Goal: Complete application form: Complete application form

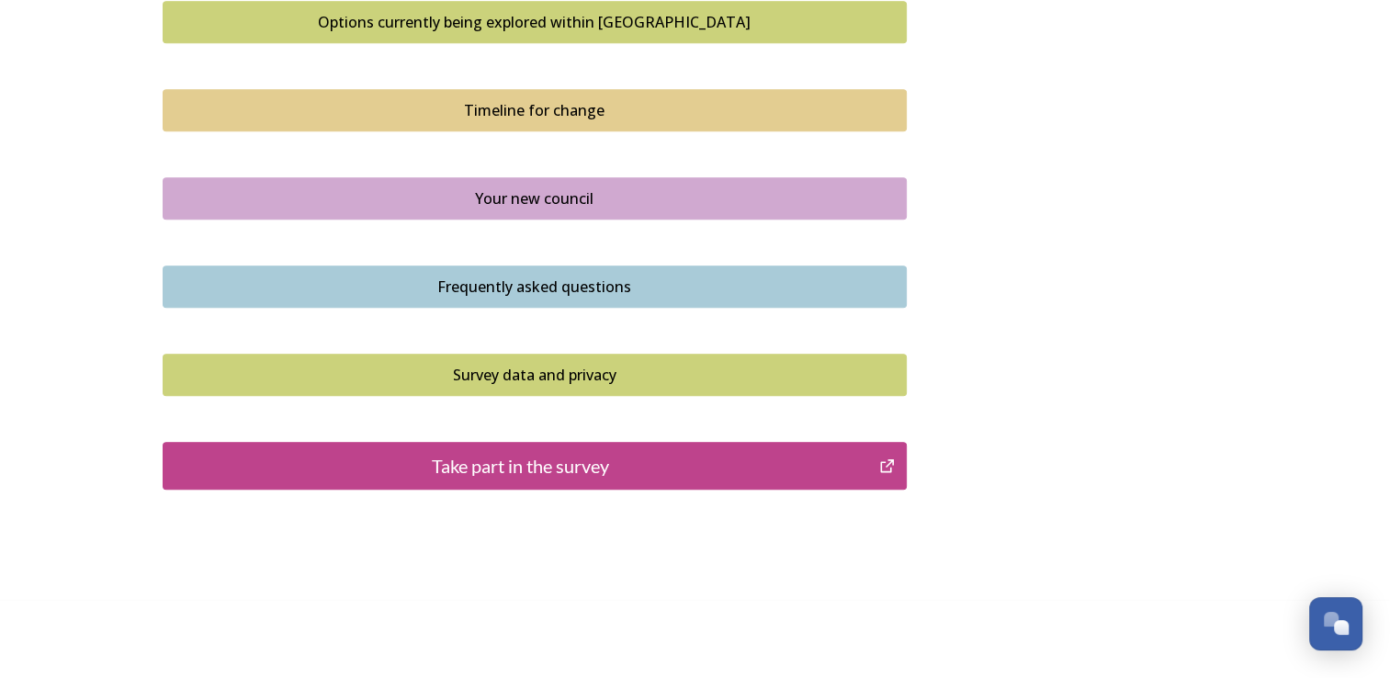
scroll to position [1287, 0]
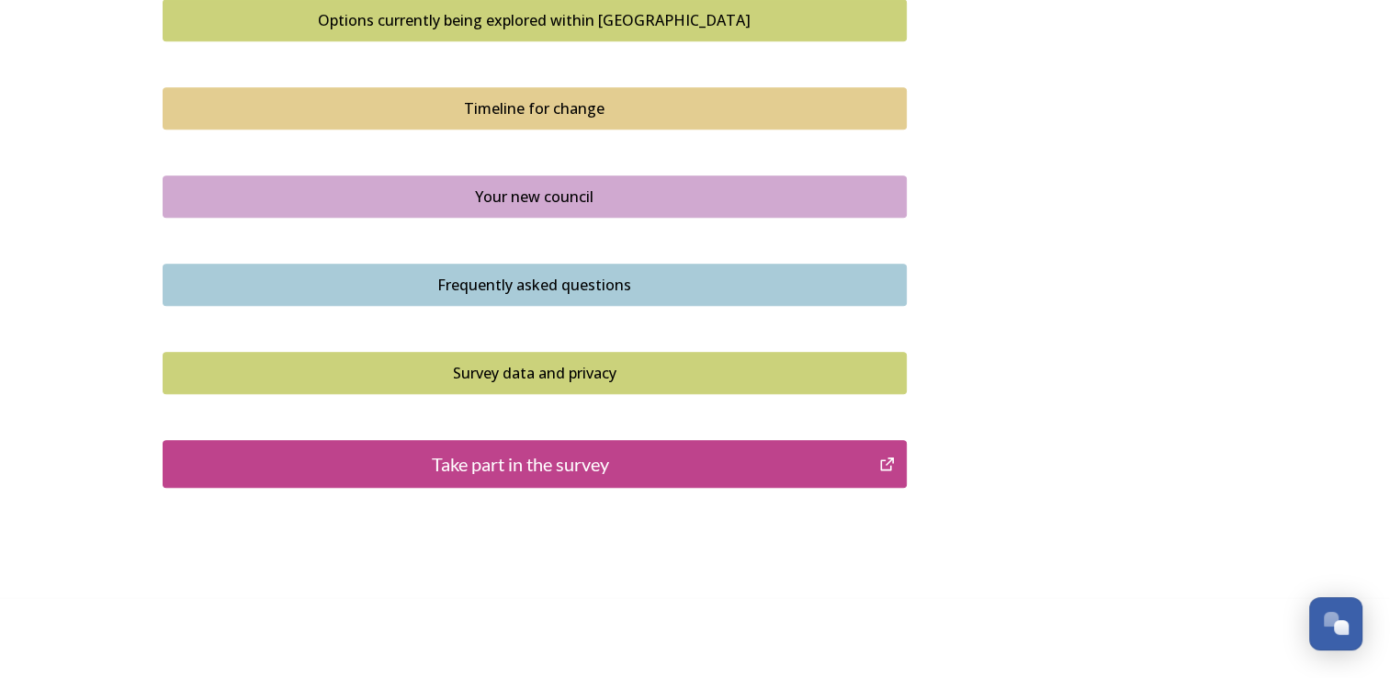
click at [491, 457] on div "Take part in the survey" at bounding box center [521, 464] width 697 height 28
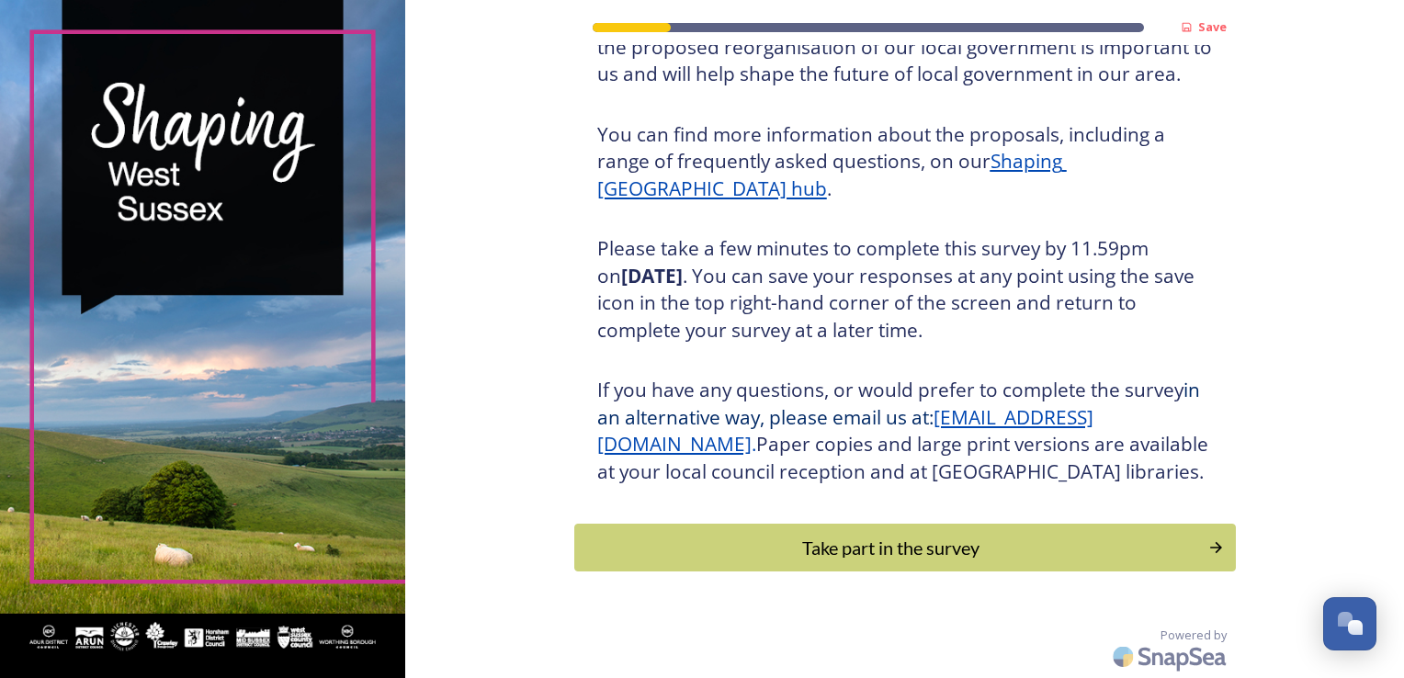
scroll to position [203, 0]
click at [881, 546] on div "Take part in the survey" at bounding box center [891, 548] width 621 height 28
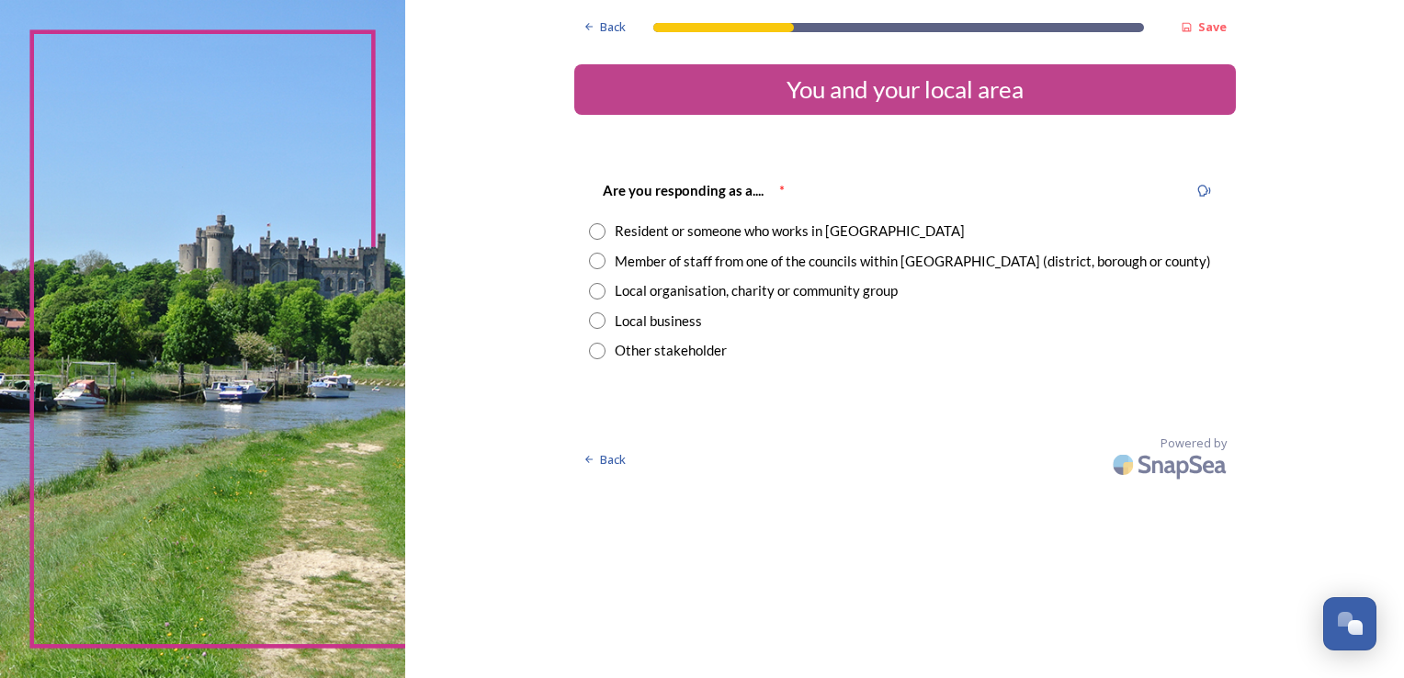
click at [592, 232] on input "radio" at bounding box center [597, 231] width 17 height 17
radio input "true"
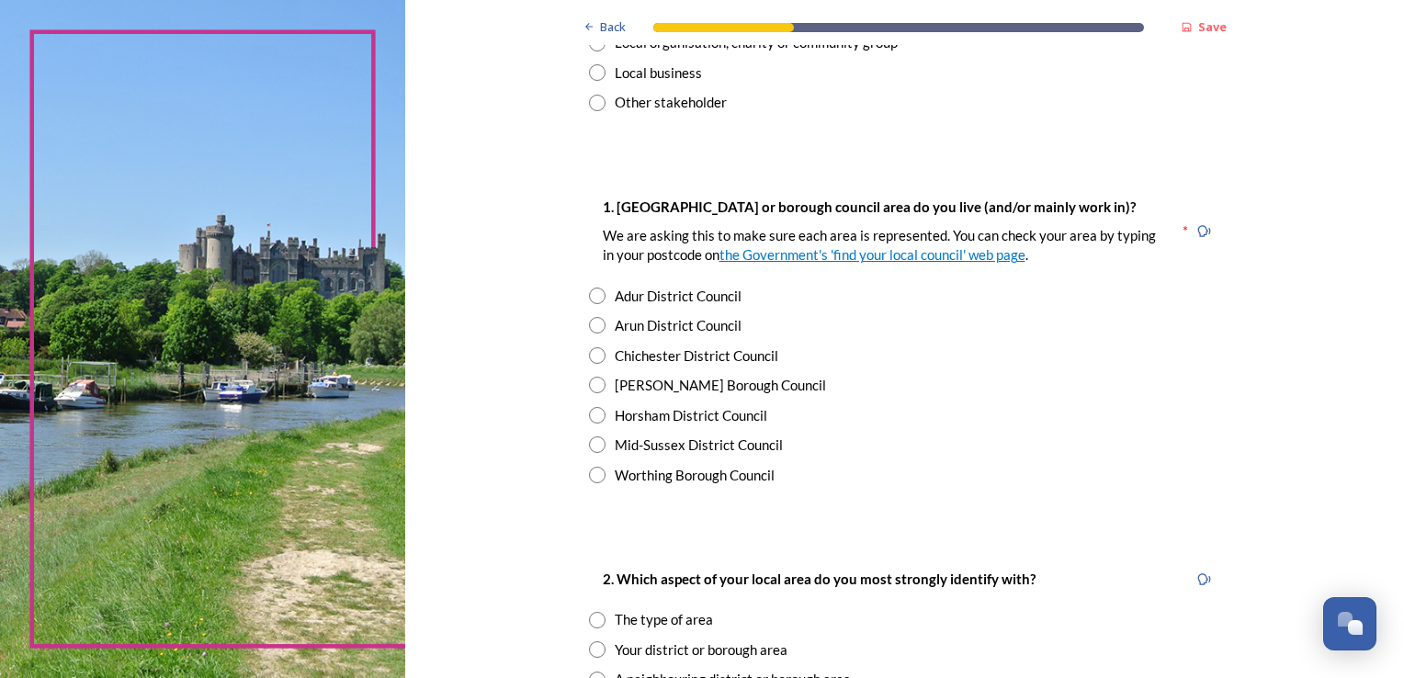
scroll to position [276, 0]
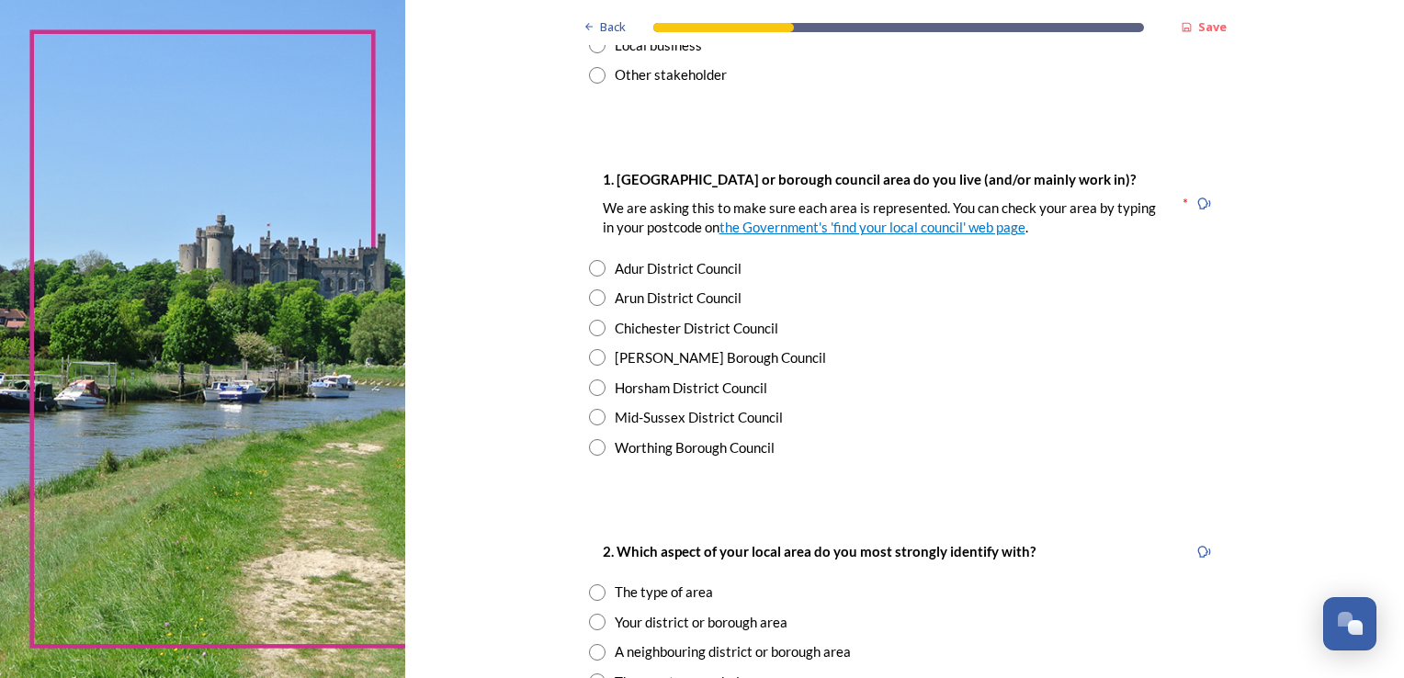
click at [589, 446] on input "radio" at bounding box center [597, 447] width 17 height 17
radio input "true"
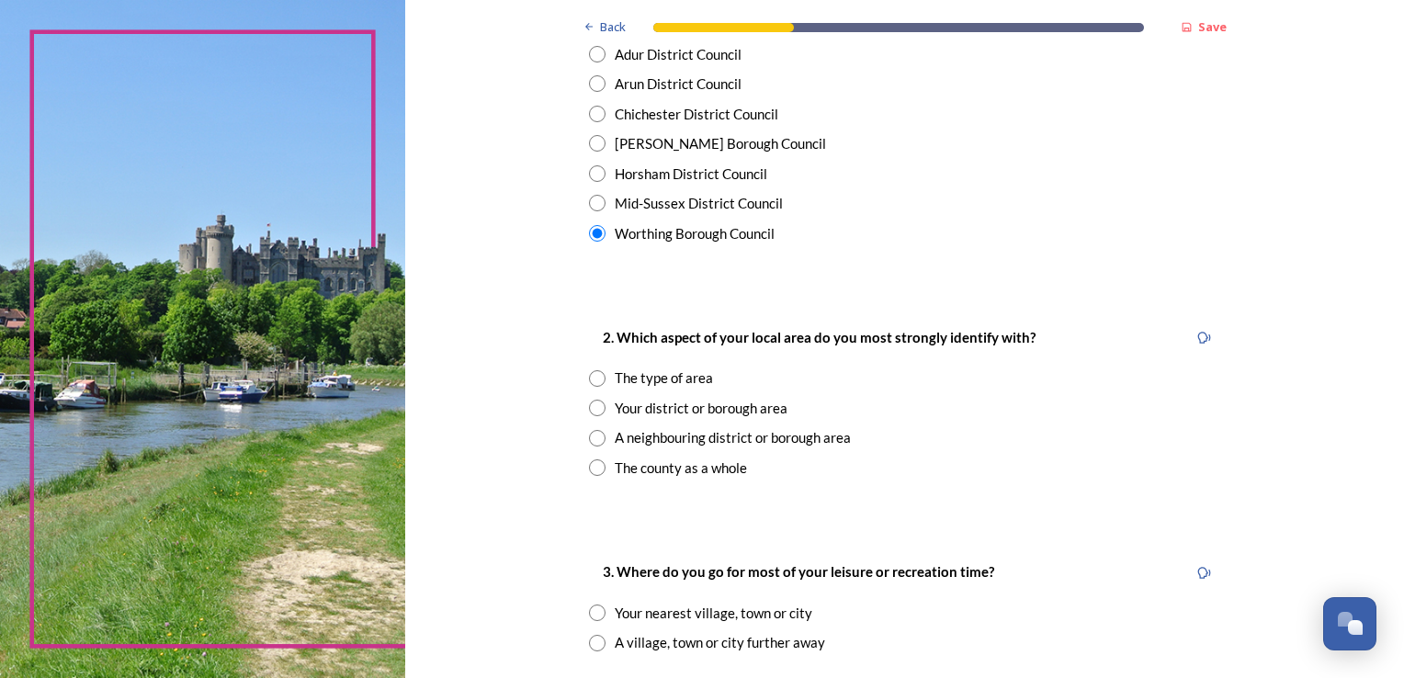
scroll to position [497, 0]
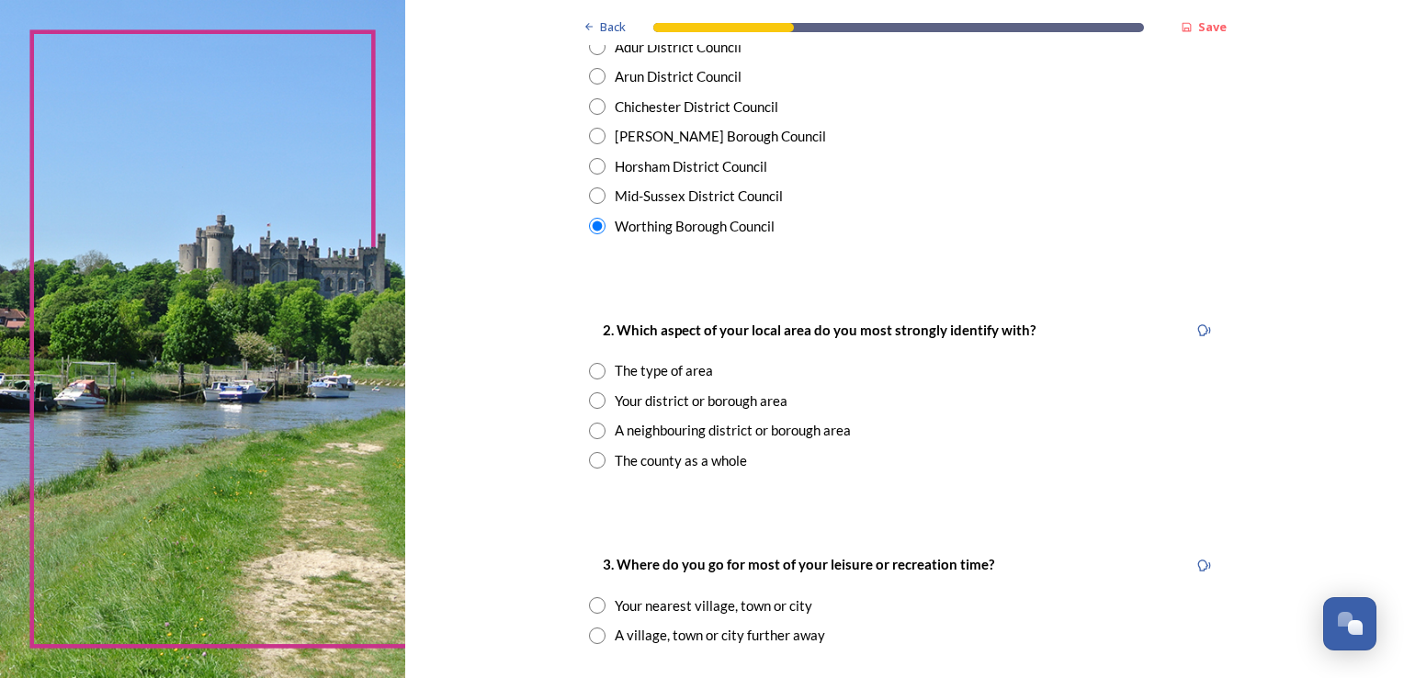
click at [589, 369] on input "radio" at bounding box center [597, 371] width 17 height 17
radio input "true"
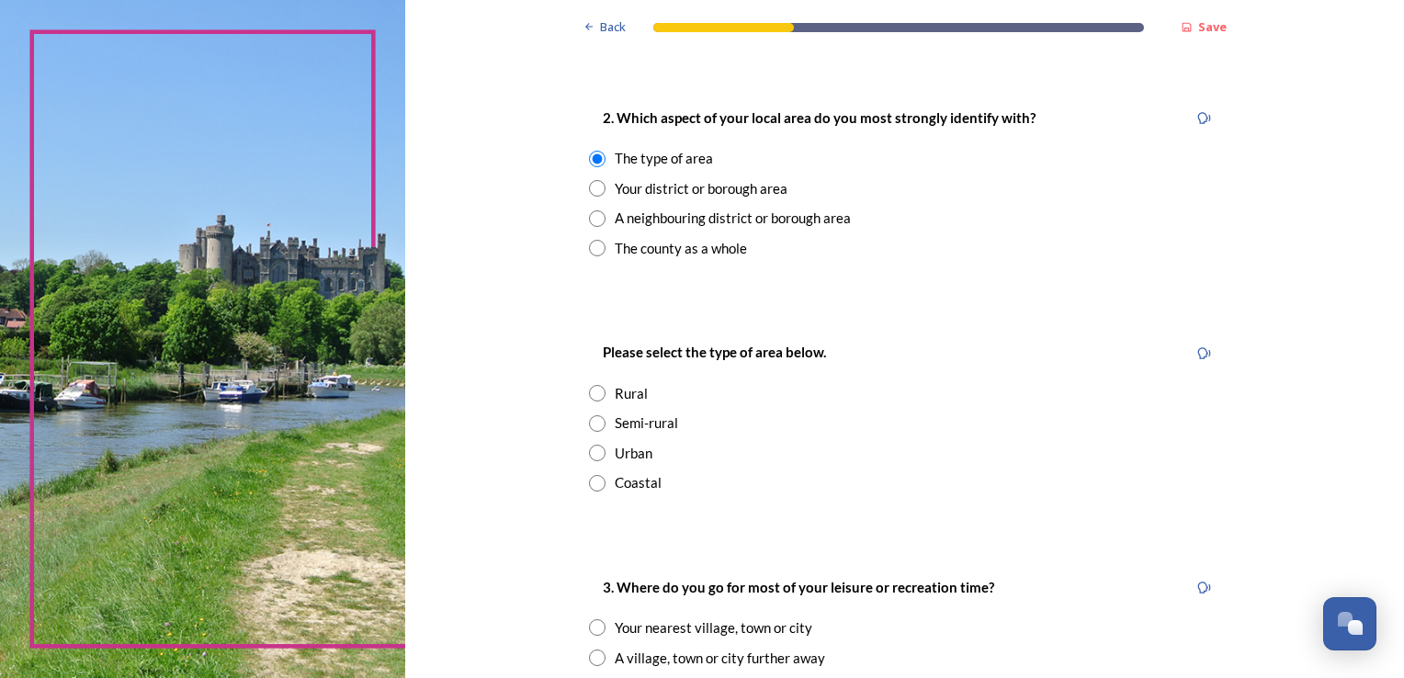
scroll to position [745, 0]
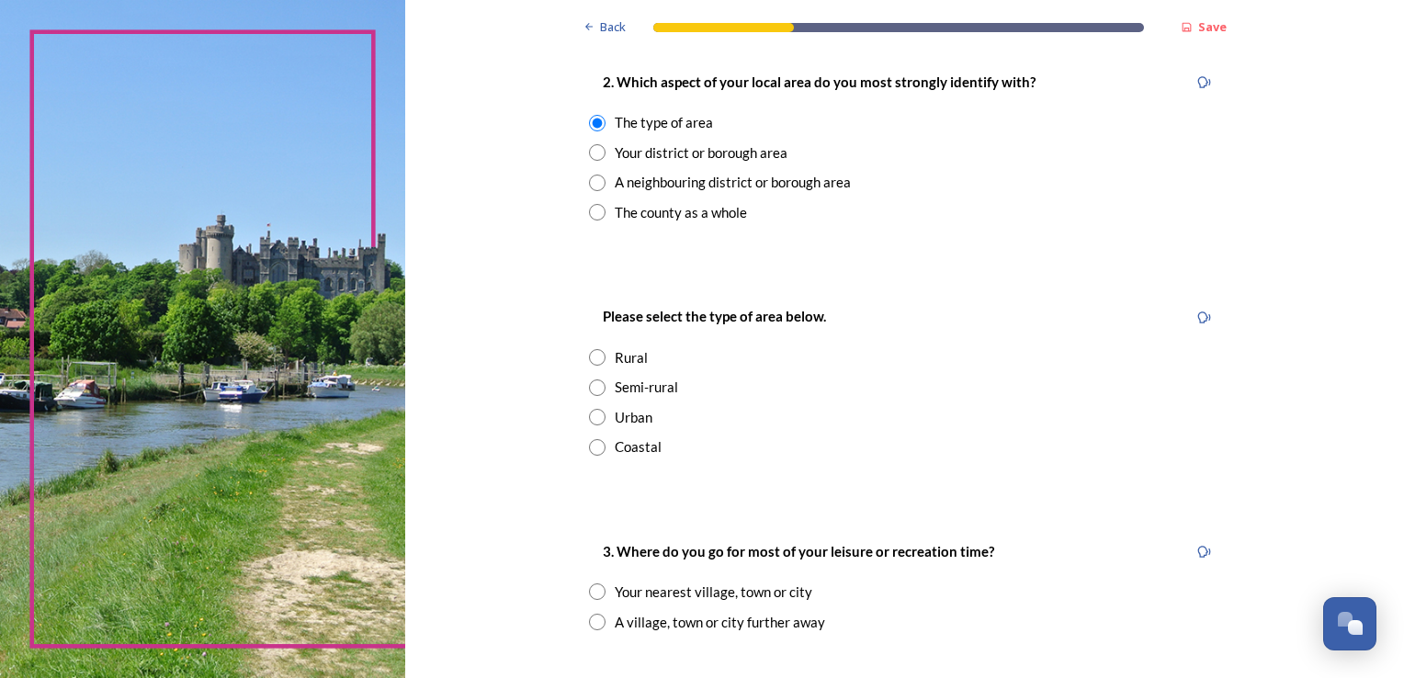
click at [592, 419] on input "radio" at bounding box center [597, 417] width 17 height 17
radio input "true"
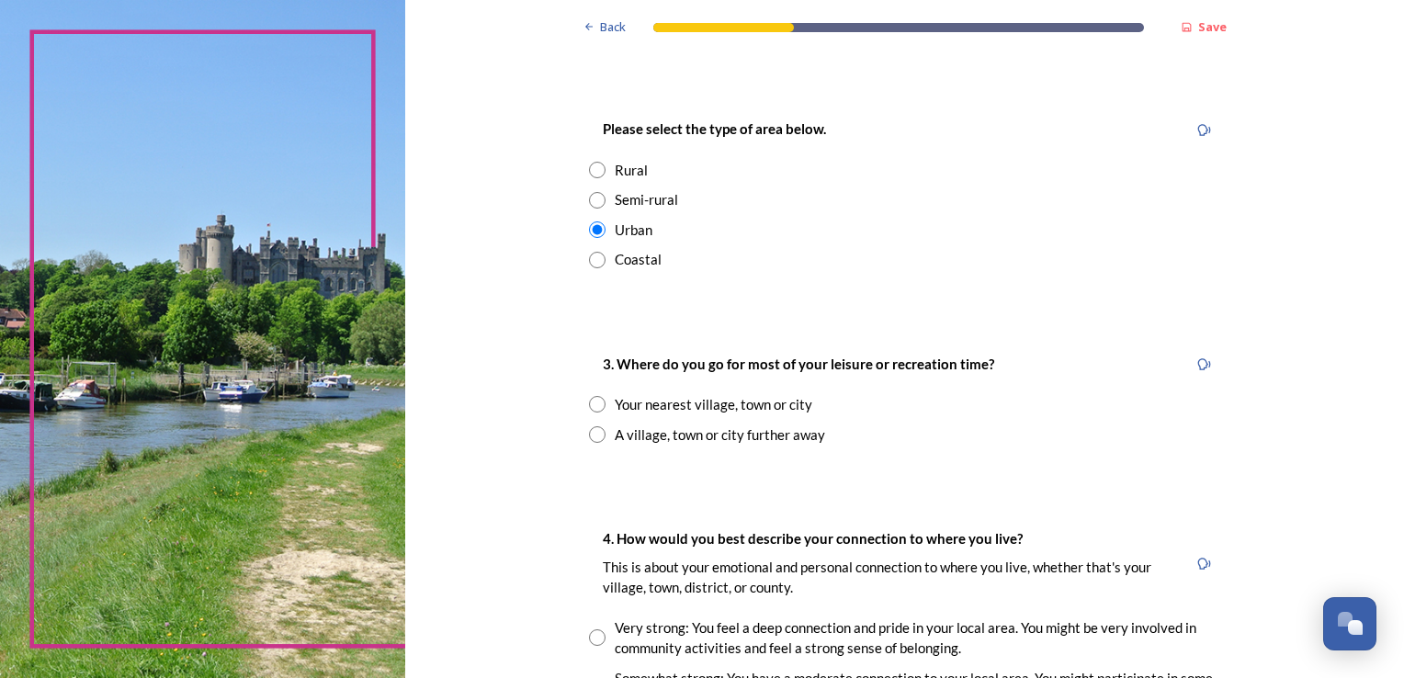
scroll to position [943, 0]
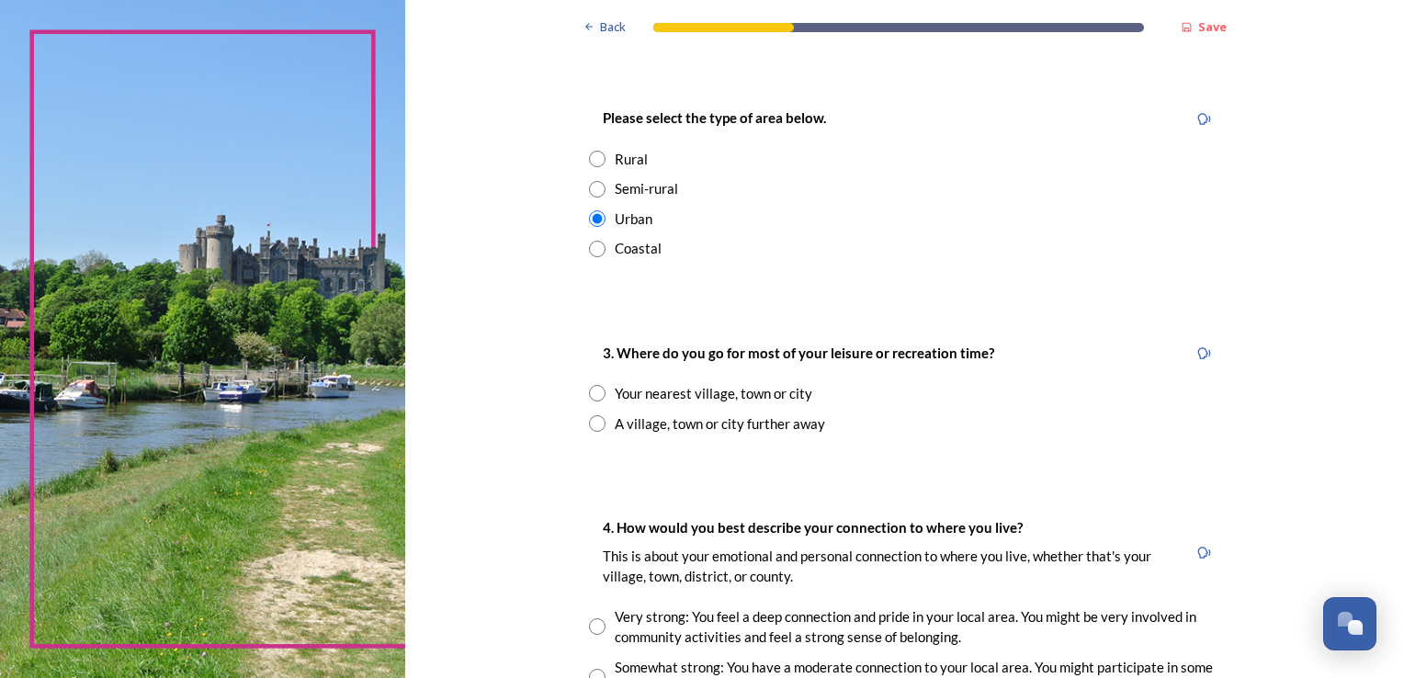
click at [589, 390] on input "radio" at bounding box center [597, 393] width 17 height 17
radio input "true"
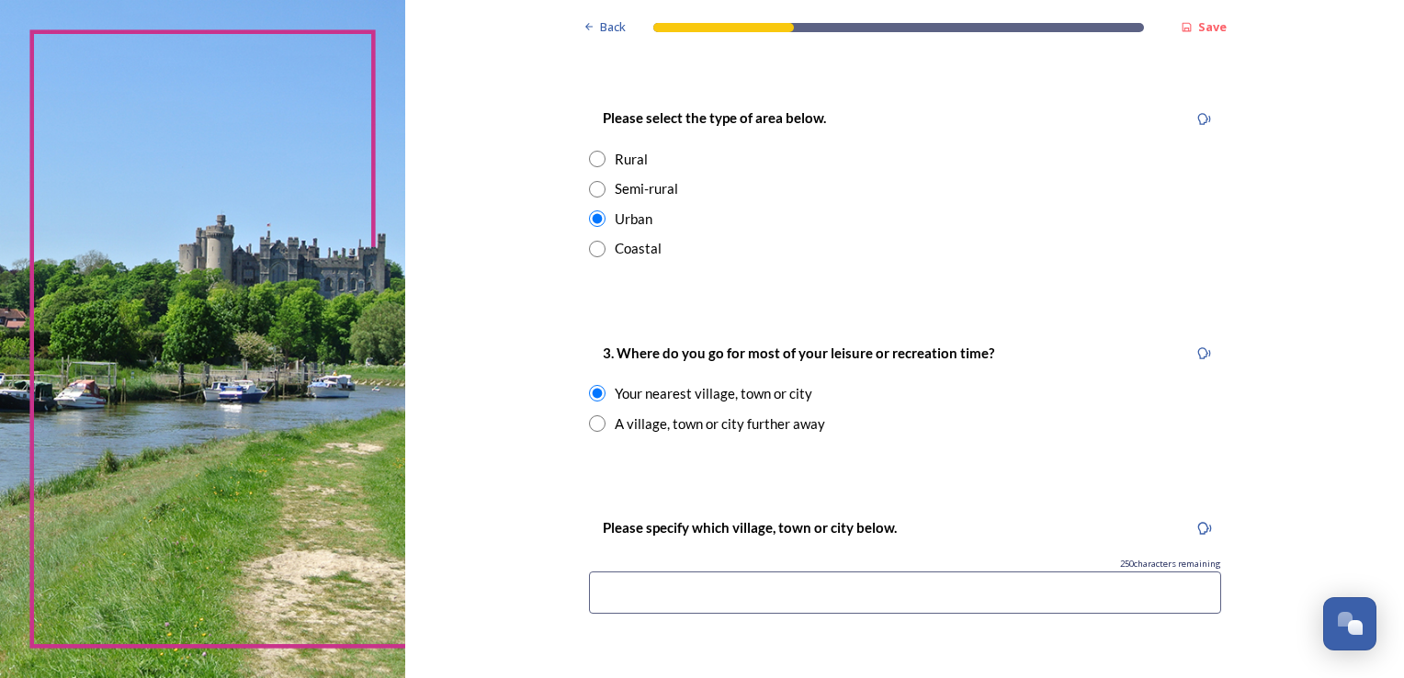
click at [672, 593] on input at bounding box center [905, 592] width 632 height 42
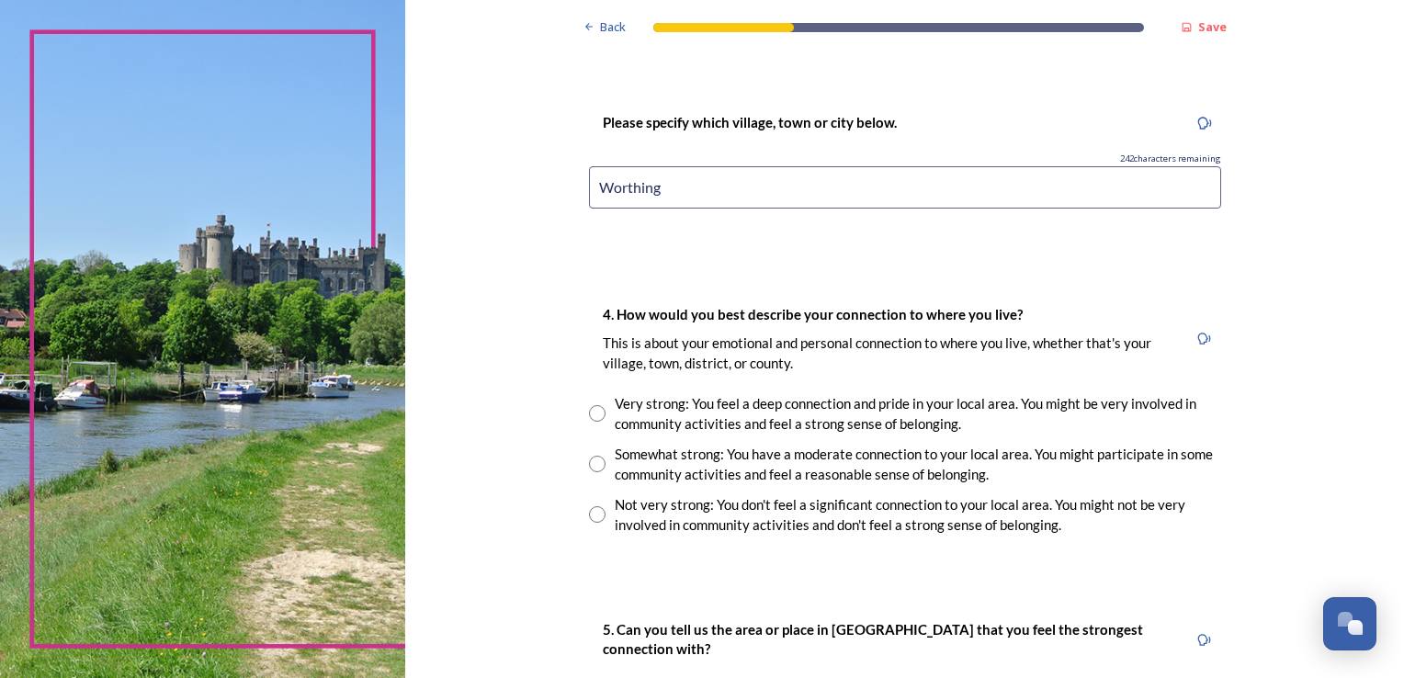
scroll to position [1379, 0]
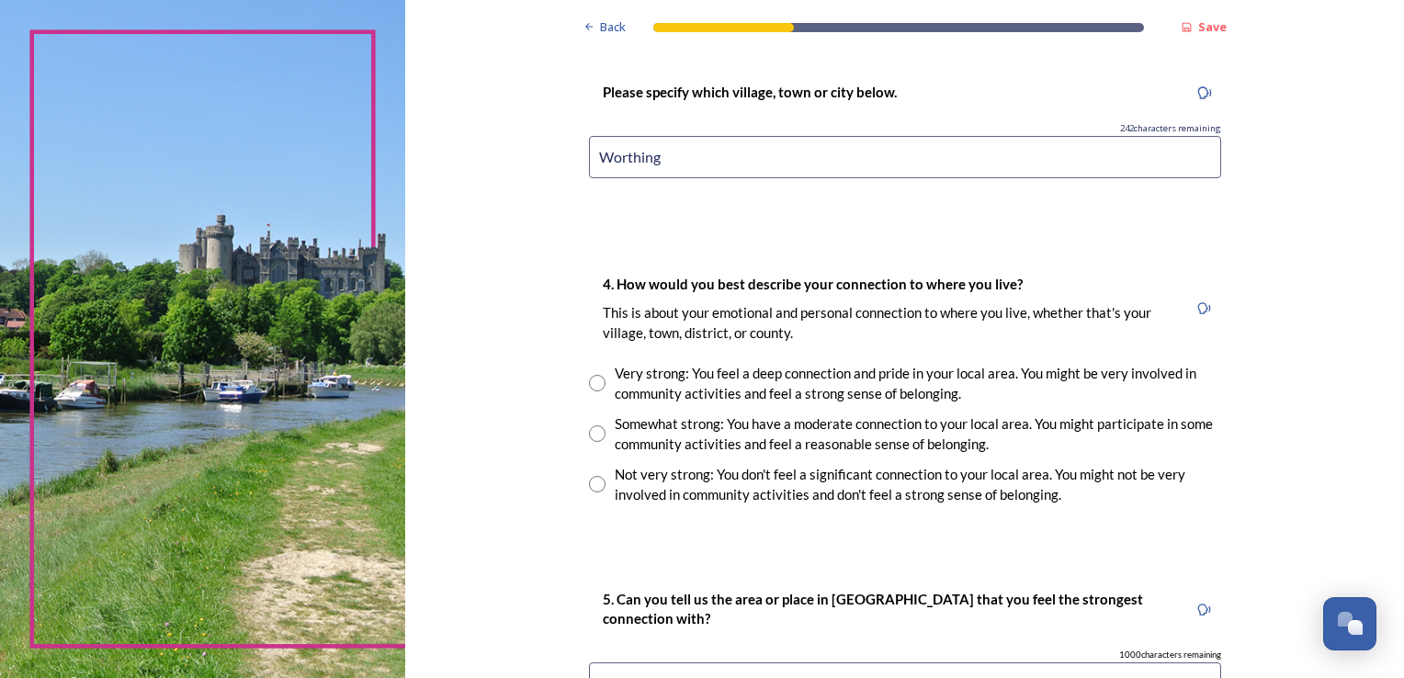
type input "Worthing"
click at [589, 432] on input "radio" at bounding box center [597, 433] width 17 height 17
radio input "true"
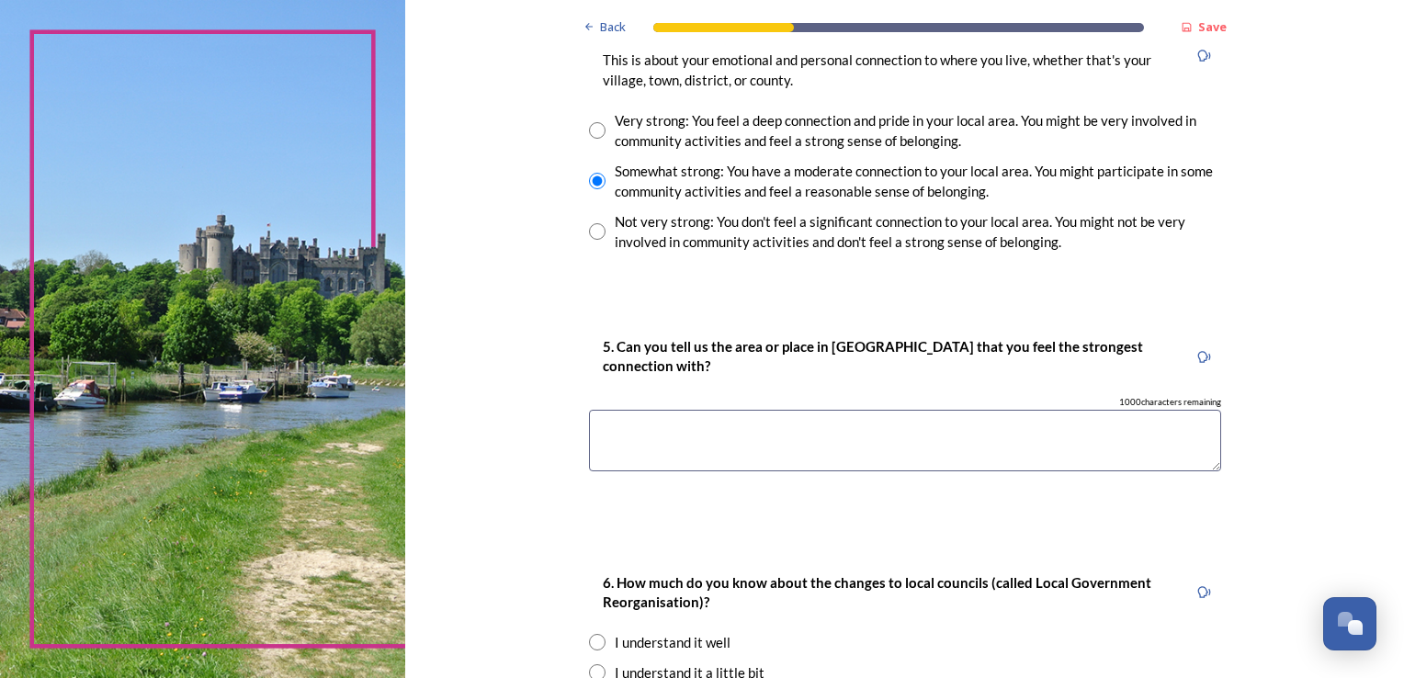
scroll to position [1639, 0]
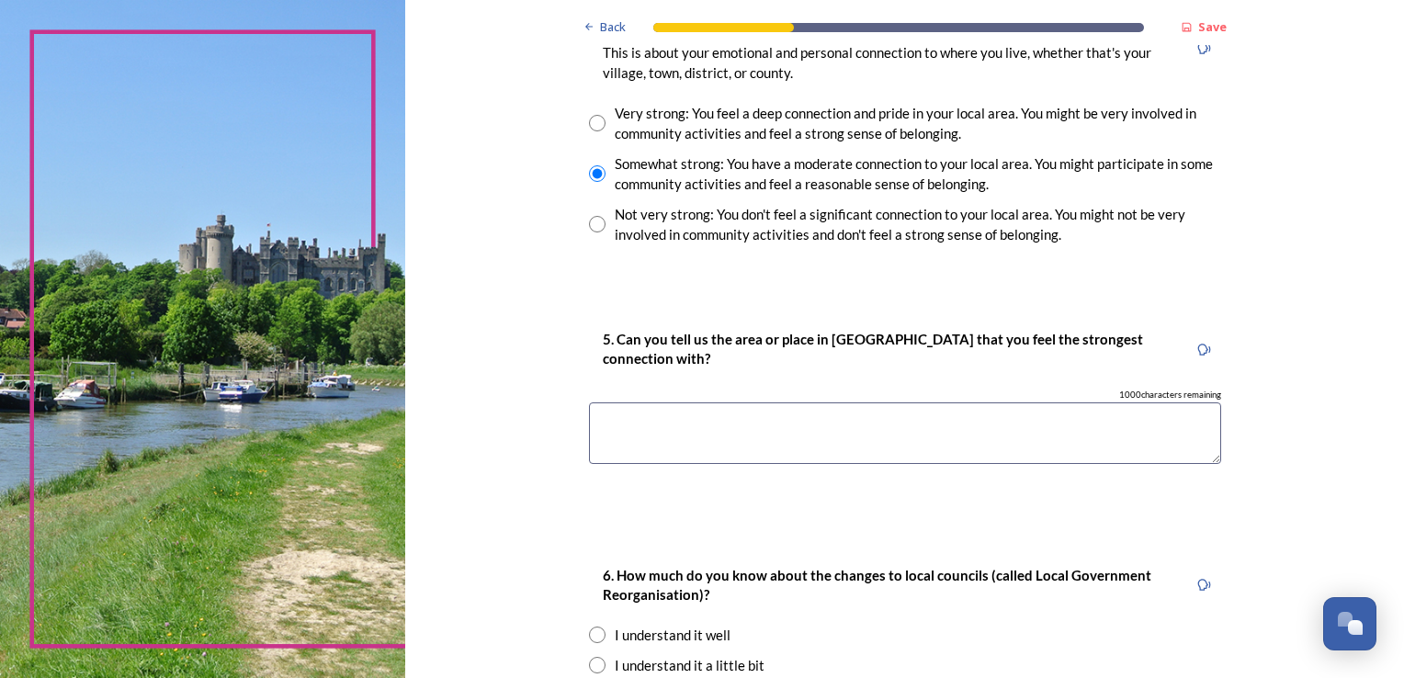
click at [621, 418] on textarea at bounding box center [905, 433] width 632 height 62
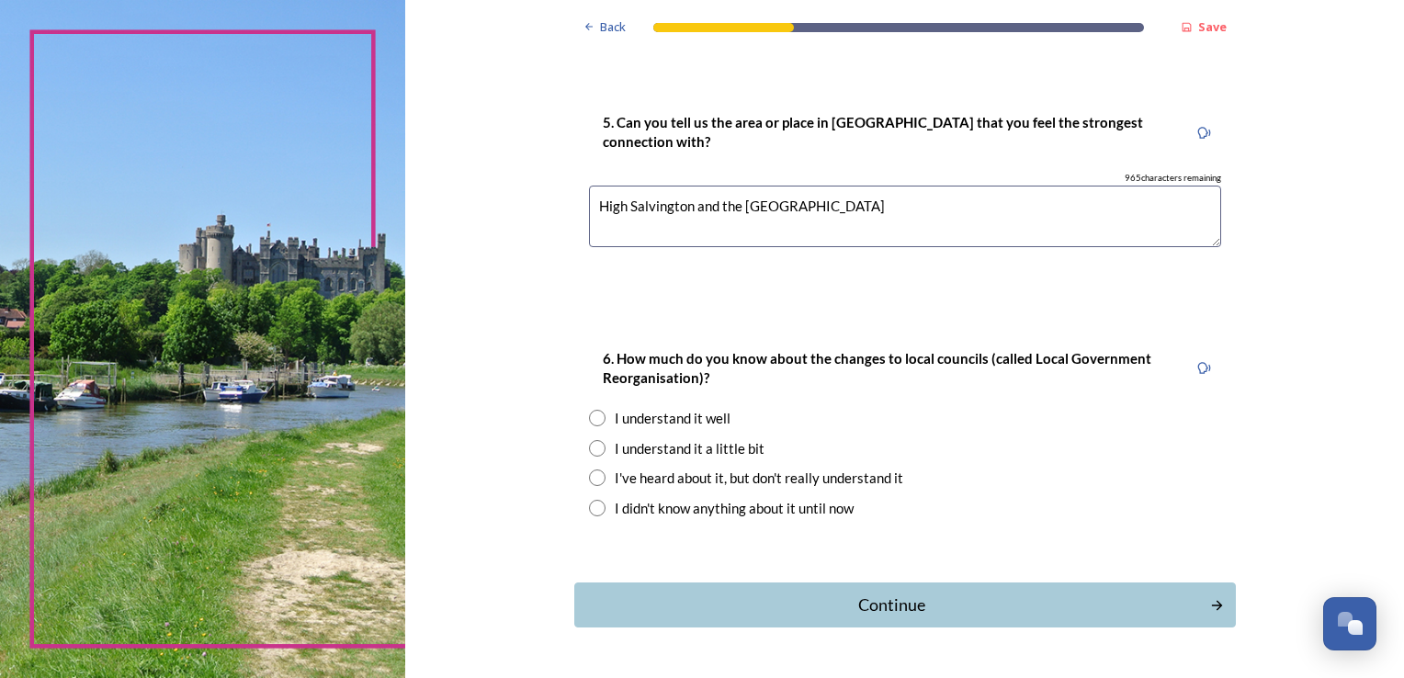
scroll to position [1880, 0]
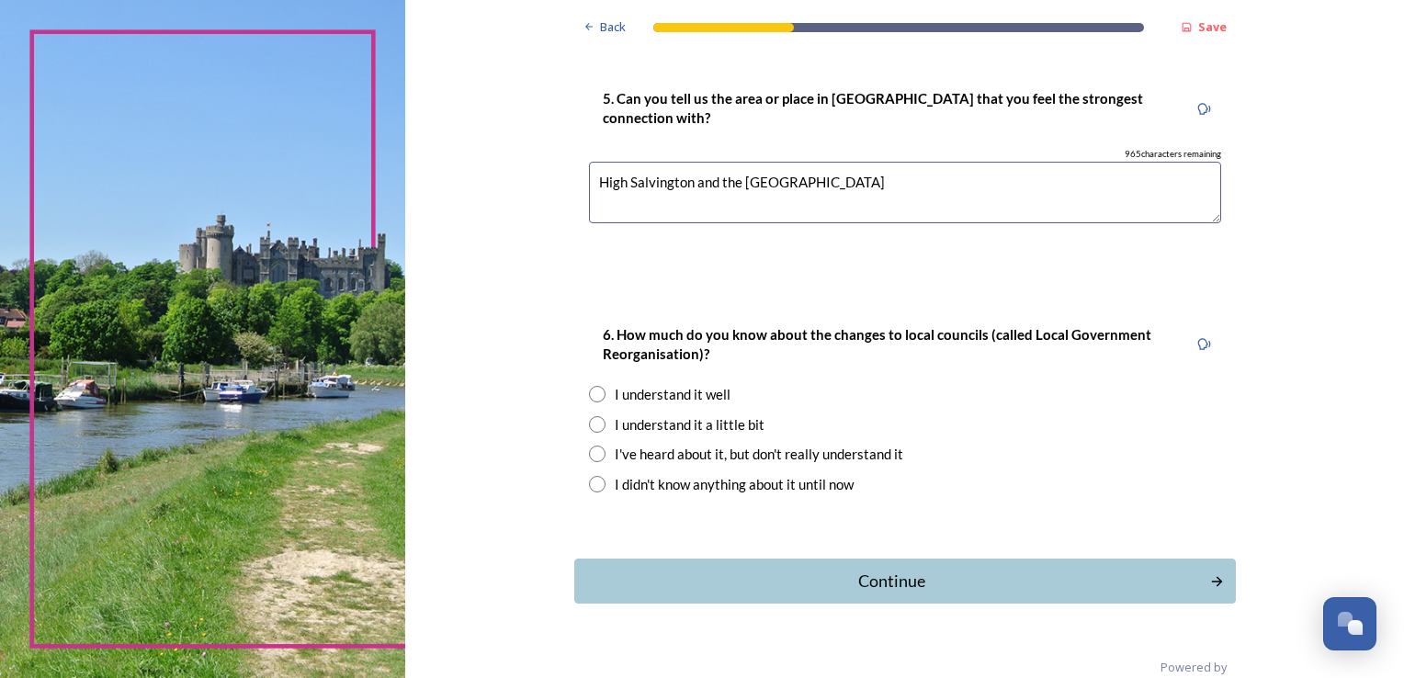
type textarea "High Salvington and the South Downs"
click at [589, 420] on input "radio" at bounding box center [597, 424] width 17 height 17
radio input "true"
click at [887, 578] on div "Continue" at bounding box center [892, 581] width 622 height 25
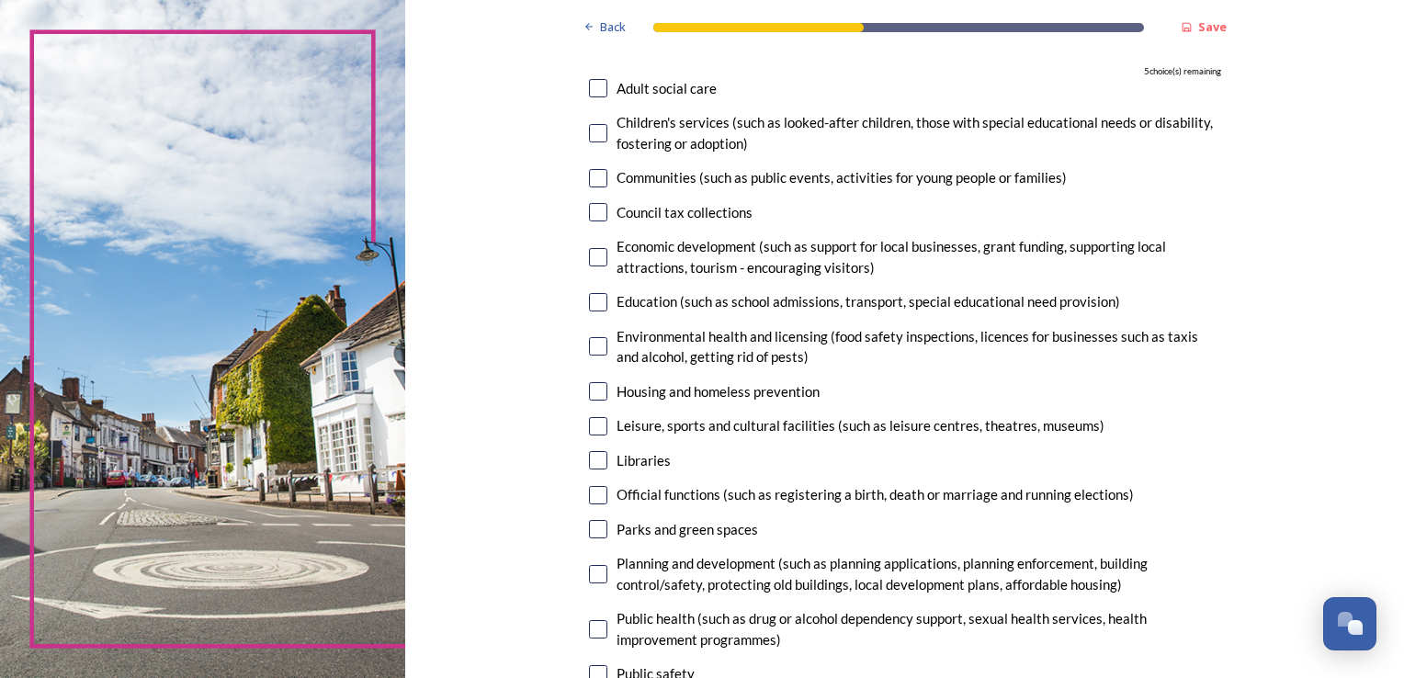
scroll to position [187, 0]
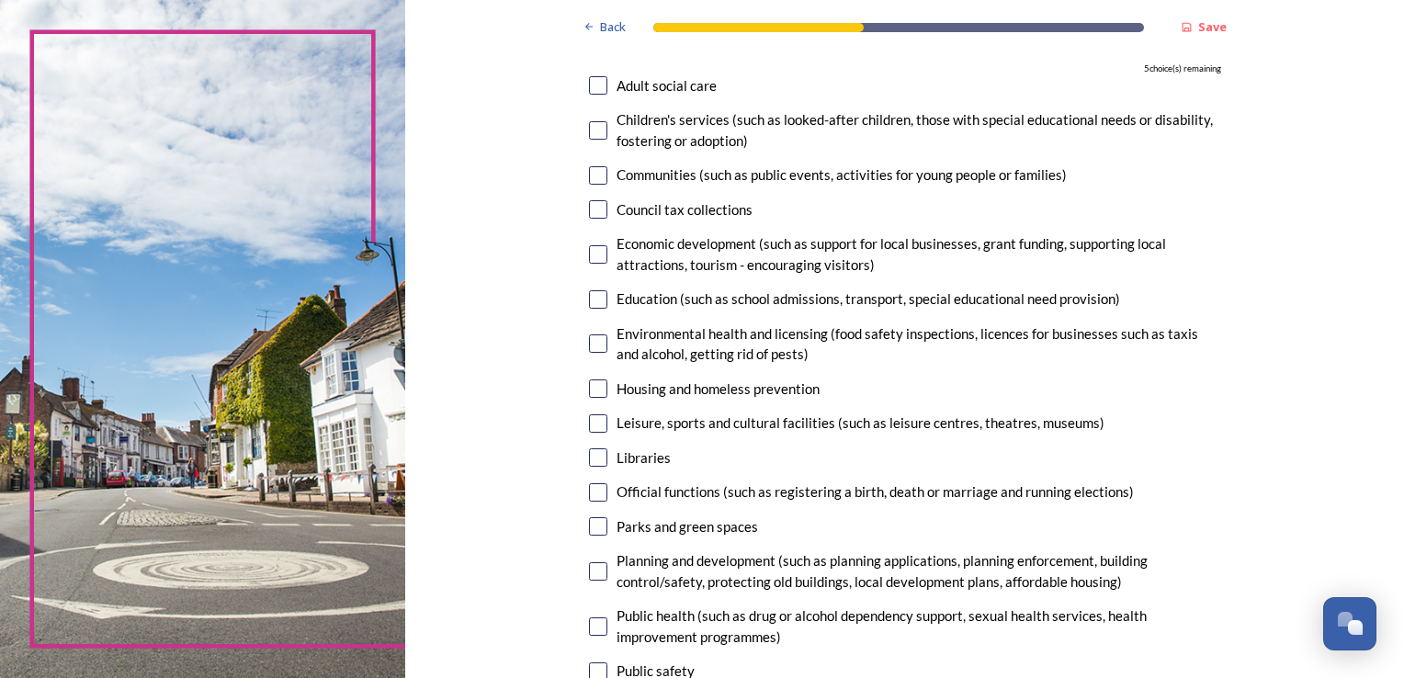
click at [593, 125] on input "checkbox" at bounding box center [598, 130] width 18 height 18
checkbox input "true"
click at [589, 83] on input "checkbox" at bounding box center [598, 85] width 18 height 18
checkbox input "true"
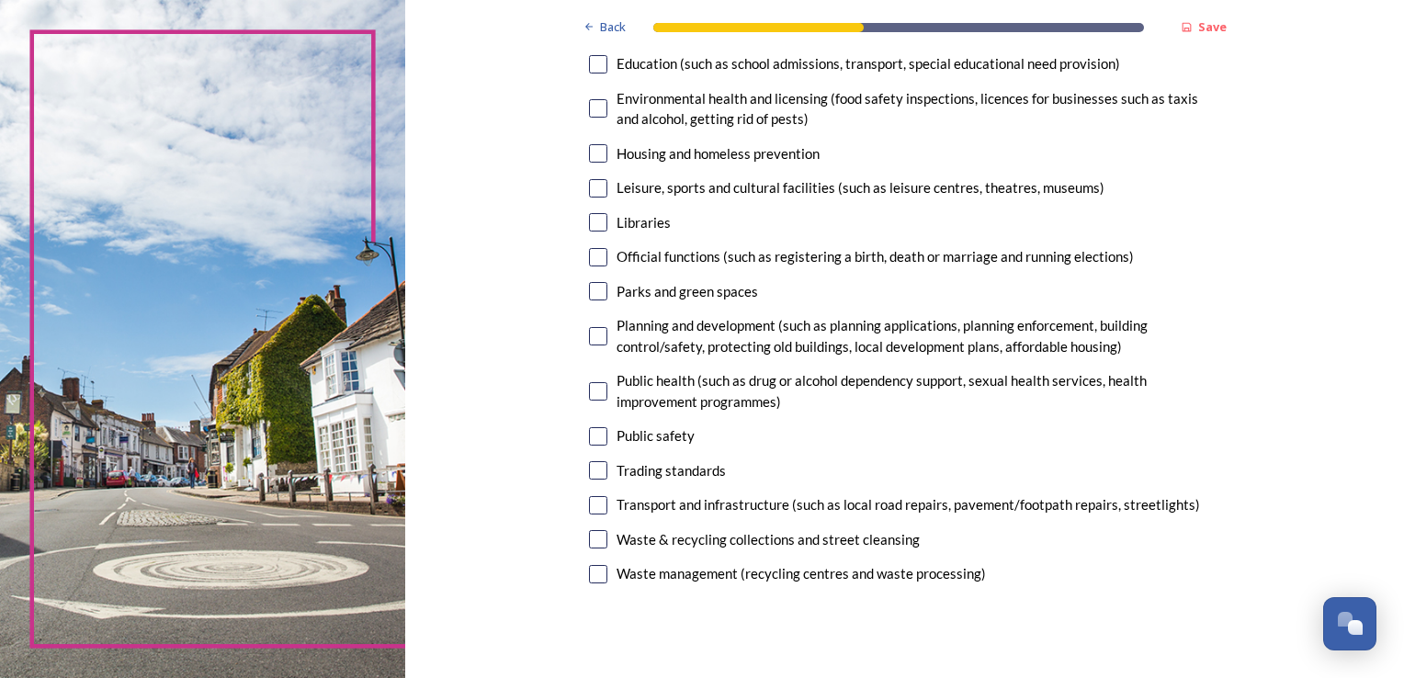
scroll to position [426, 0]
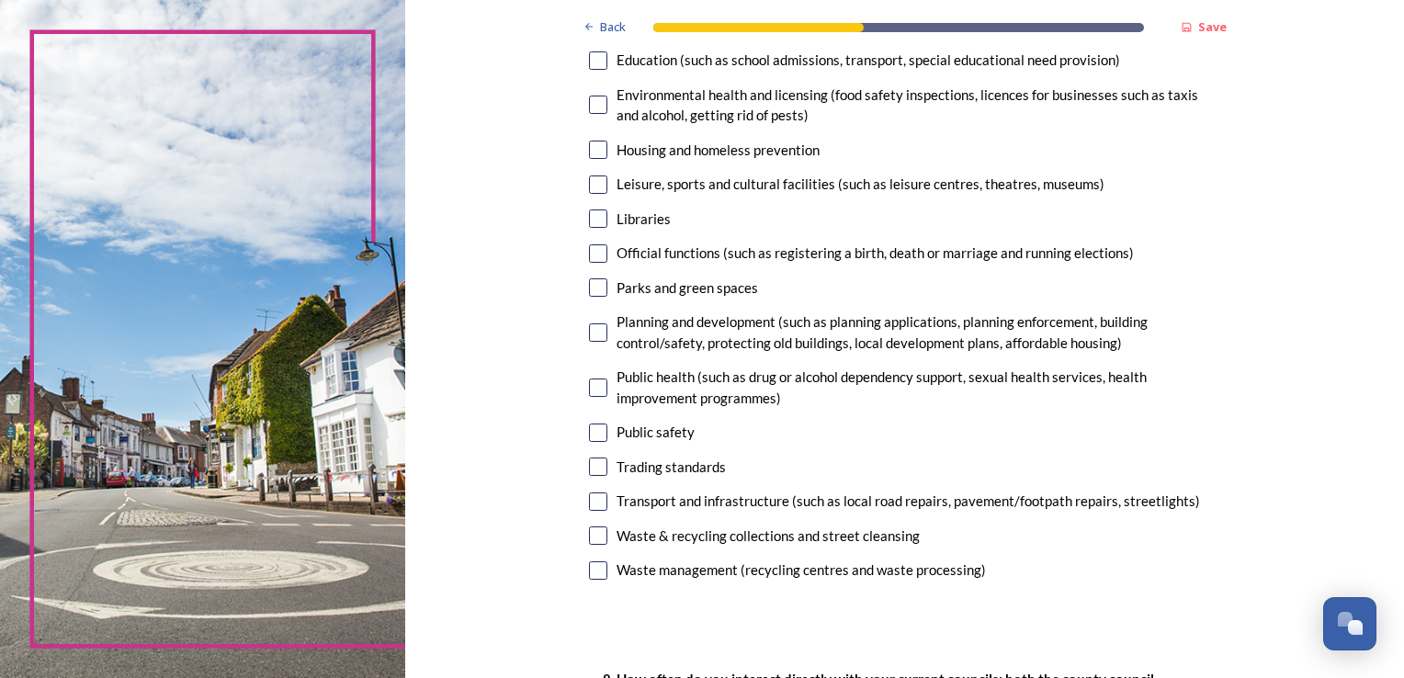
click at [589, 535] on input "checkbox" at bounding box center [598, 535] width 18 height 18
checkbox input "true"
click at [592, 462] on input "checkbox" at bounding box center [598, 466] width 18 height 18
checkbox input "true"
click at [592, 429] on input "checkbox" at bounding box center [598, 433] width 18 height 18
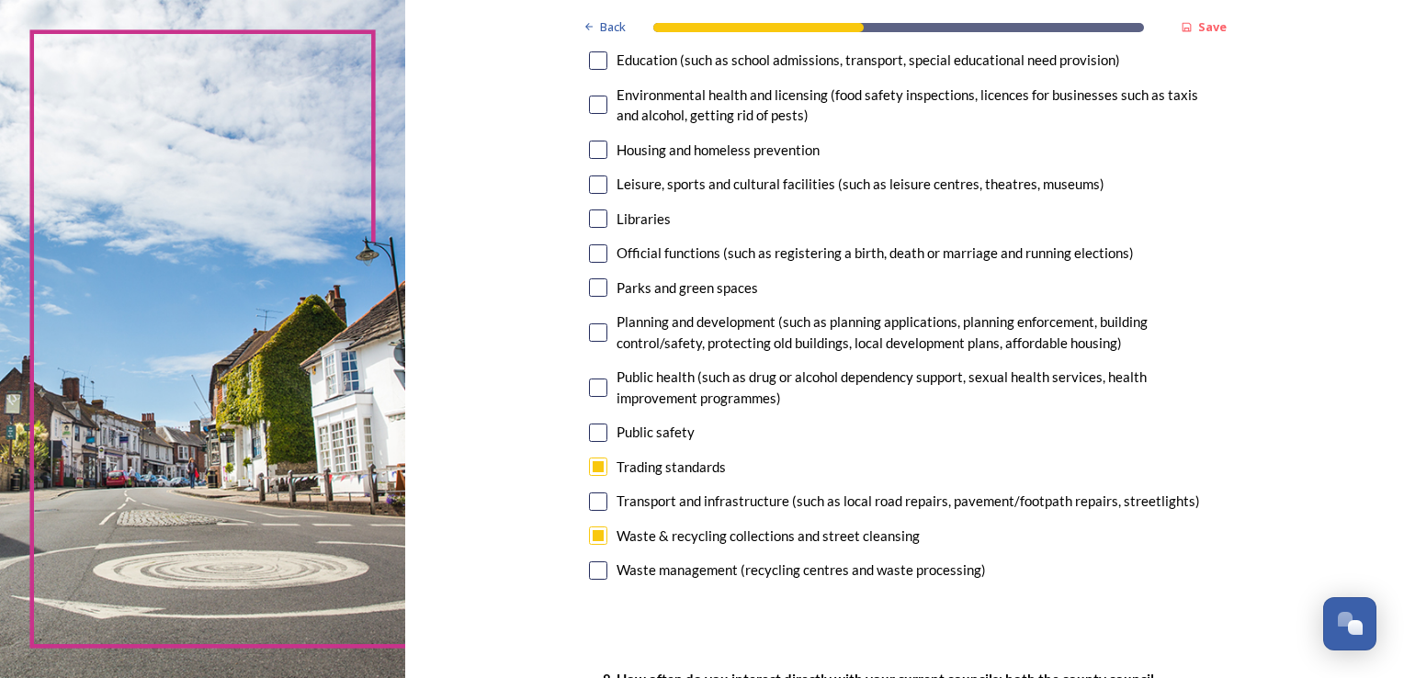
checkbox input "true"
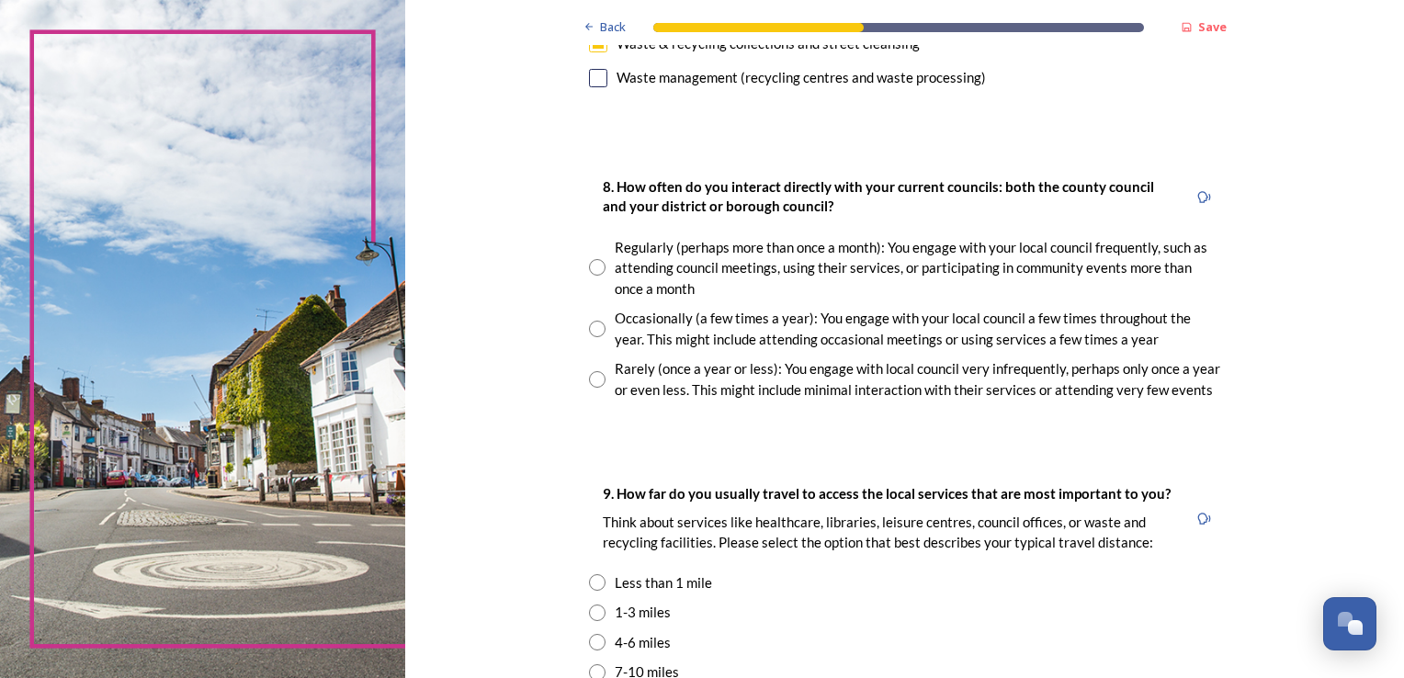
scroll to position [927, 0]
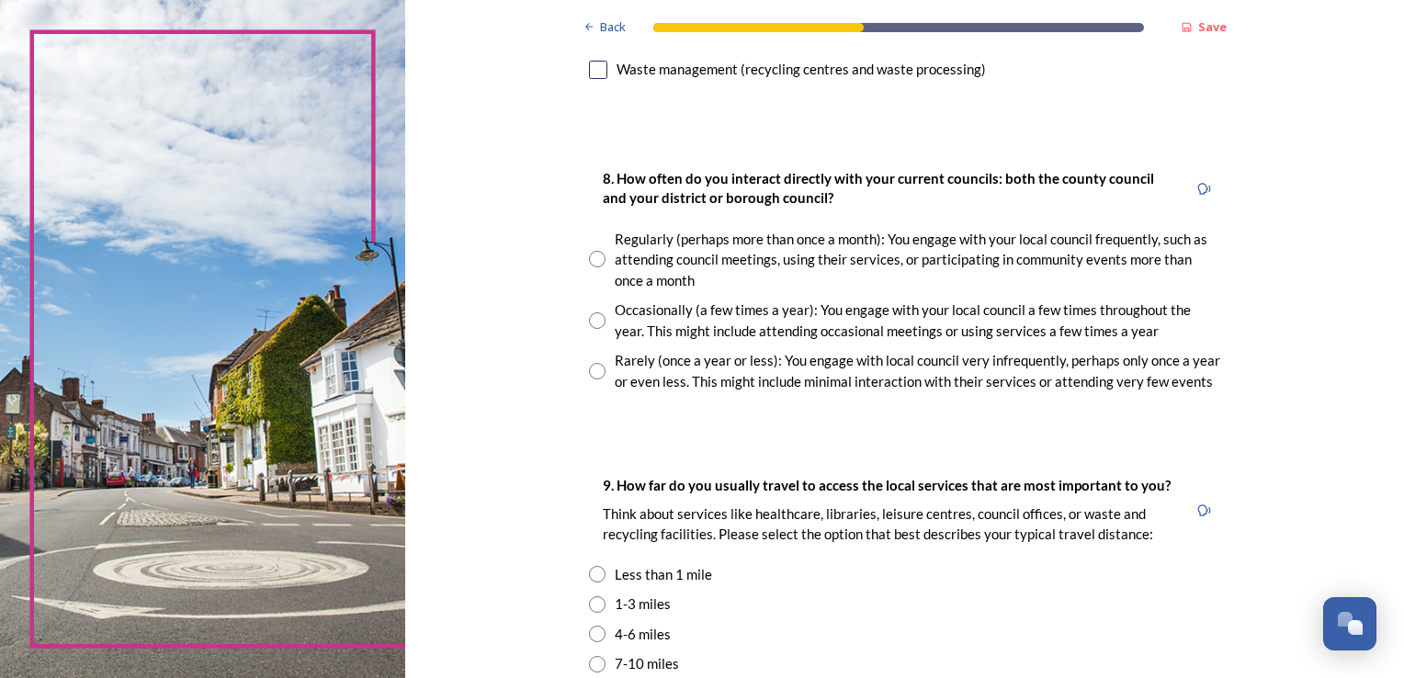
click at [589, 318] on input "radio" at bounding box center [597, 320] width 17 height 17
radio input "true"
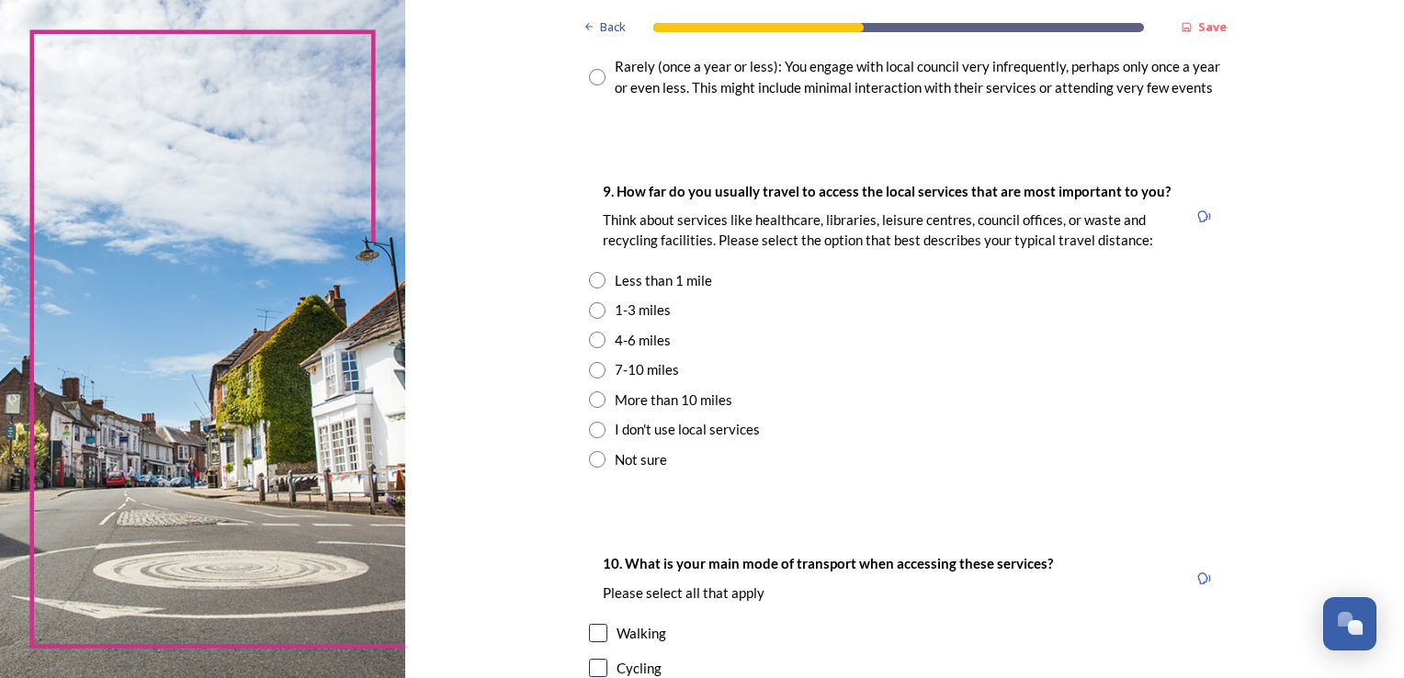
scroll to position [1229, 0]
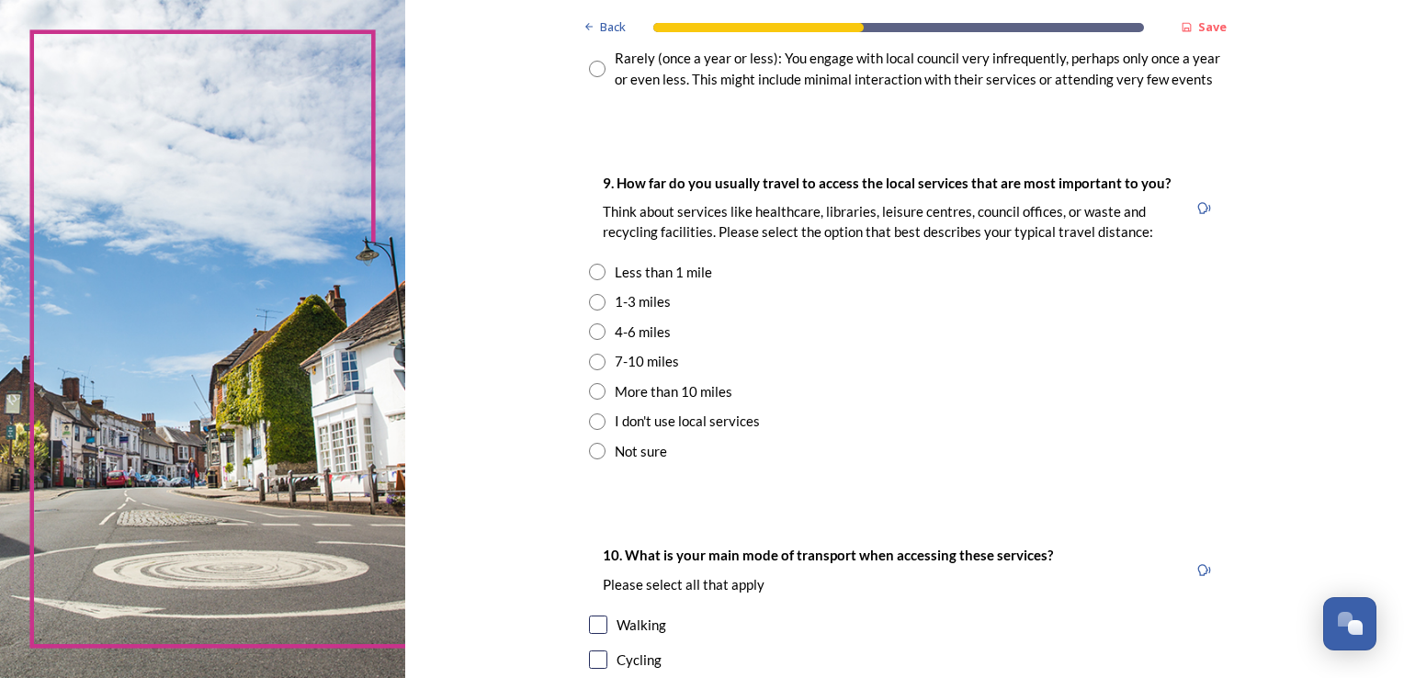
click at [589, 299] on input "radio" at bounding box center [597, 302] width 17 height 17
radio input "true"
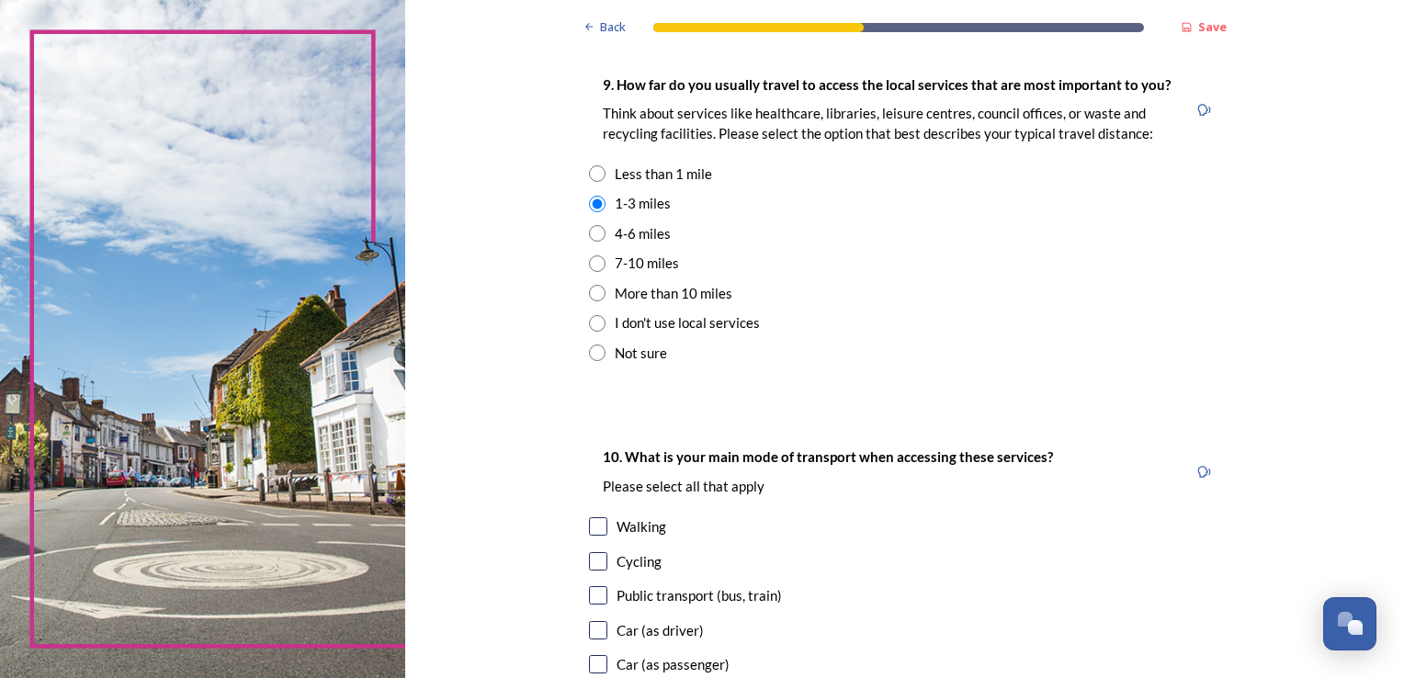
scroll to position [1333, 0]
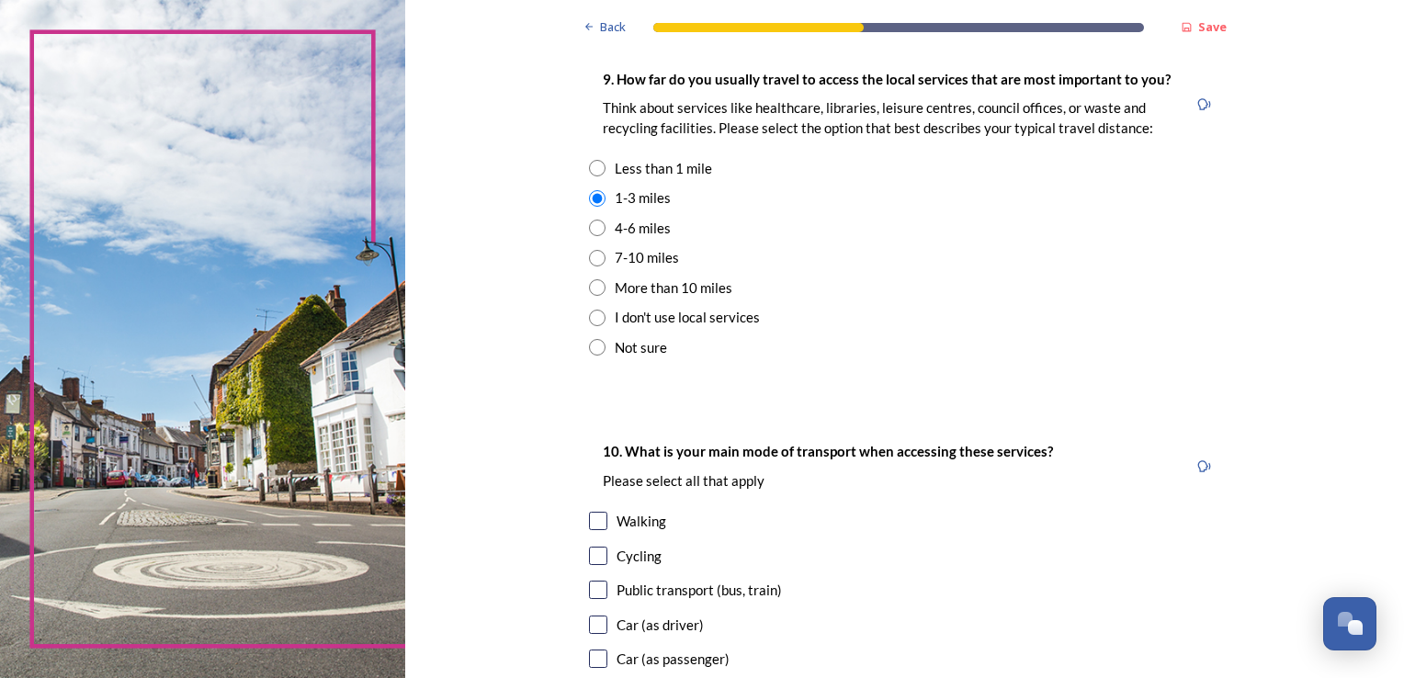
click at [589, 522] on input "checkbox" at bounding box center [598, 521] width 18 height 18
checkbox input "true"
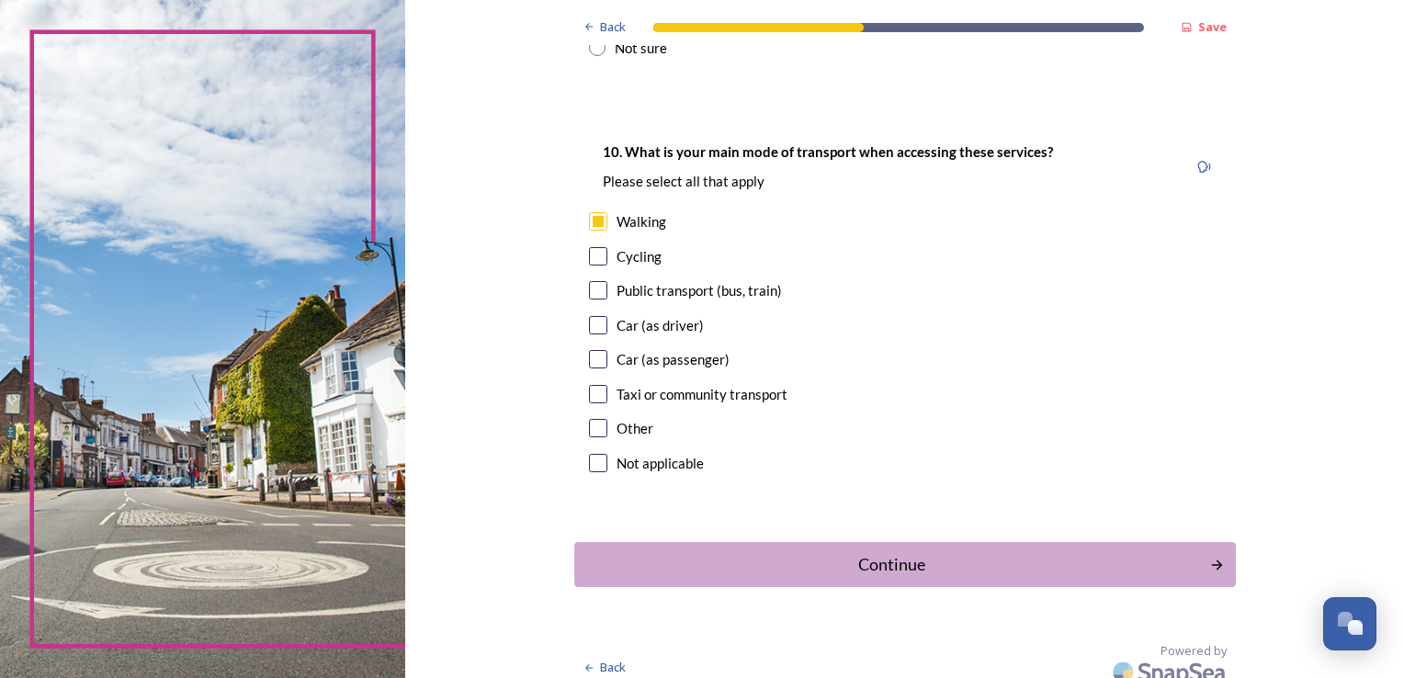
scroll to position [1647, 0]
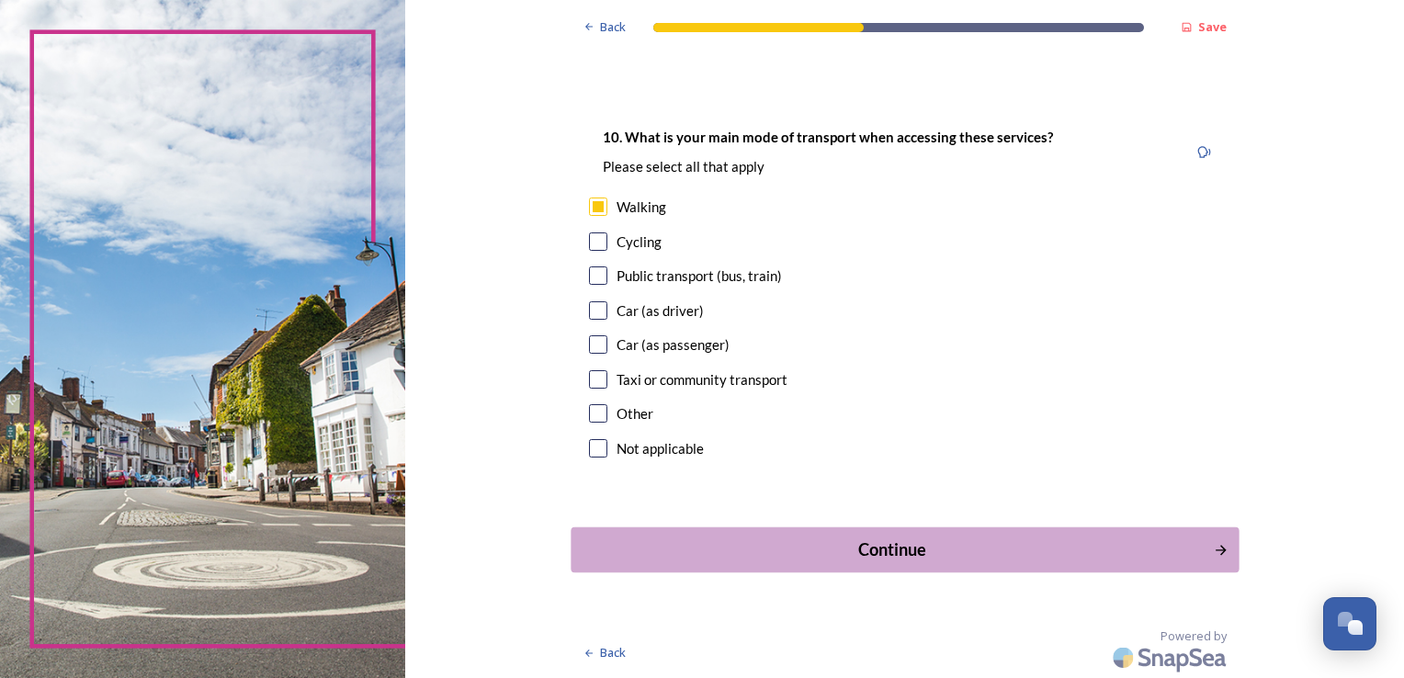
click at [891, 548] on div "Continue" at bounding box center [892, 549] width 622 height 25
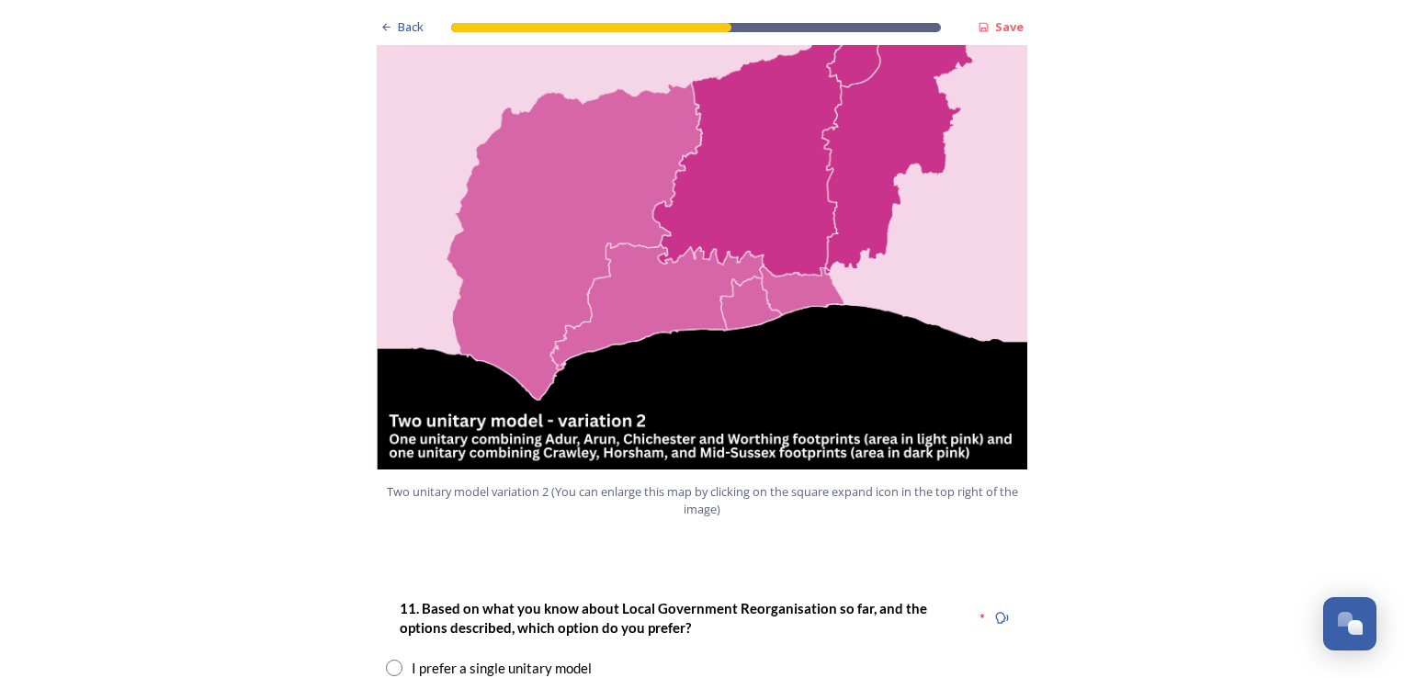
scroll to position [1980, 0]
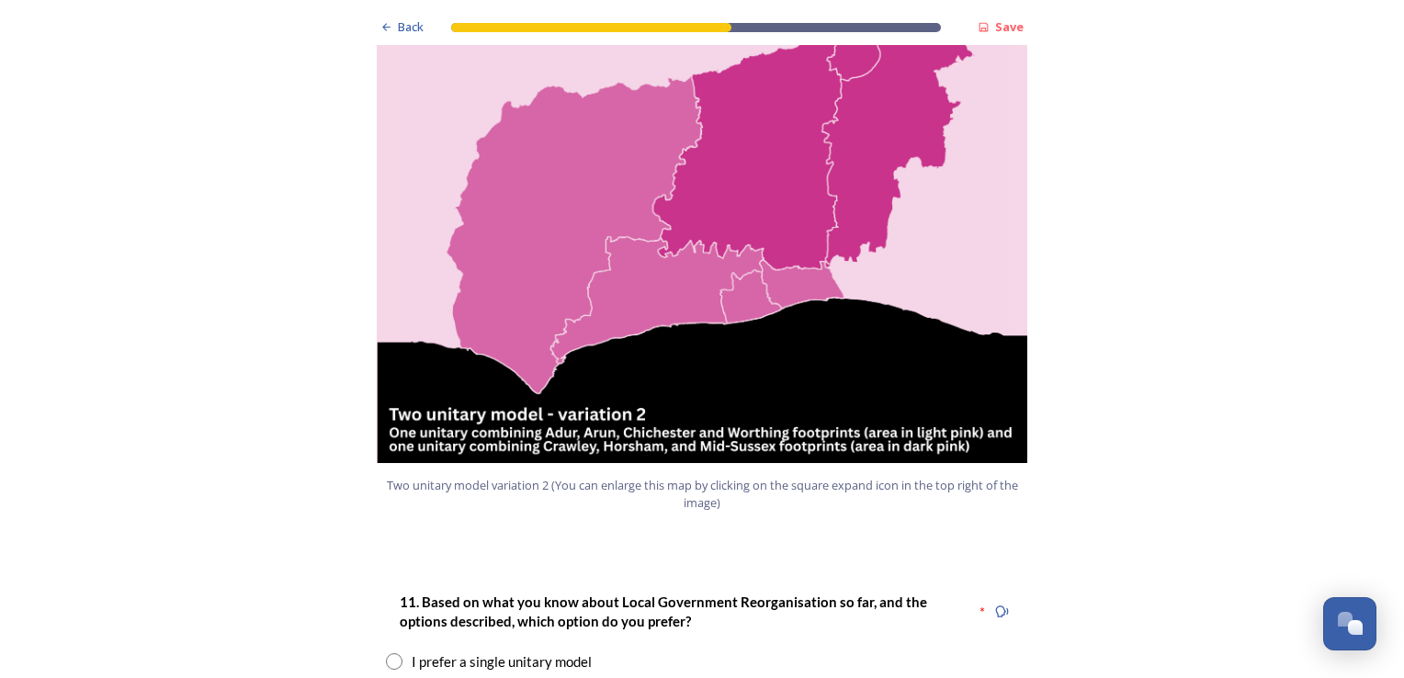
radio input "true"
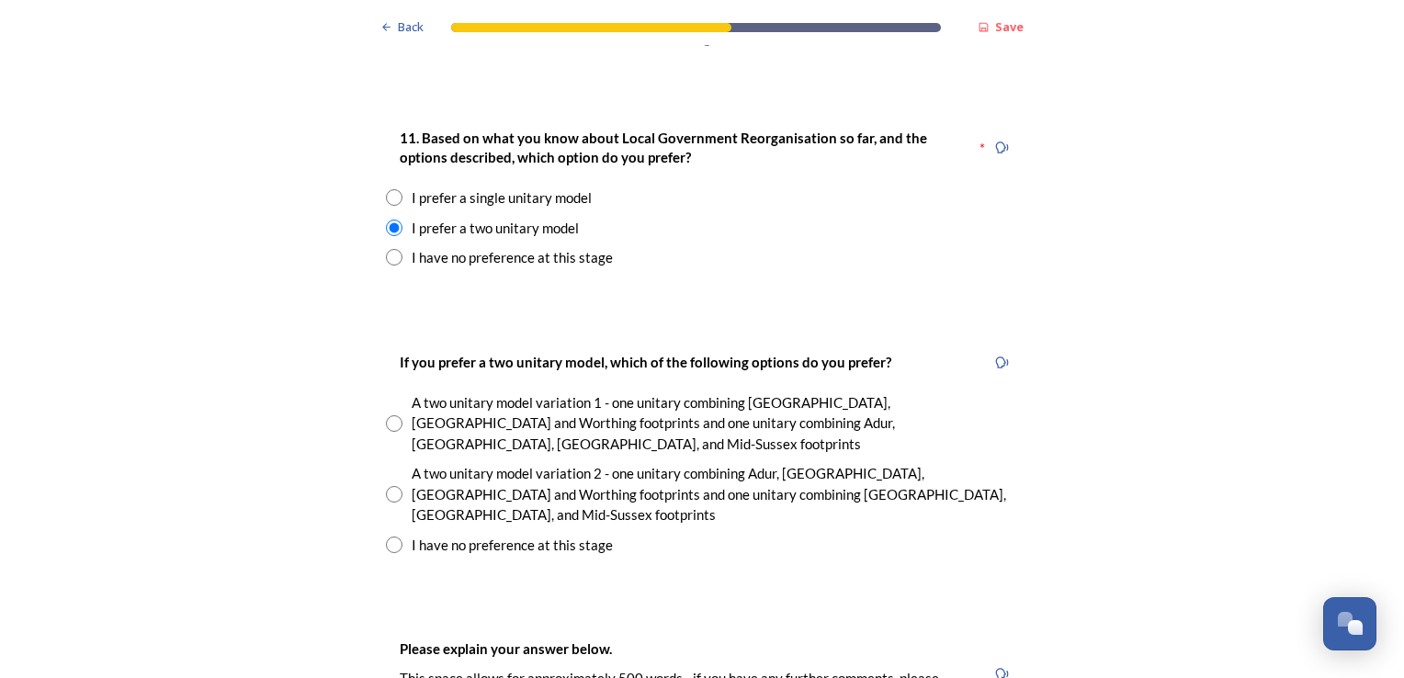
scroll to position [2458, 0]
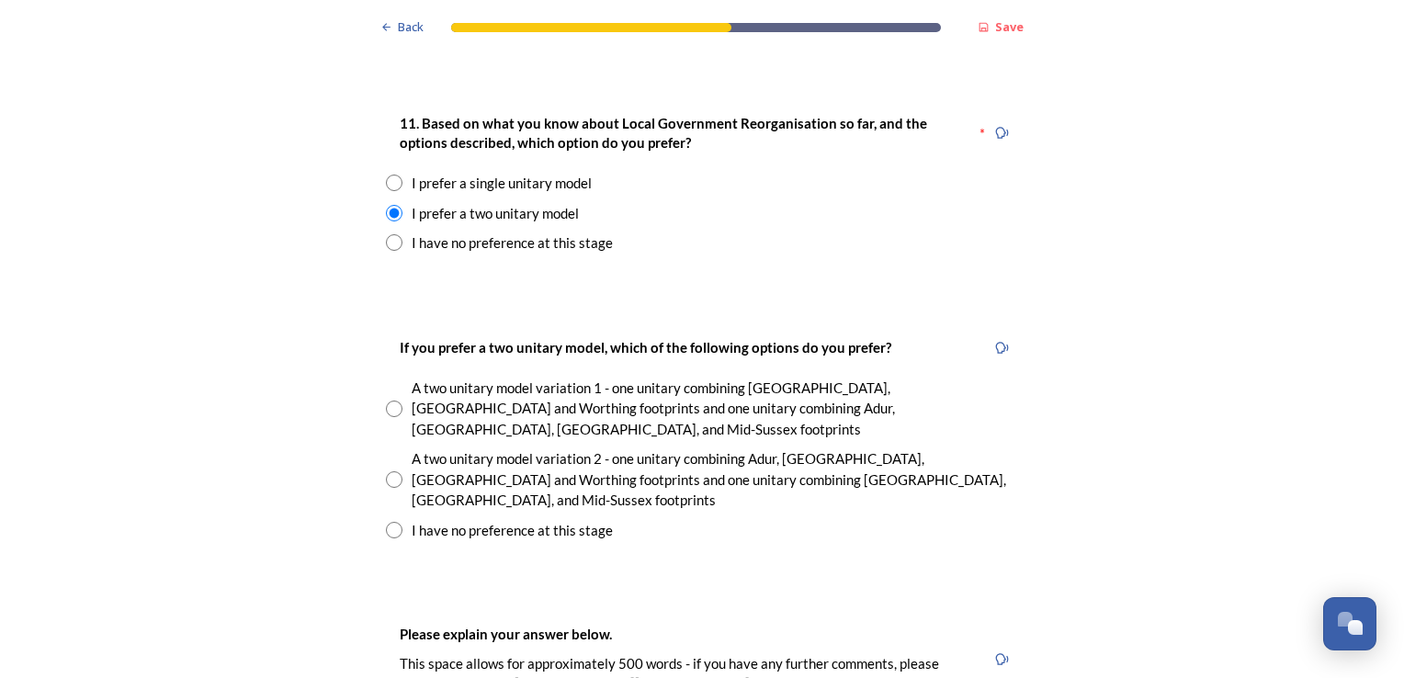
click at [386, 401] on input "radio" at bounding box center [394, 409] width 17 height 17
radio input "true"
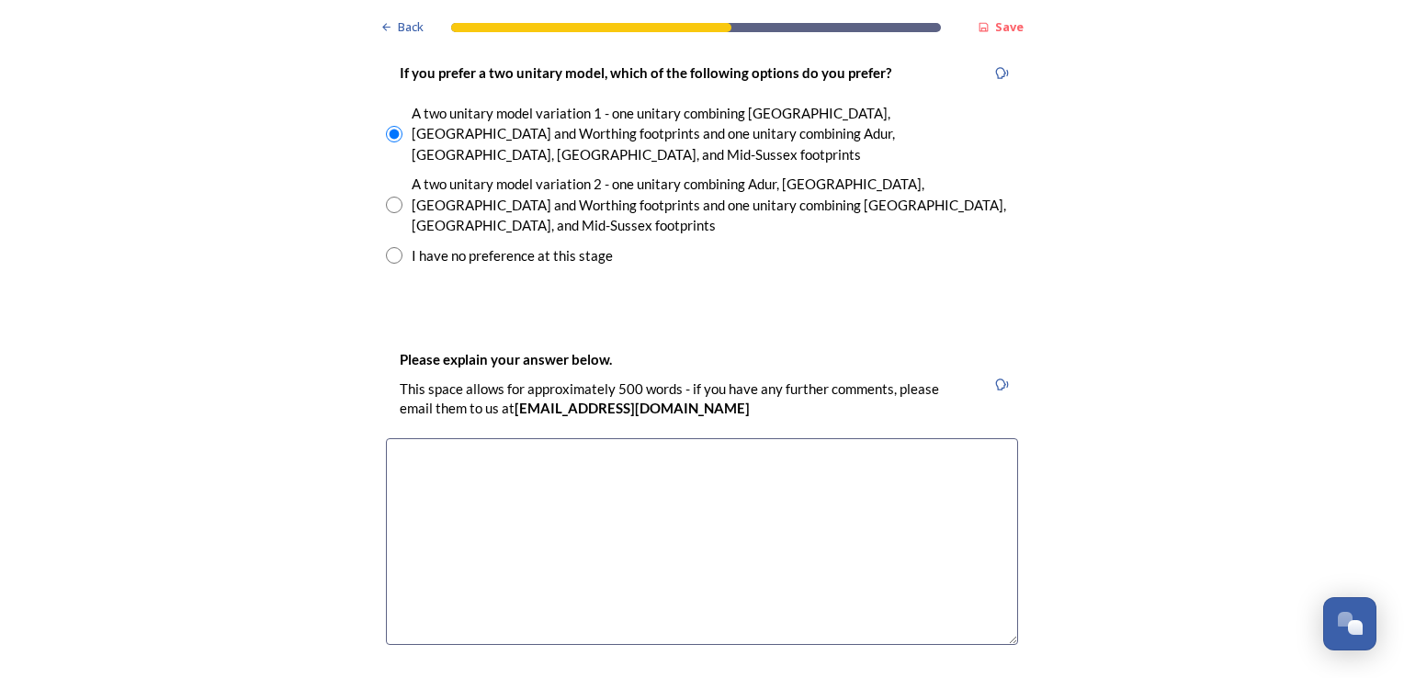
scroll to position [2791, 0]
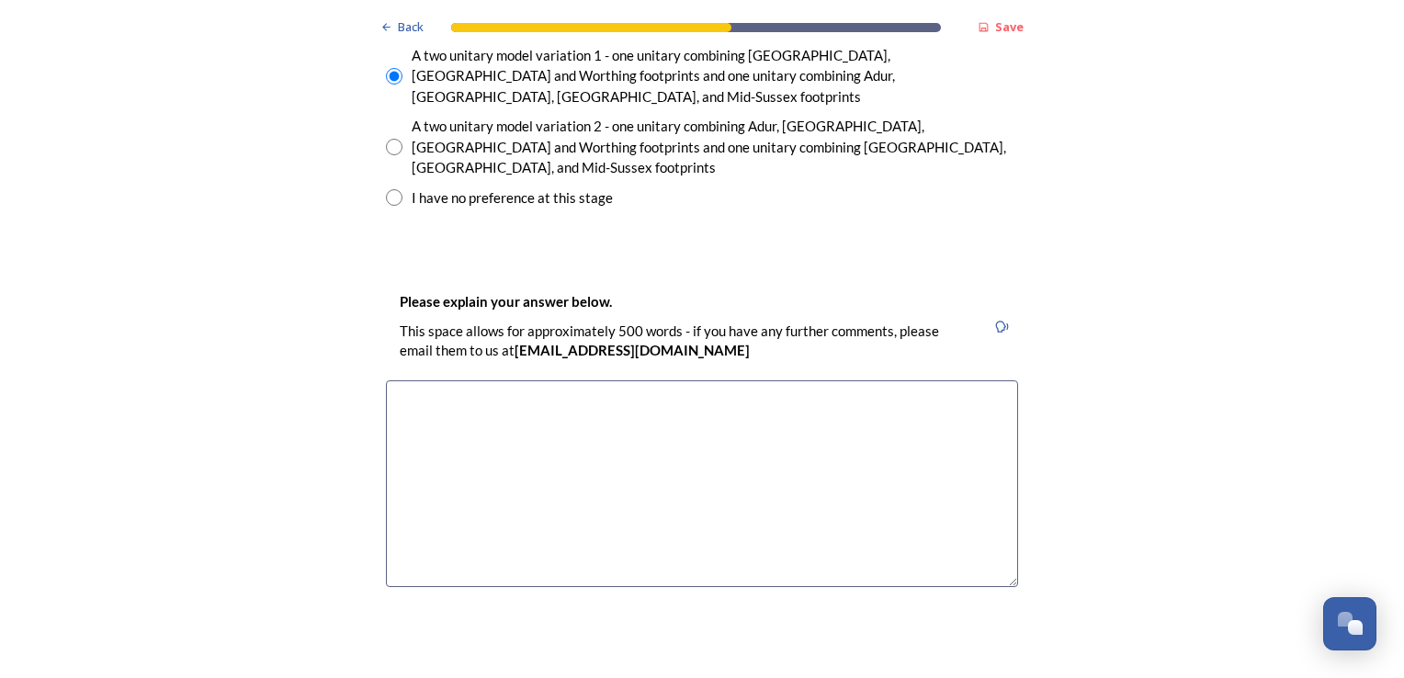
click at [411, 380] on textarea at bounding box center [702, 483] width 632 height 207
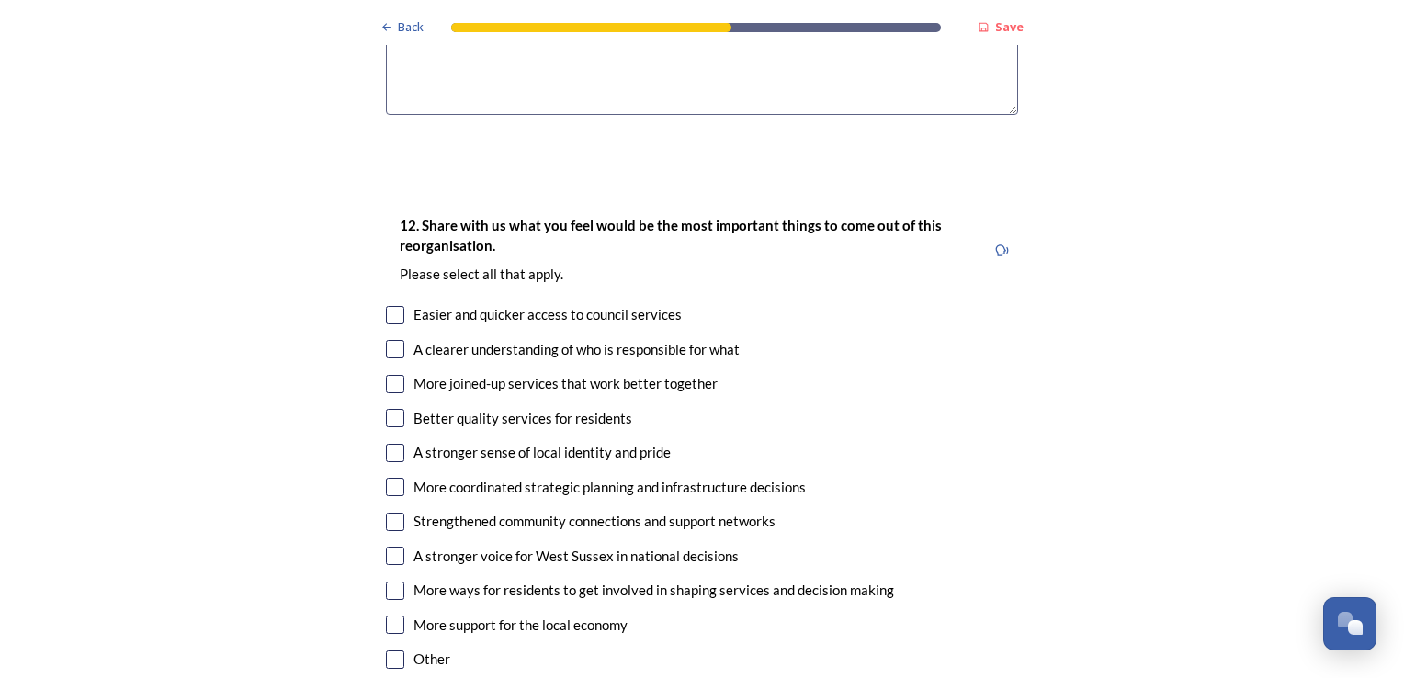
scroll to position [3278, 0]
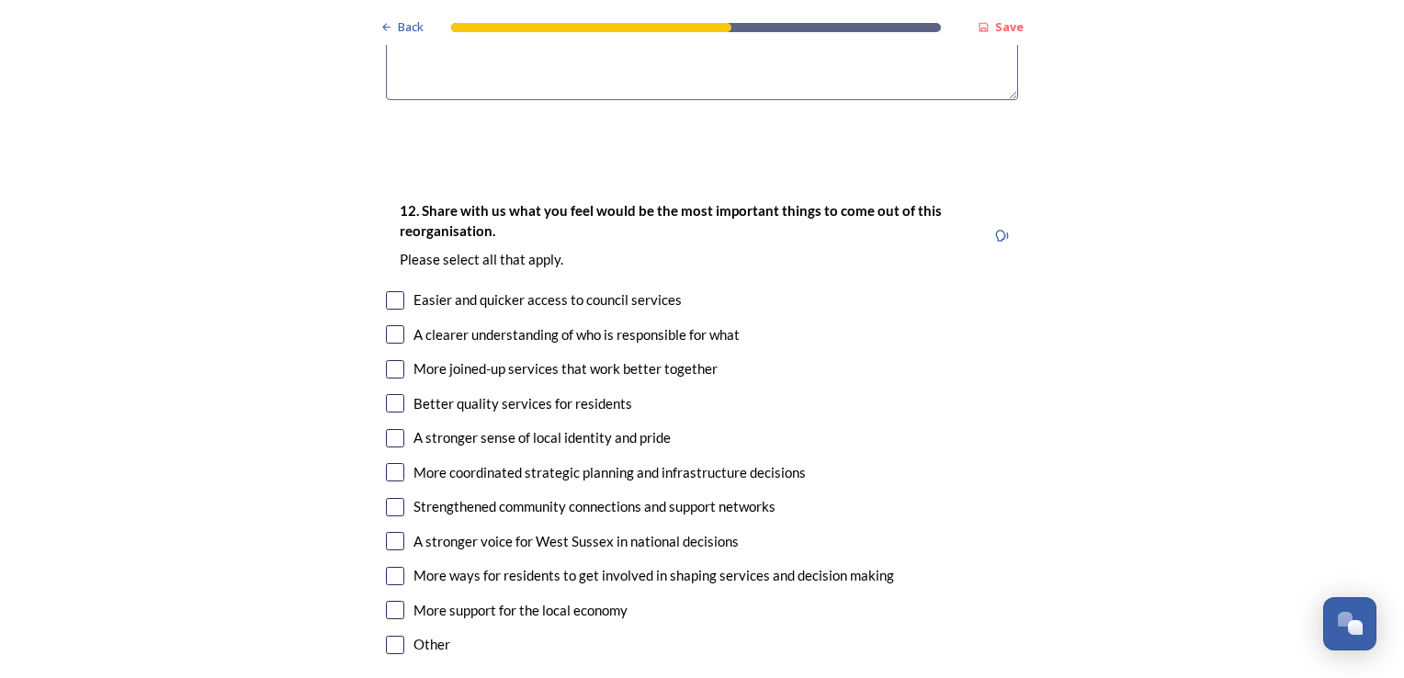
type textarea "The scale of population moves towards a 2 unitary model."
click at [390, 325] on input "checkbox" at bounding box center [395, 334] width 18 height 18
checkbox input "true"
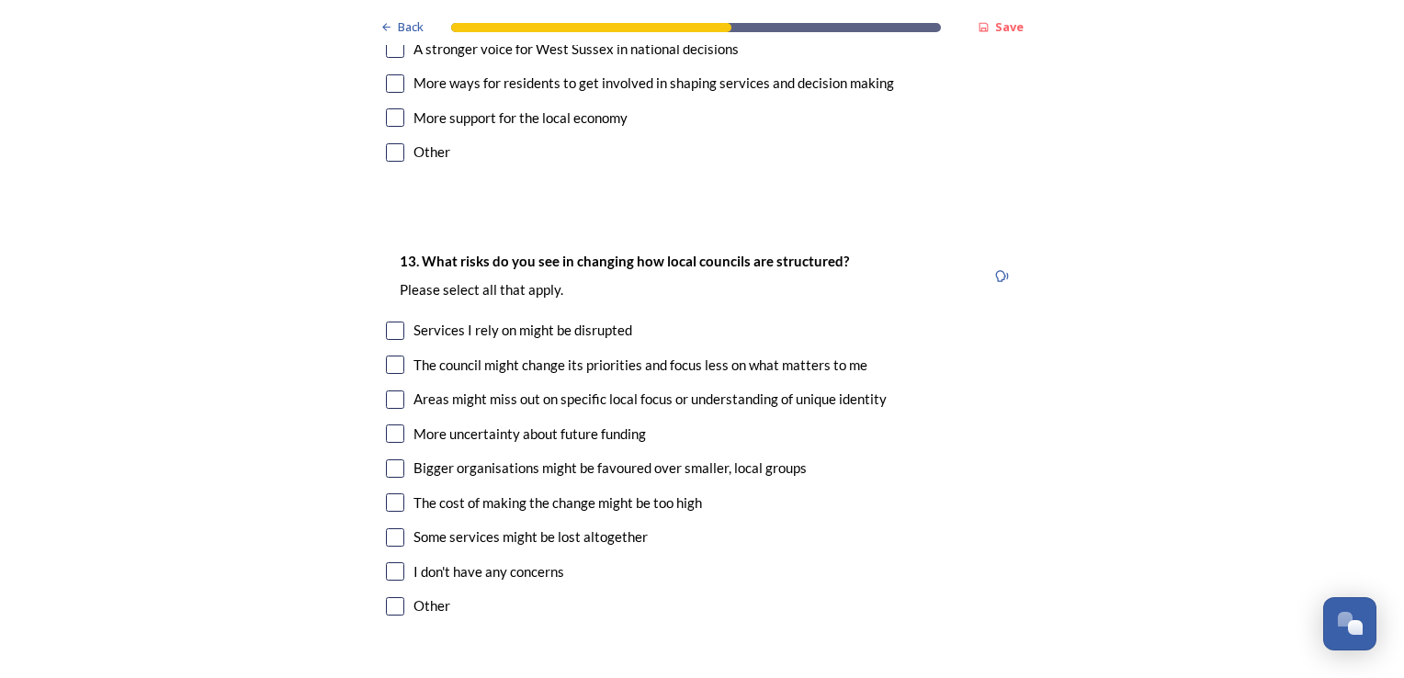
scroll to position [3800, 0]
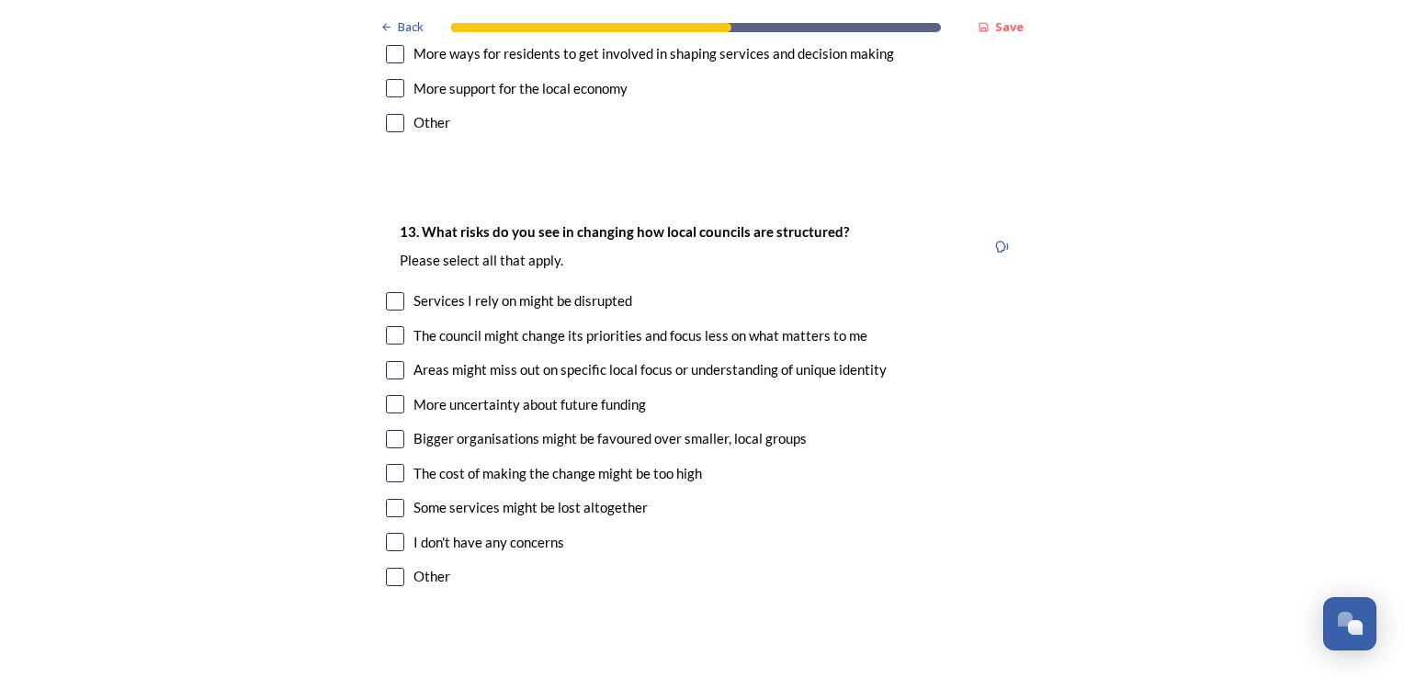
click at [388, 326] on input "checkbox" at bounding box center [395, 335] width 18 height 18
checkbox input "true"
click at [386, 361] on input "checkbox" at bounding box center [395, 370] width 18 height 18
checkbox input "true"
click at [387, 395] on input "checkbox" at bounding box center [395, 404] width 18 height 18
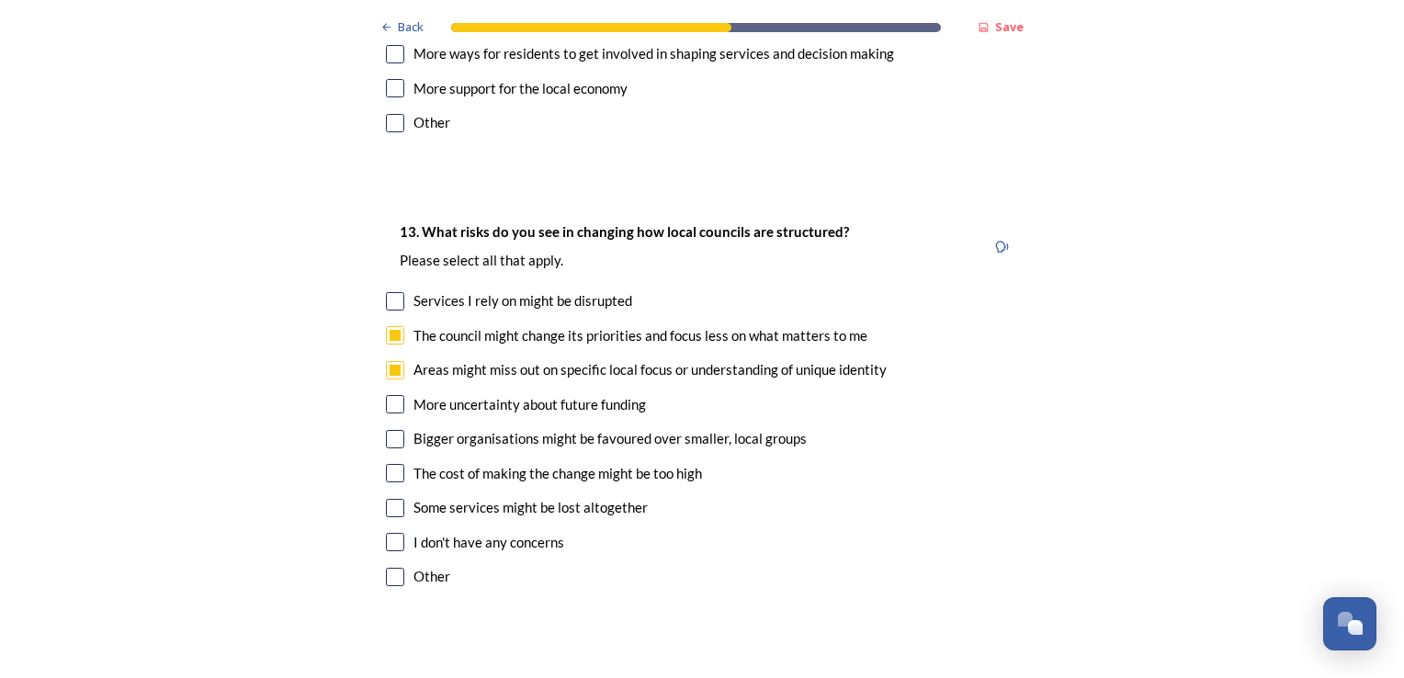
checkbox input "true"
click at [393, 430] on input "checkbox" at bounding box center [395, 439] width 18 height 18
checkbox input "true"
click at [390, 464] on input "checkbox" at bounding box center [395, 473] width 18 height 18
checkbox input "true"
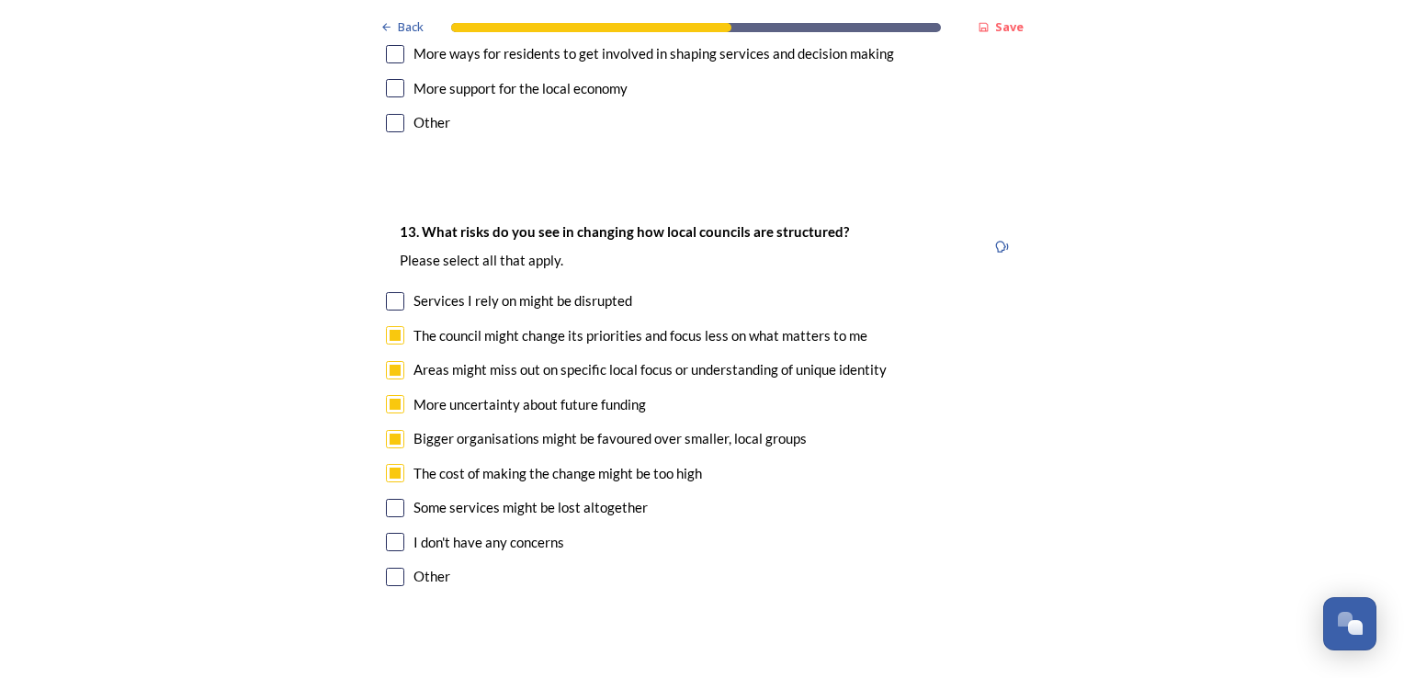
click at [387, 499] on input "checkbox" at bounding box center [395, 508] width 18 height 18
checkbox input "true"
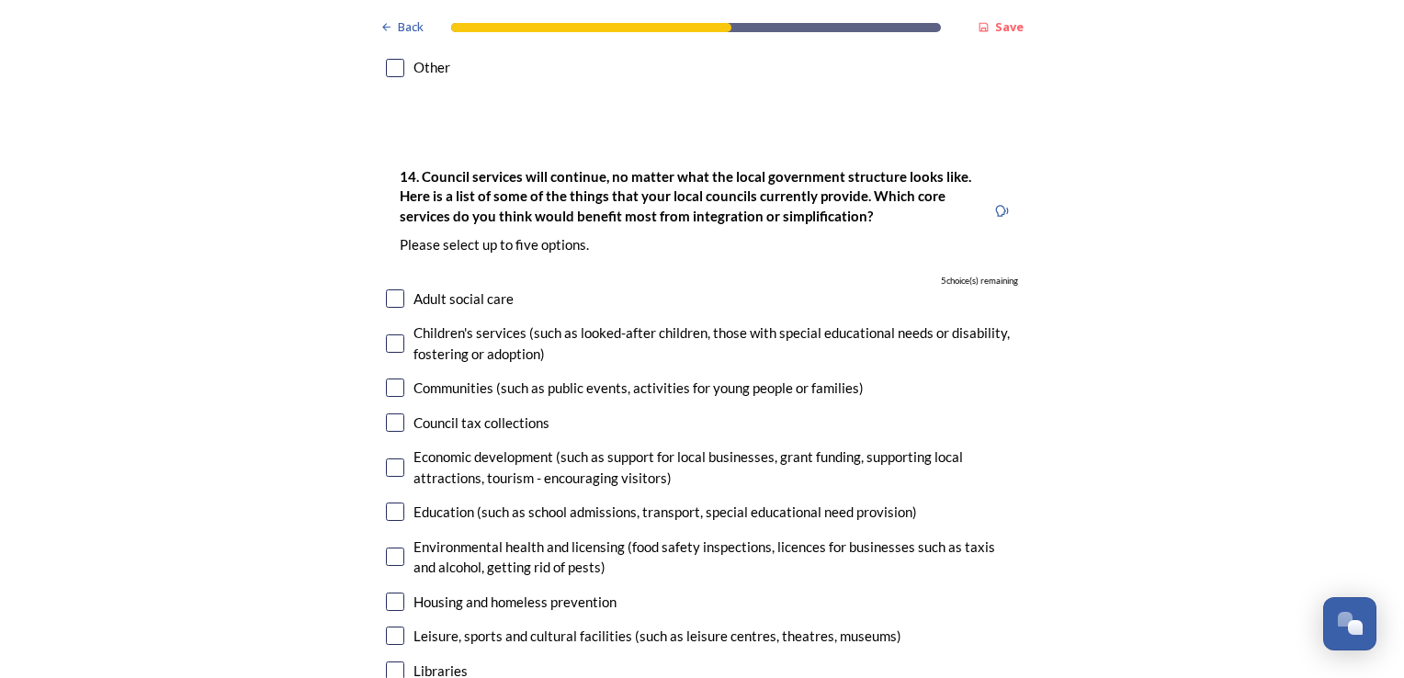
scroll to position [4337, 0]
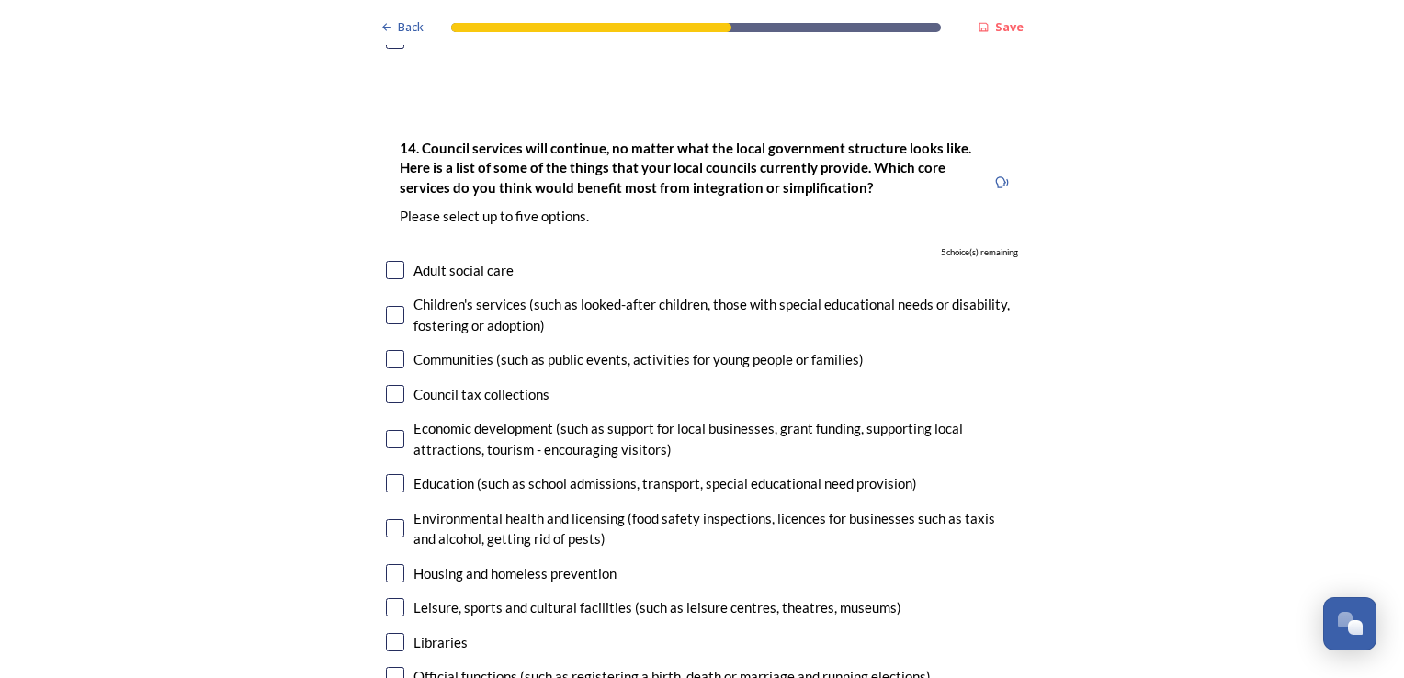
click at [390, 385] on input "checkbox" at bounding box center [395, 394] width 18 height 18
checkbox input "true"
click at [388, 430] on input "checkbox" at bounding box center [395, 439] width 18 height 18
checkbox input "true"
click at [387, 519] on input "checkbox" at bounding box center [395, 528] width 18 height 18
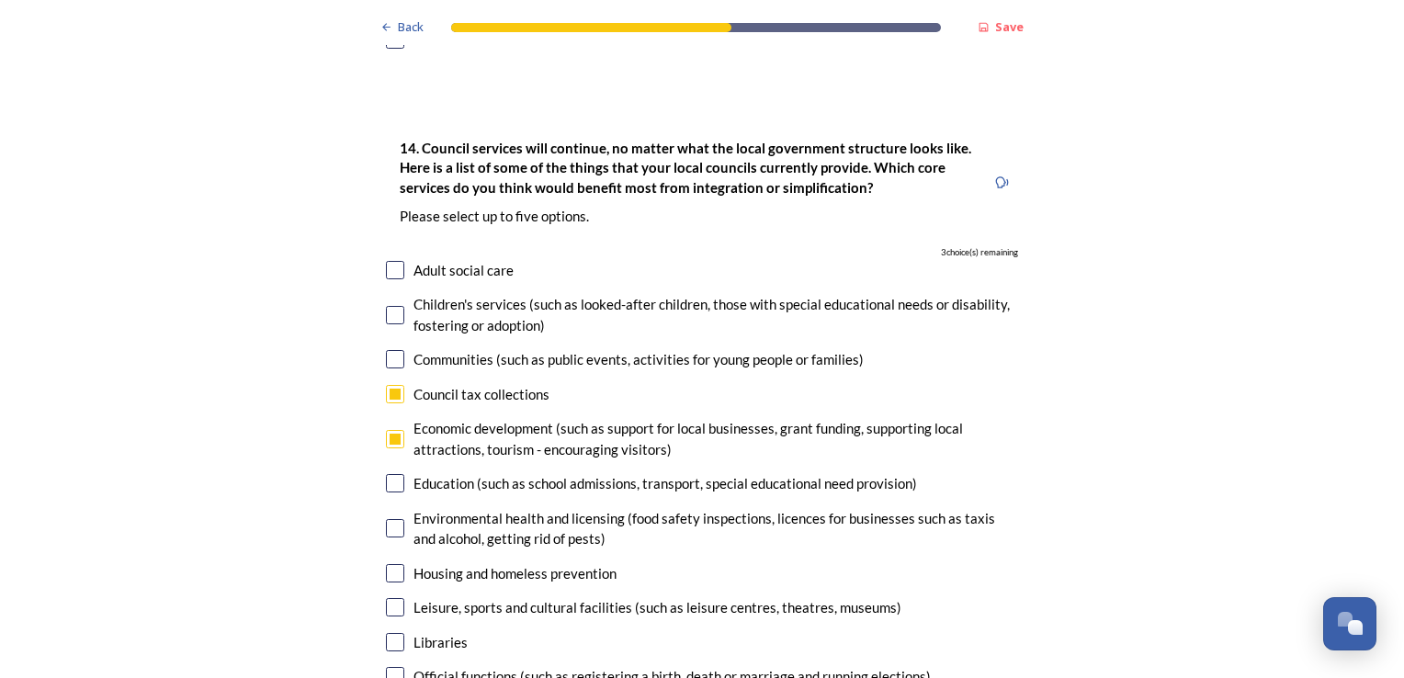
checkbox input "true"
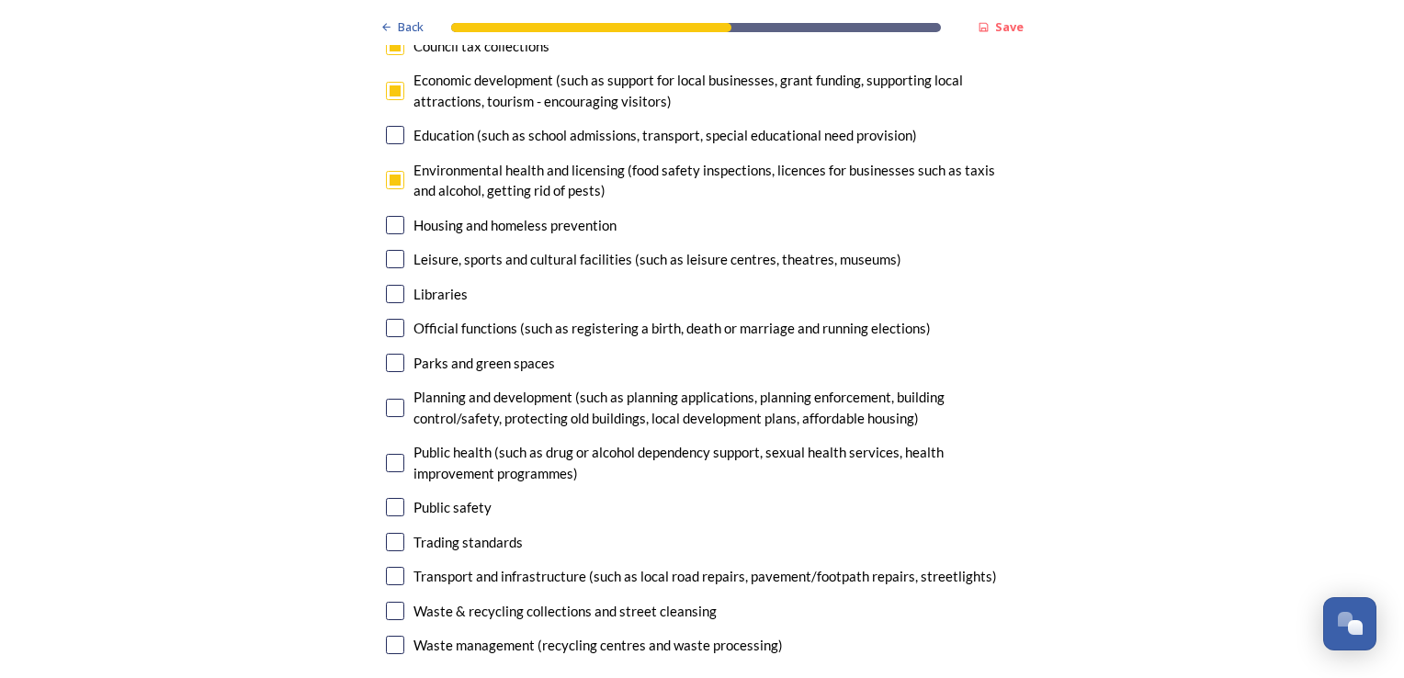
scroll to position [4693, 0]
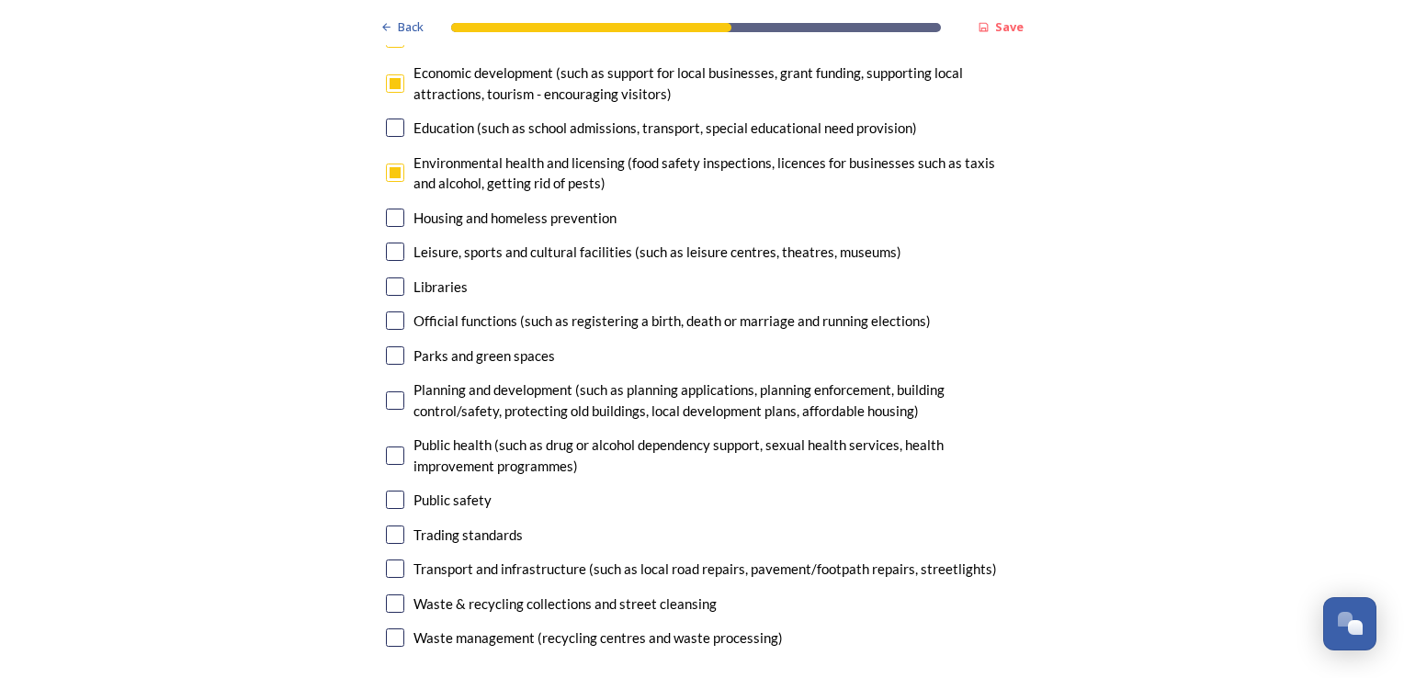
click at [387, 525] on input "checkbox" at bounding box center [395, 534] width 18 height 18
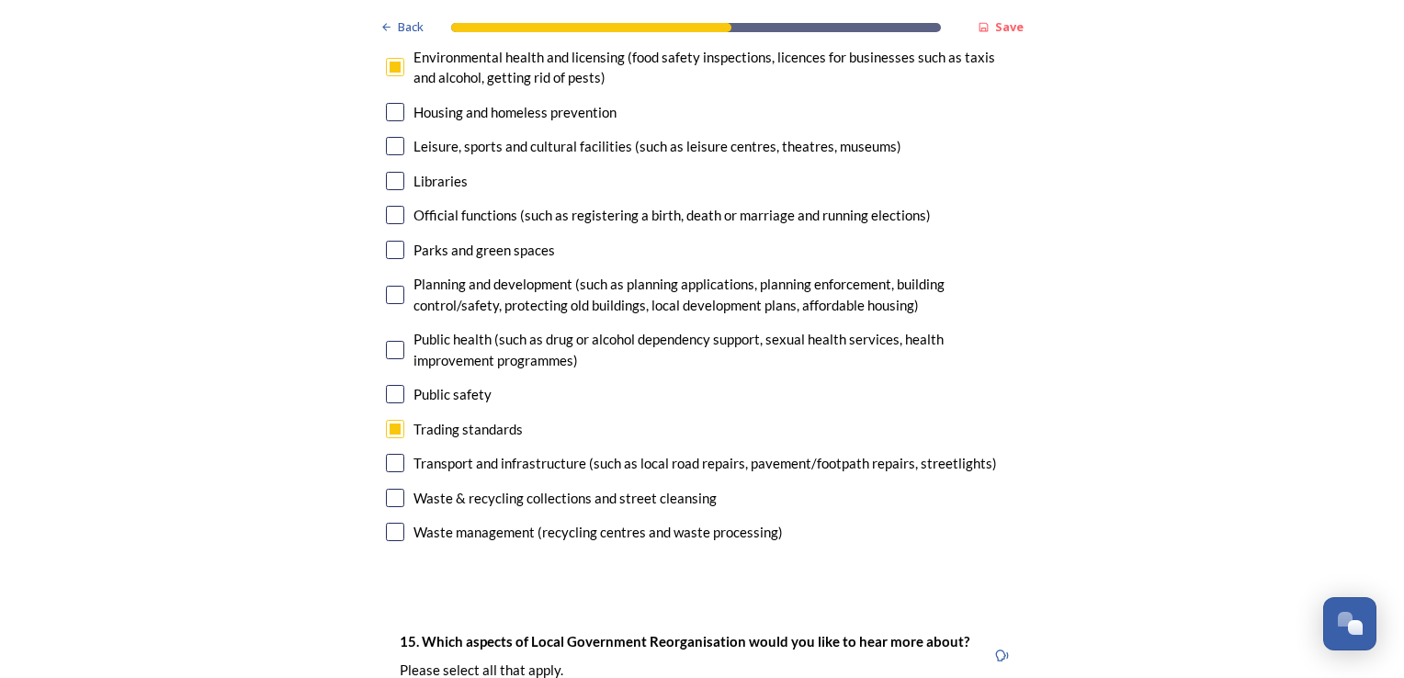
scroll to position [4813, 0]
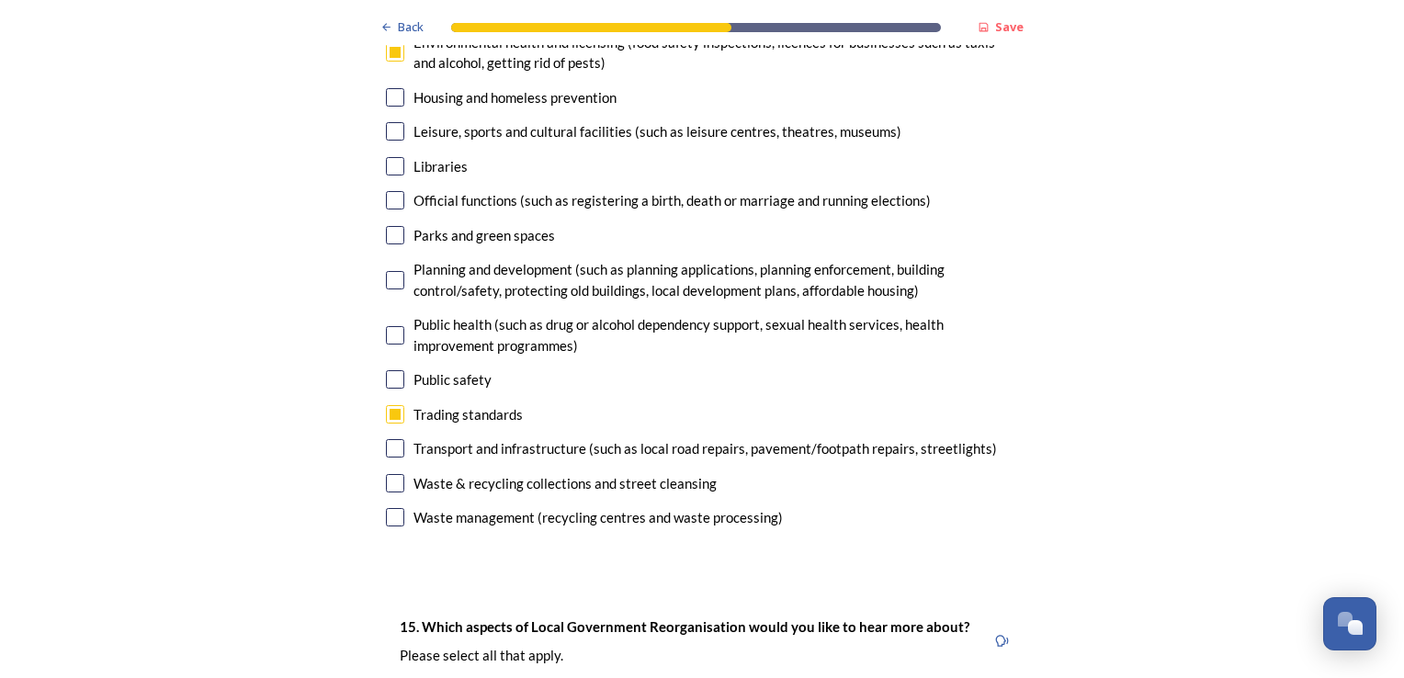
click at [392, 405] on input "checkbox" at bounding box center [395, 414] width 18 height 18
checkbox input "false"
click at [386, 326] on input "checkbox" at bounding box center [395, 335] width 18 height 18
checkbox input "true"
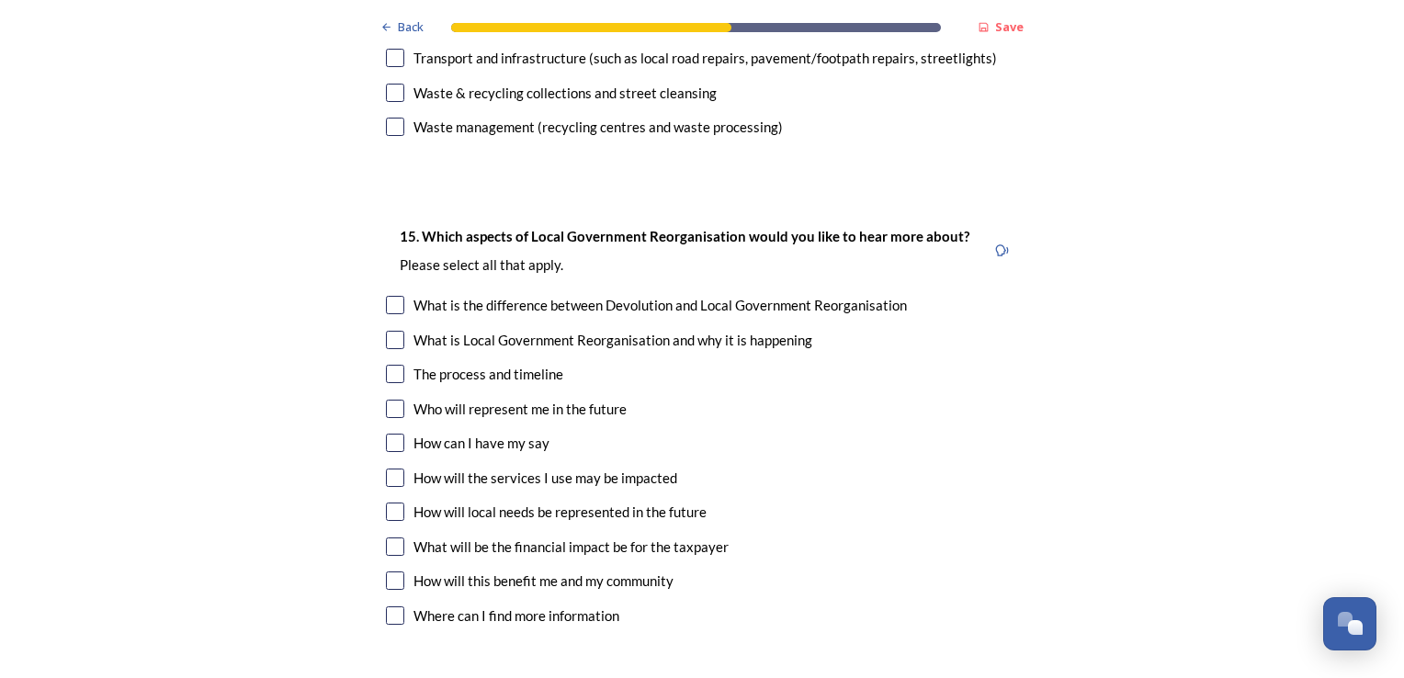
scroll to position [5218, 0]
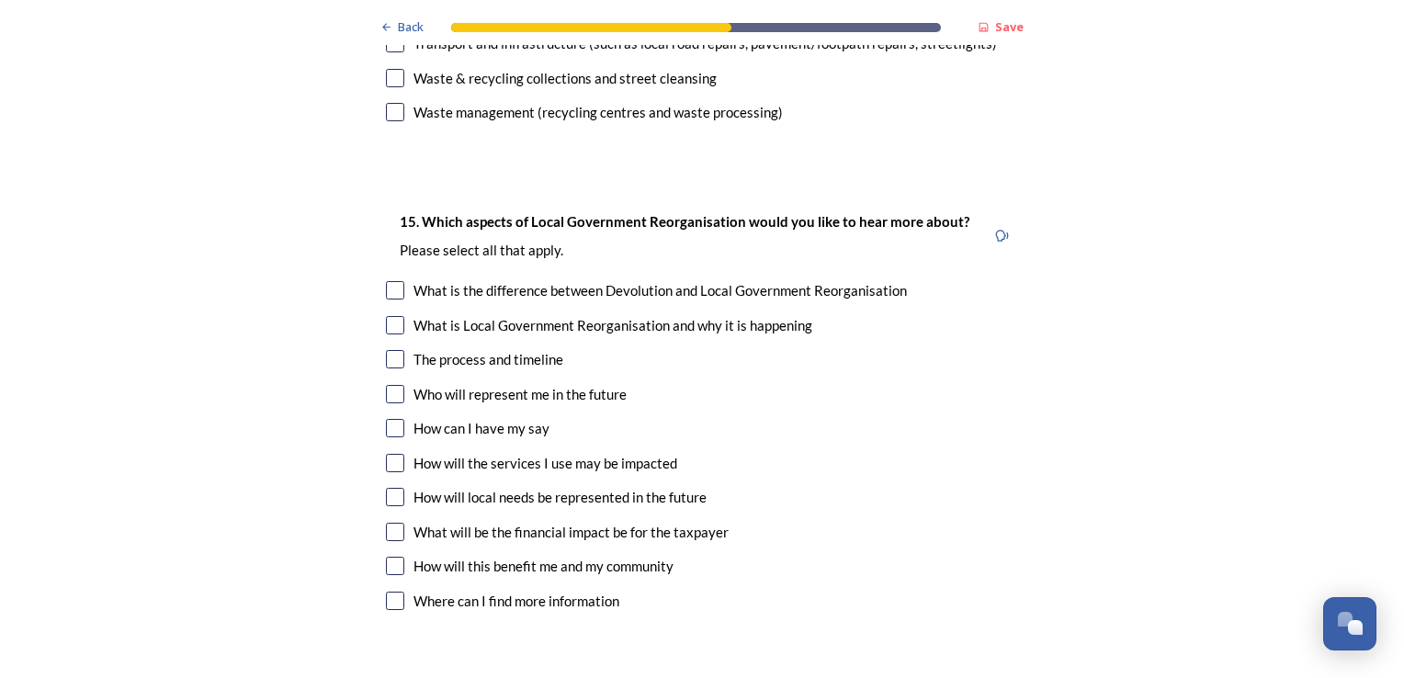
click at [386, 385] on input "checkbox" at bounding box center [395, 394] width 18 height 18
checkbox input "true"
click at [390, 419] on input "checkbox" at bounding box center [395, 428] width 18 height 18
checkbox input "true"
click at [386, 488] on input "checkbox" at bounding box center [395, 497] width 18 height 18
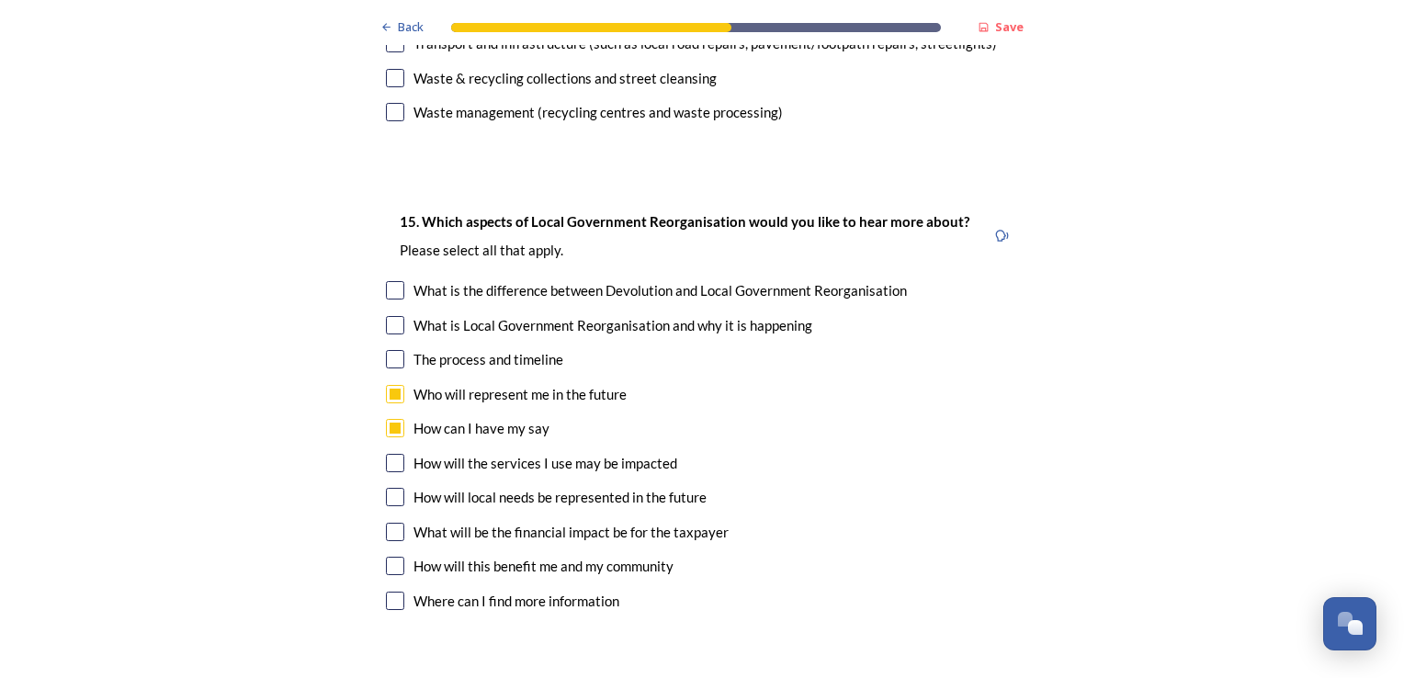
checkbox input "true"
click at [386, 523] on input "checkbox" at bounding box center [395, 532] width 18 height 18
checkbox input "true"
click at [389, 557] on input "checkbox" at bounding box center [395, 566] width 18 height 18
checkbox input "true"
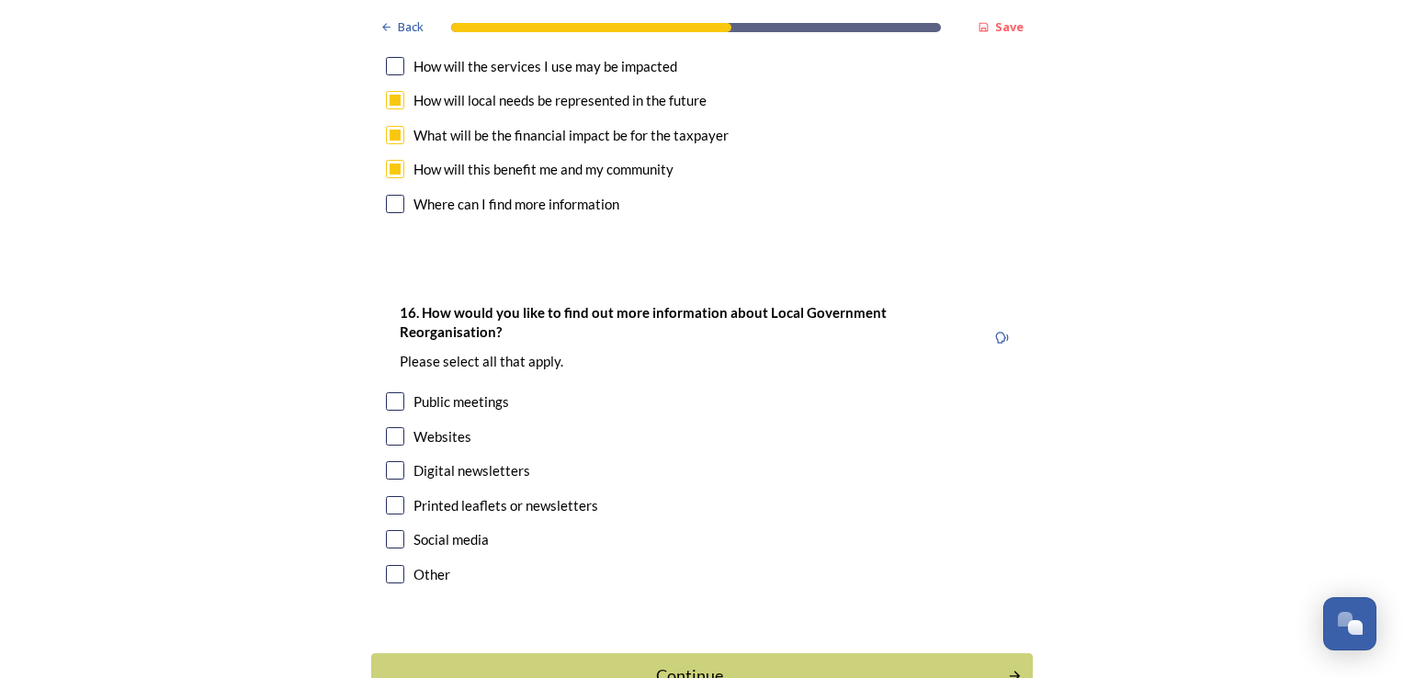
scroll to position [5622, 0]
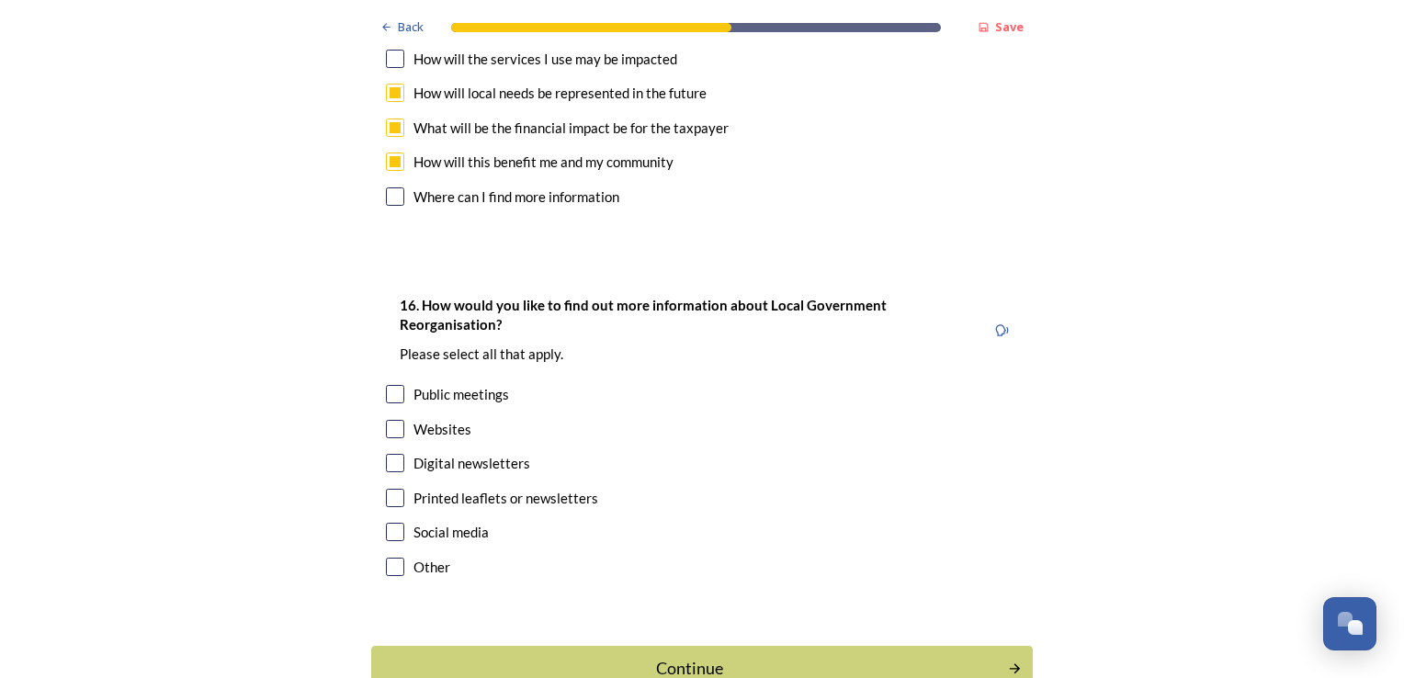
click at [386, 385] on input "checkbox" at bounding box center [395, 394] width 18 height 18
checkbox input "true"
click at [390, 420] on input "checkbox" at bounding box center [395, 429] width 18 height 18
checkbox input "true"
click at [386, 489] on input "checkbox" at bounding box center [395, 498] width 18 height 18
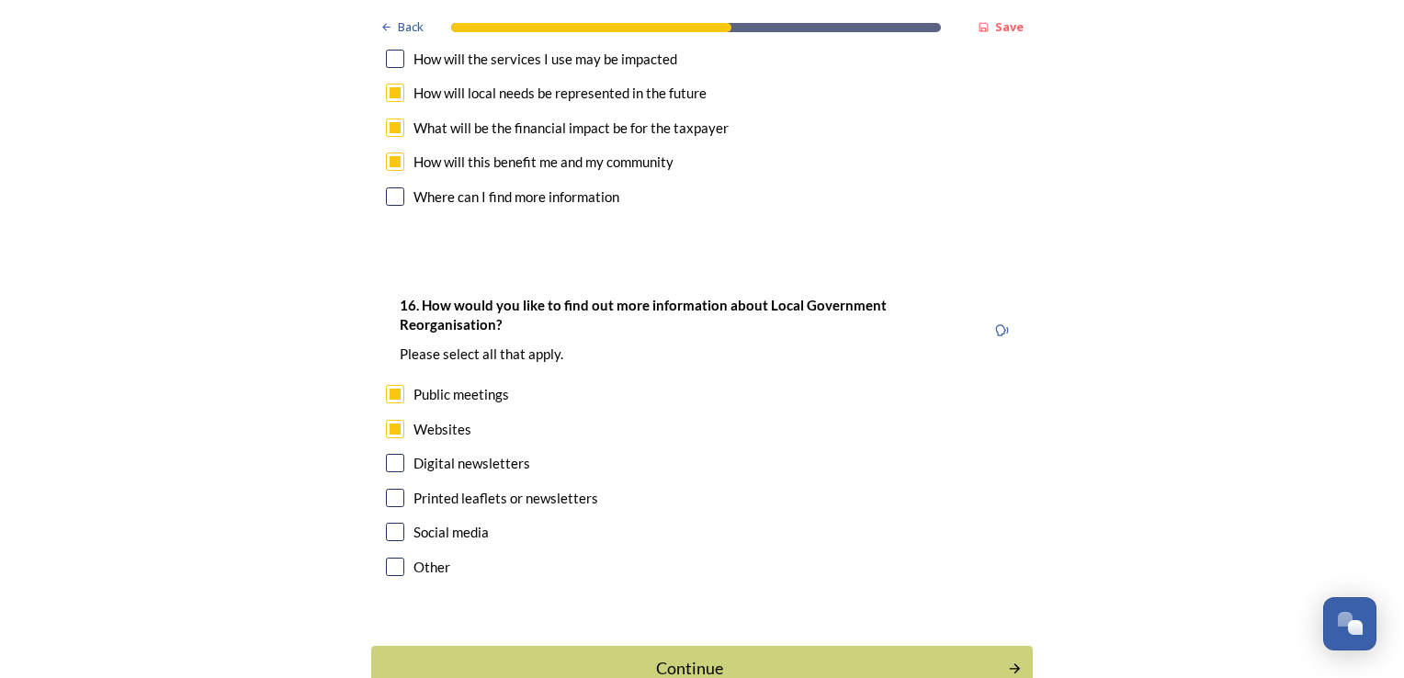
checkbox input "true"
click at [386, 420] on input "checkbox" at bounding box center [395, 429] width 18 height 18
checkbox input "false"
click at [699, 656] on div "Continue" at bounding box center [689, 668] width 622 height 25
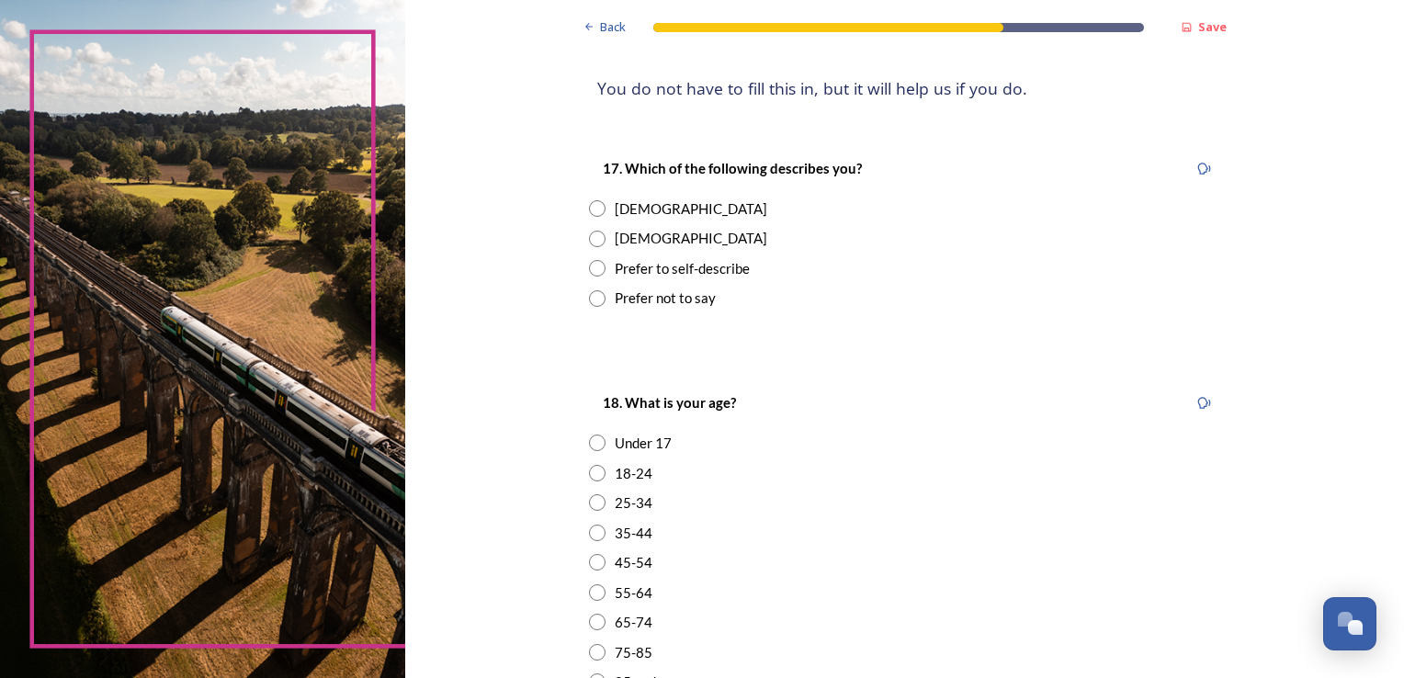
scroll to position [248, 0]
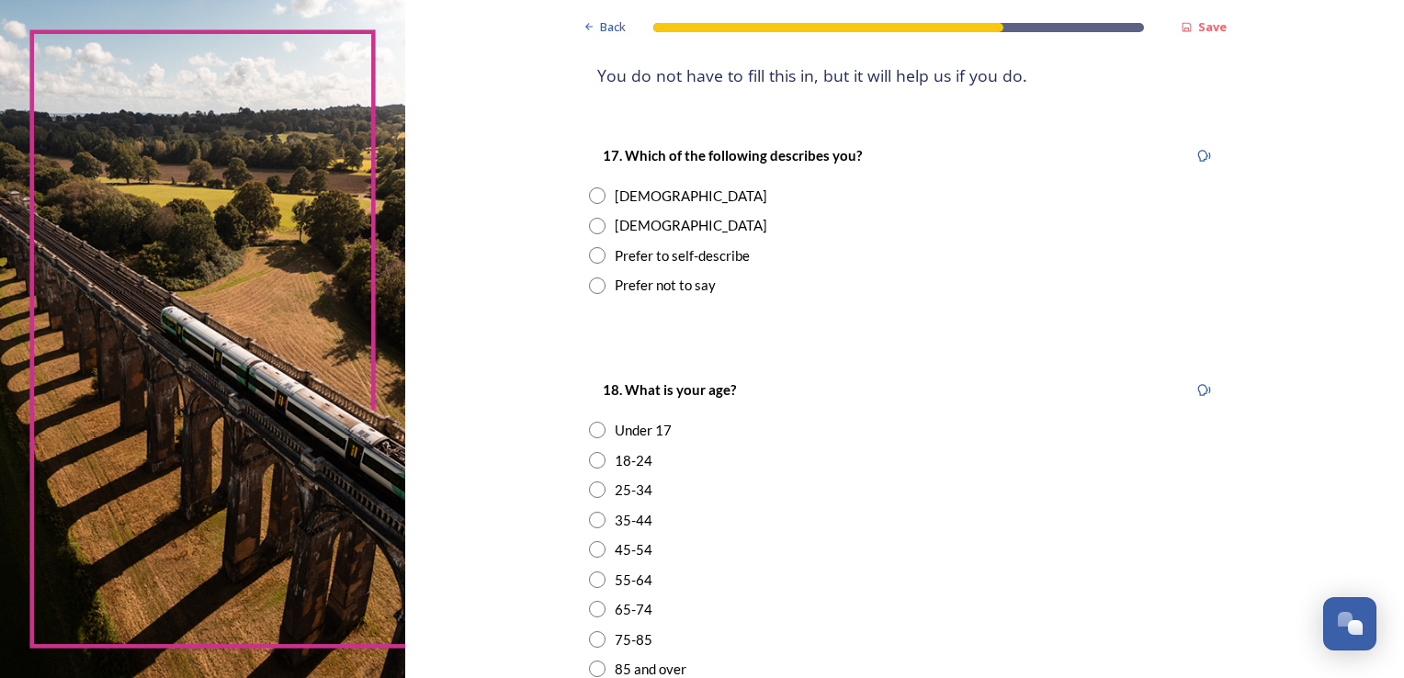
click at [590, 226] on input "radio" at bounding box center [597, 226] width 17 height 17
radio input "true"
click at [593, 616] on input "radio" at bounding box center [597, 609] width 17 height 17
radio input "true"
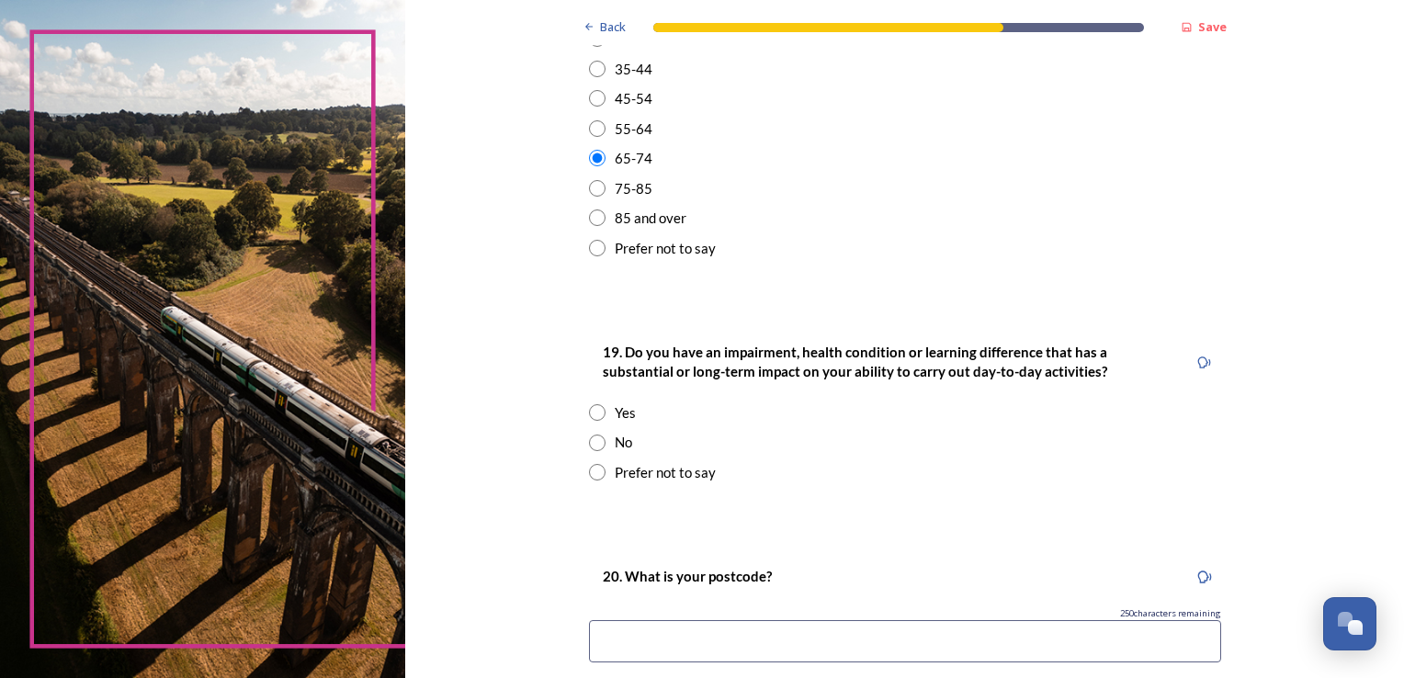
scroll to position [730, 0]
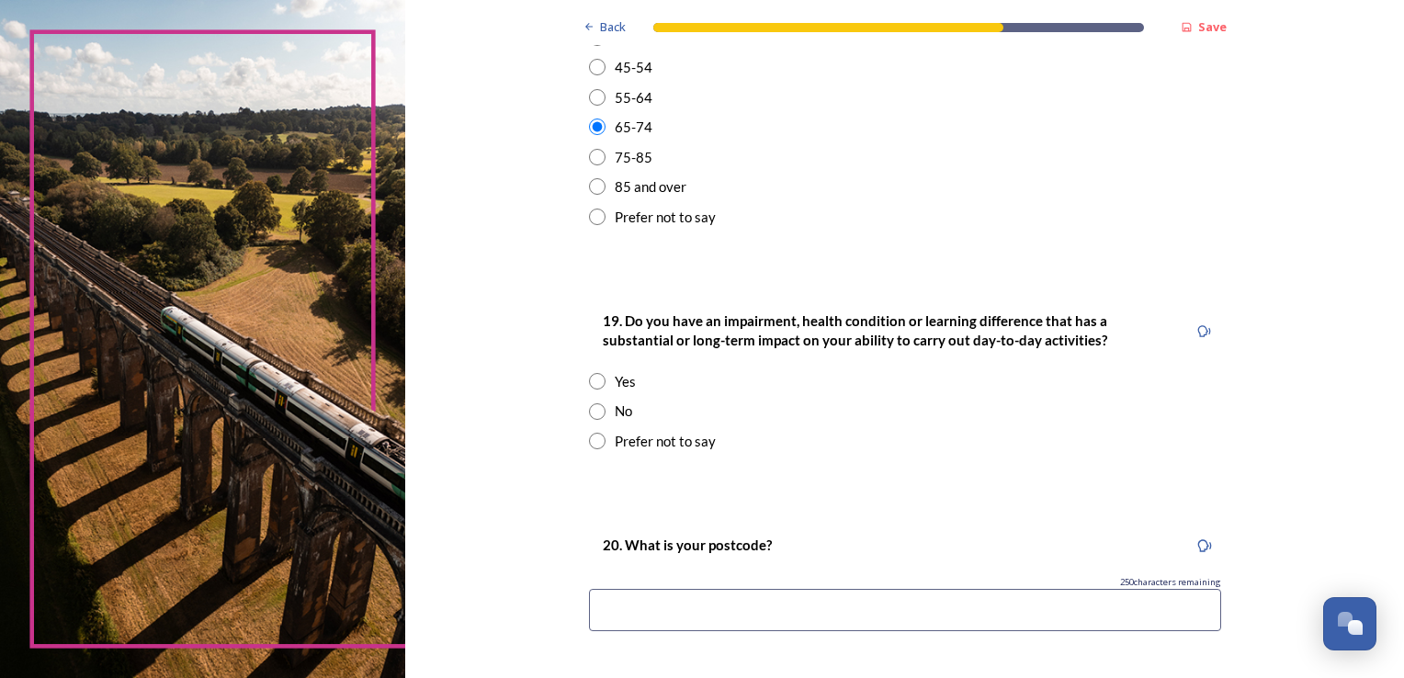
click at [589, 407] on input "radio" at bounding box center [597, 411] width 17 height 17
radio input "true"
click at [691, 604] on input at bounding box center [905, 610] width 632 height 42
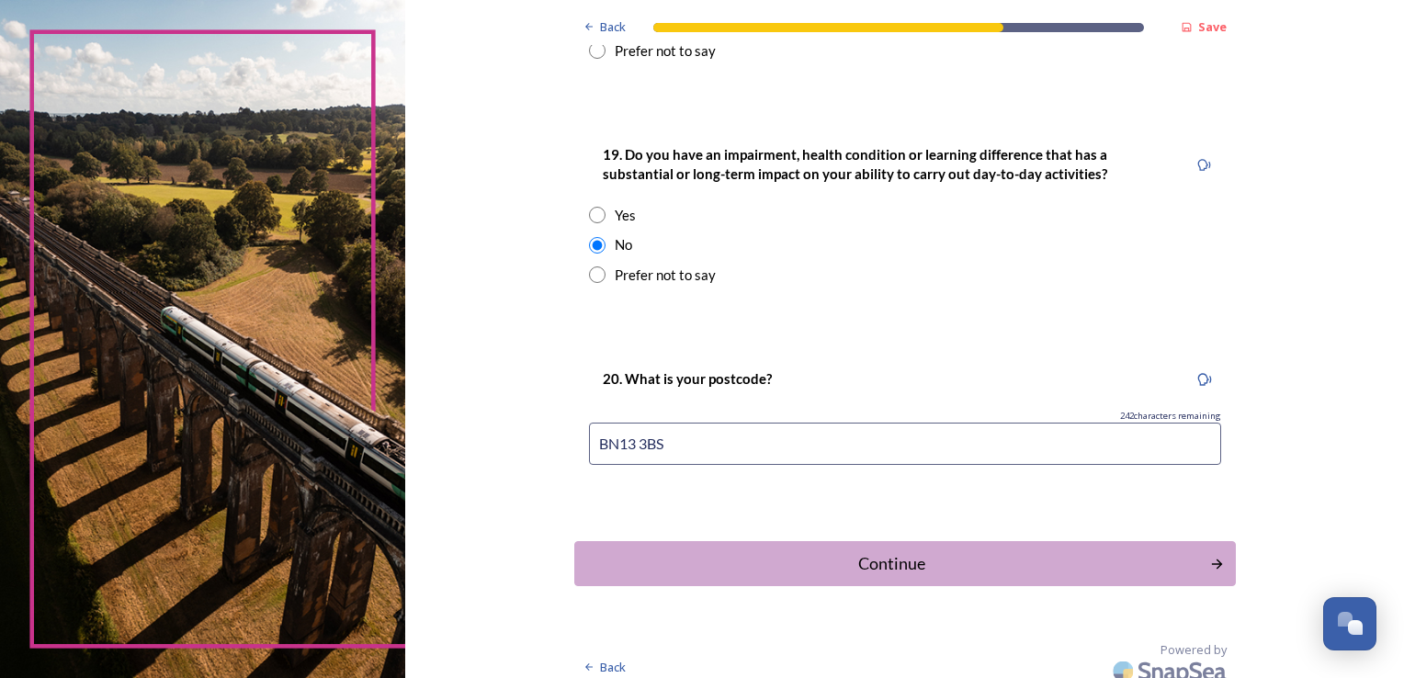
scroll to position [909, 0]
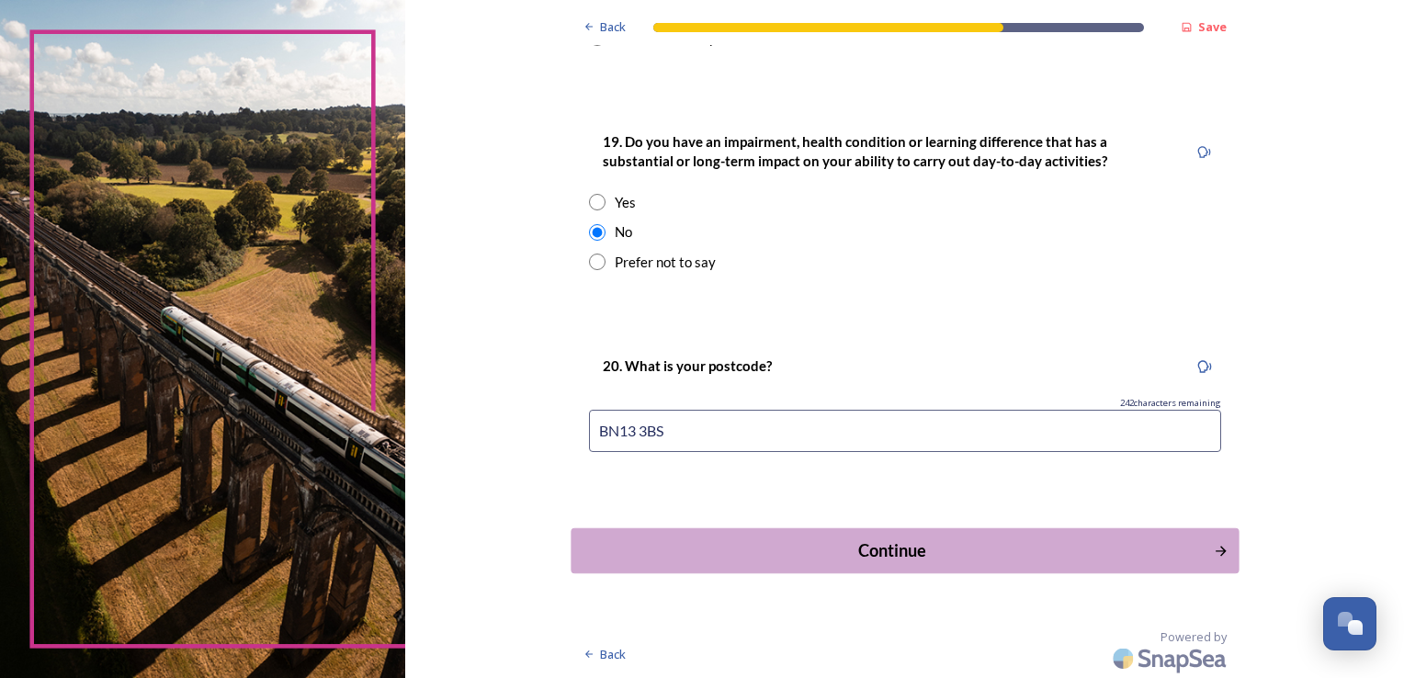
type input "BN13 3BS"
click at [875, 555] on div "Continue" at bounding box center [892, 550] width 622 height 25
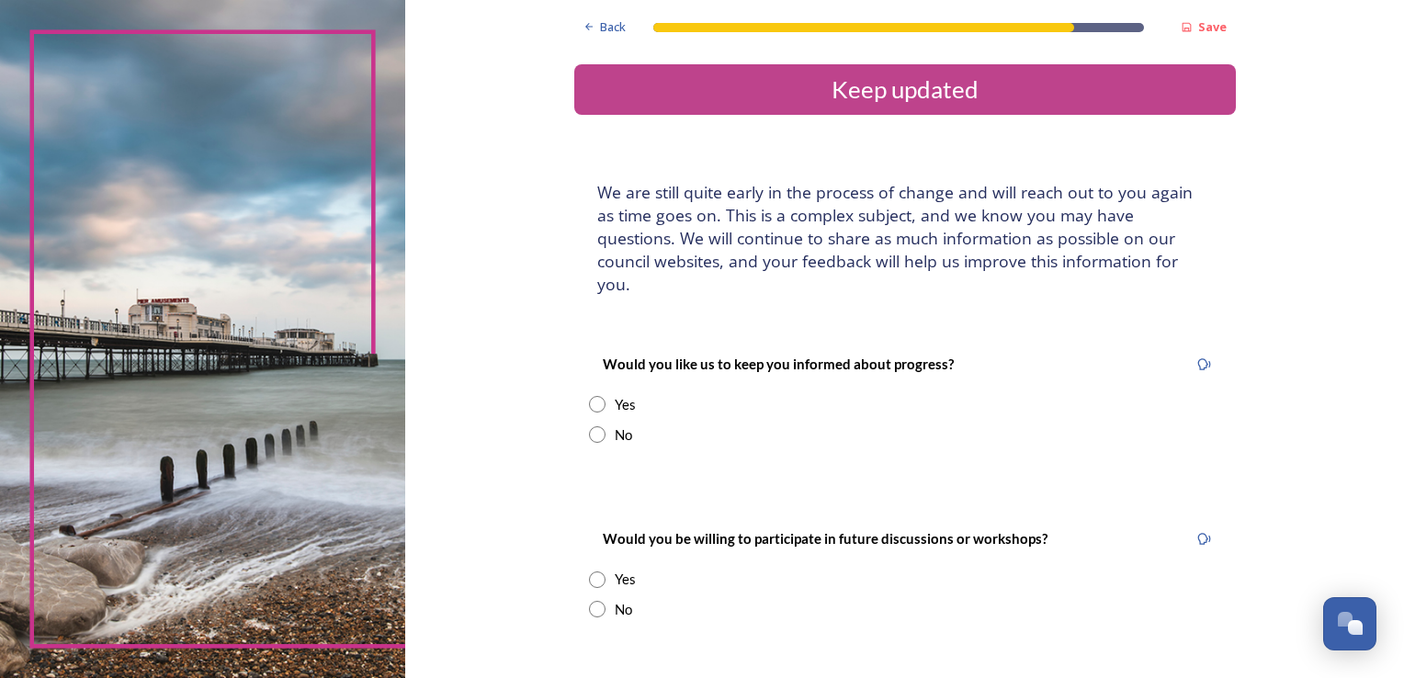
click at [589, 396] on input "radio" at bounding box center [597, 404] width 17 height 17
radio input "true"
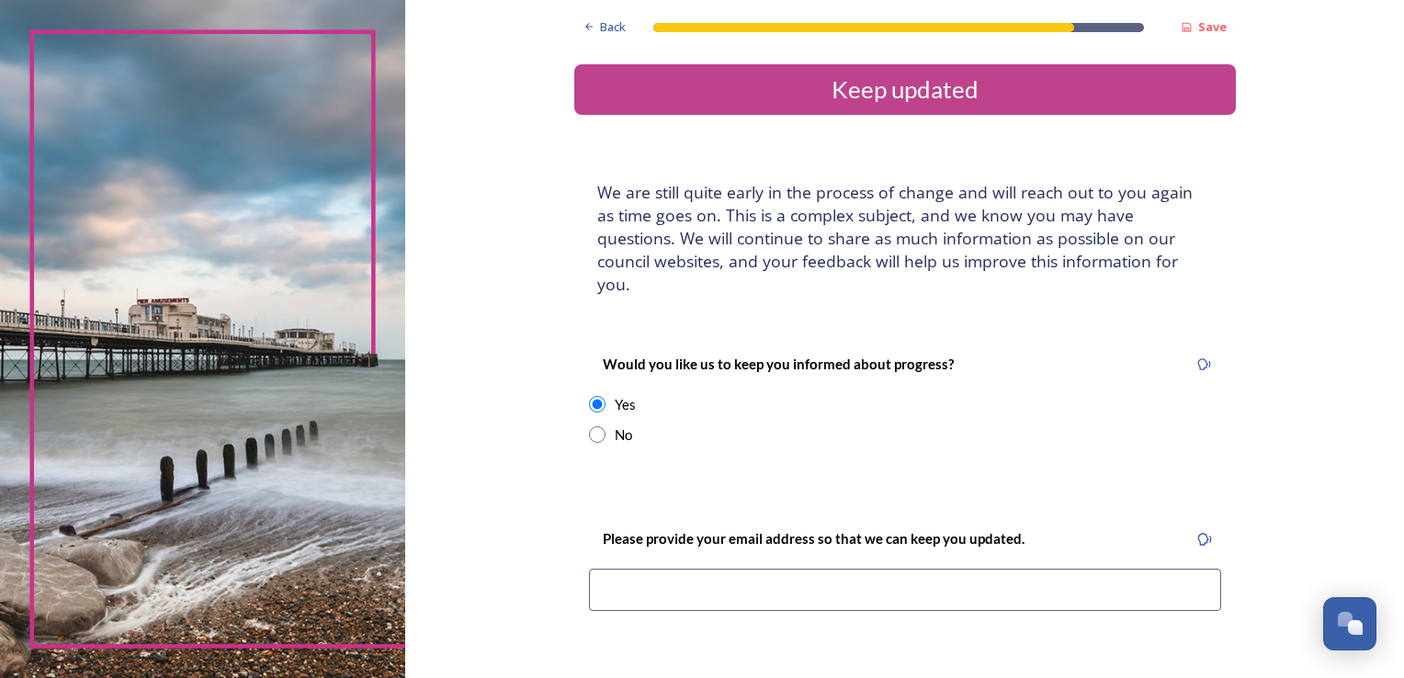
click at [670, 571] on input at bounding box center [905, 590] width 632 height 42
type input "karenza28@yahoo.co.uk"
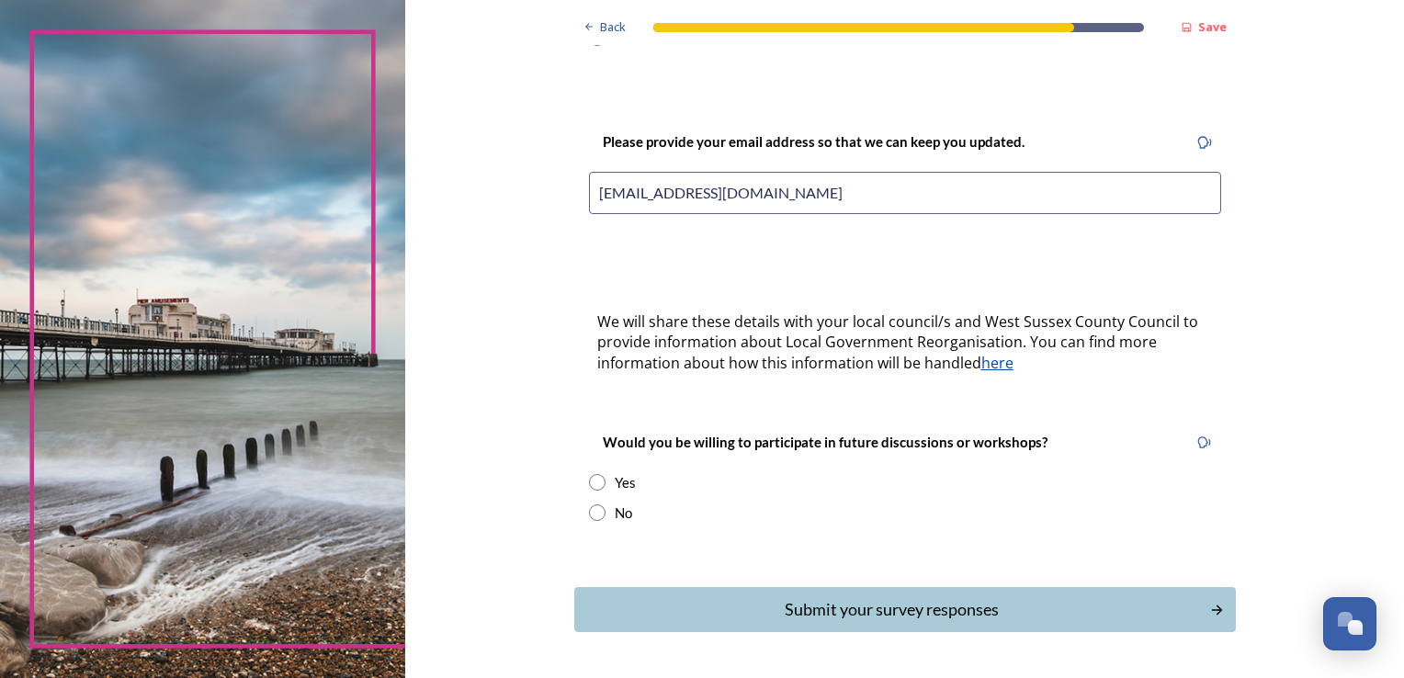
click at [589, 474] on input "radio" at bounding box center [597, 482] width 17 height 17
radio input "true"
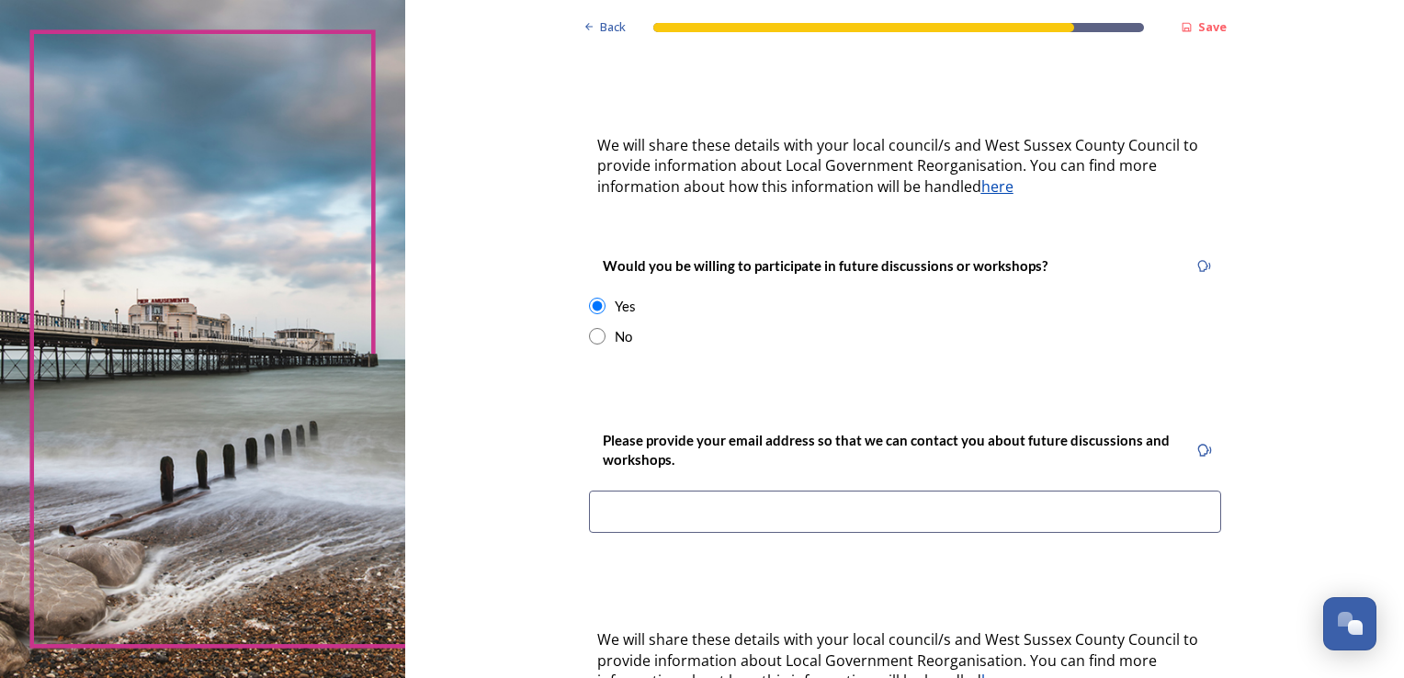
scroll to position [601, 0]
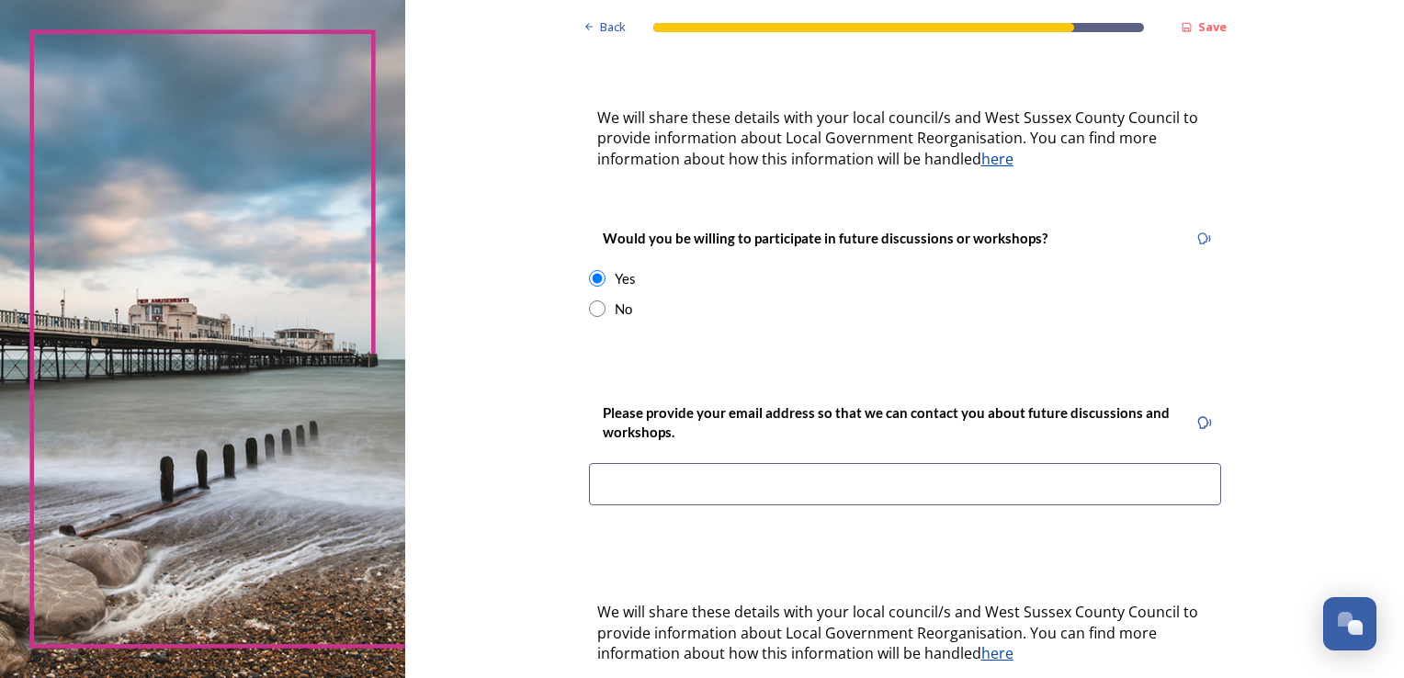
click at [621, 463] on input at bounding box center [905, 484] width 632 height 42
type input "karenza28@yahoo.co.uk"
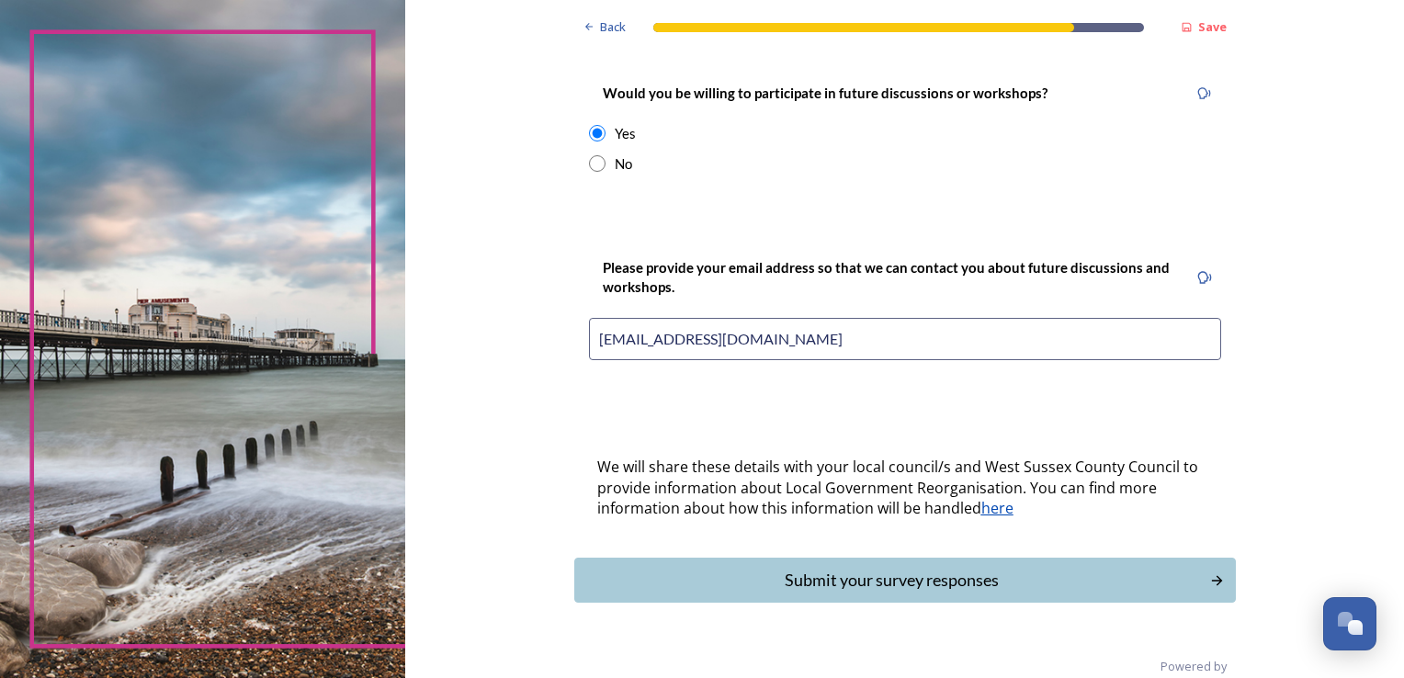
scroll to position [752, 0]
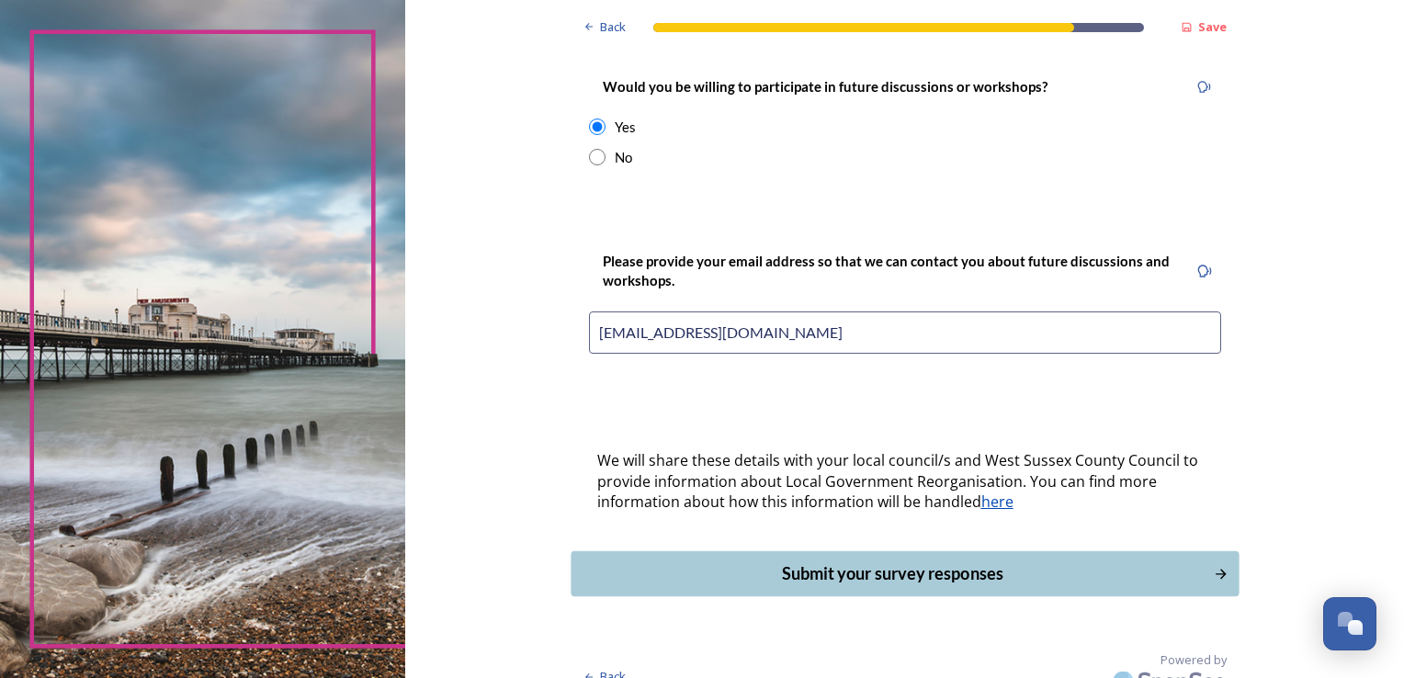
click at [871, 561] on div "Submit your survey responses" at bounding box center [892, 573] width 622 height 25
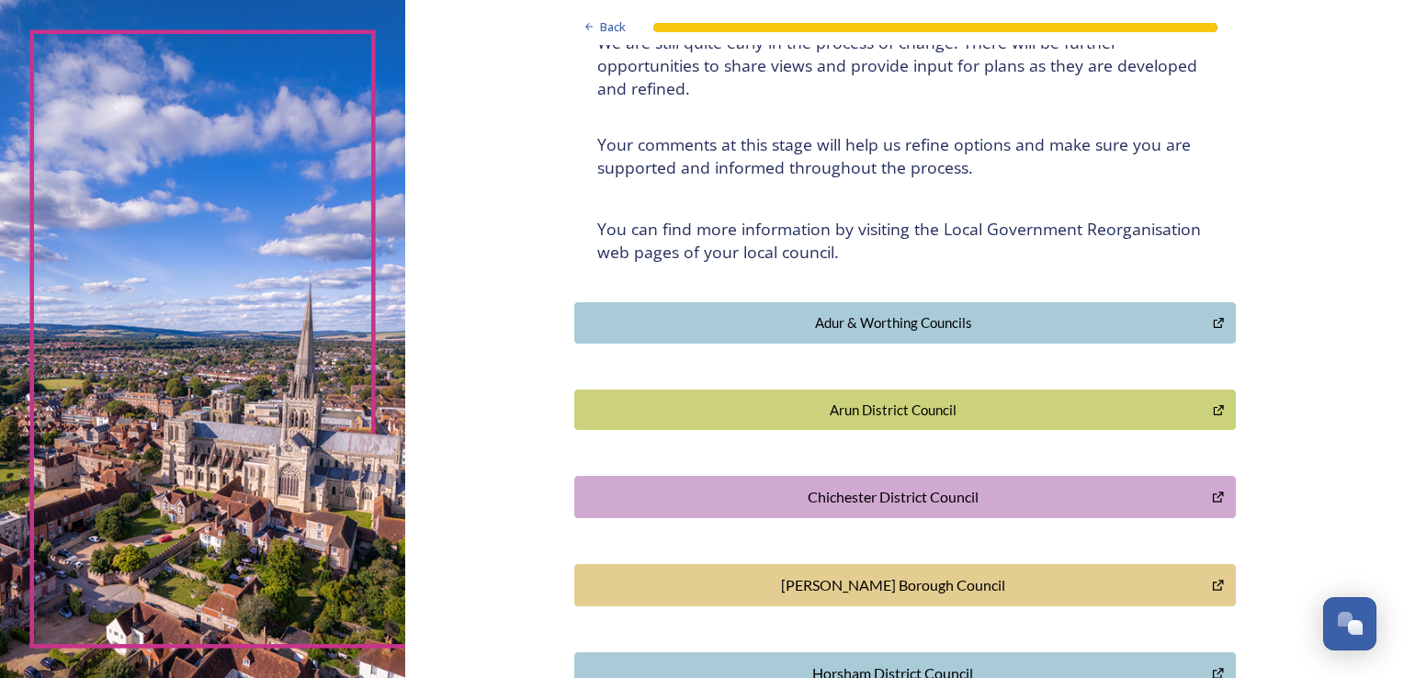
scroll to position [184, 0]
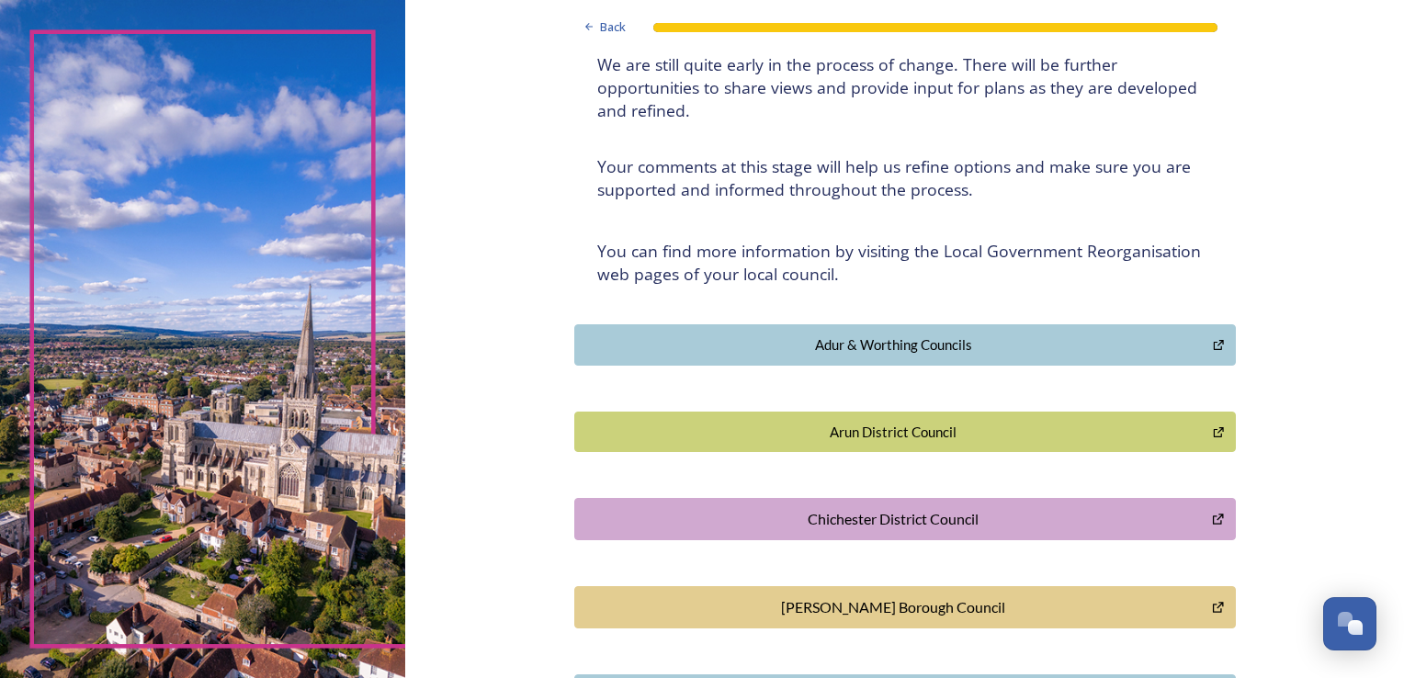
click at [860, 339] on div "Adur & Worthing Councils" at bounding box center [893, 344] width 619 height 21
